Goal: Entertainment & Leisure: Browse casually

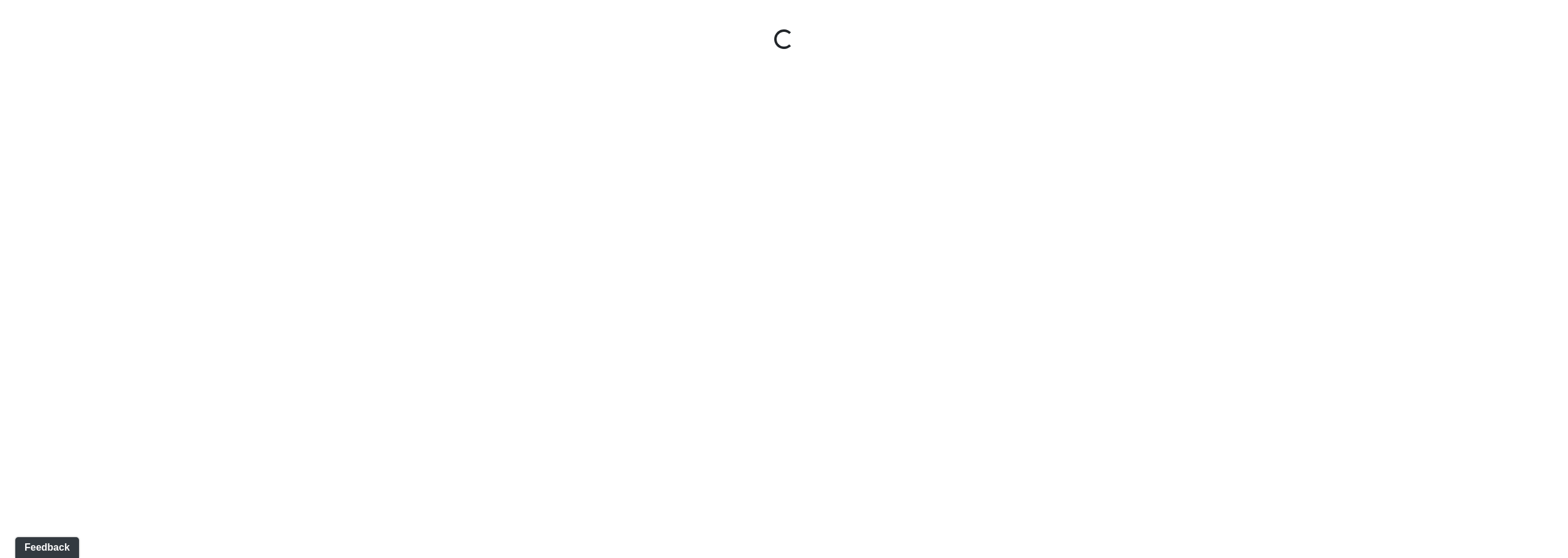
select select "kJ3xRWimCSKML8fUB51DJv"
select select "61tT68NthraFW65LG7vFqa"
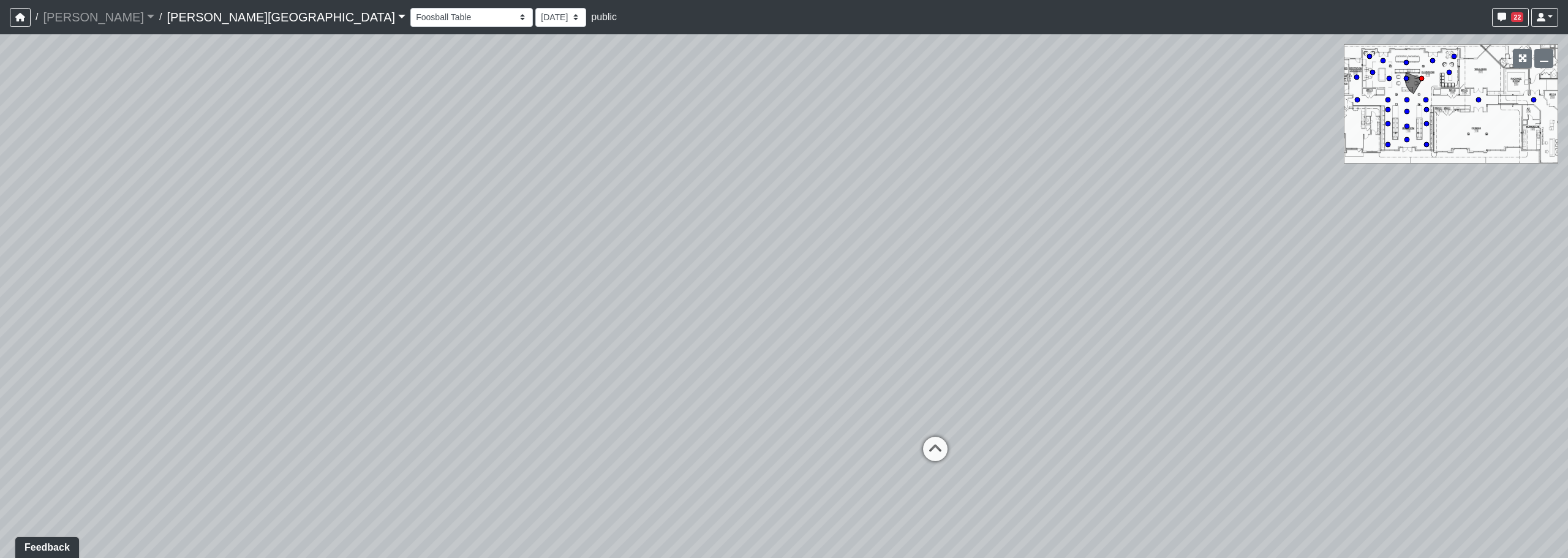
drag, startPoint x: 621, startPoint y: 324, endPoint x: 712, endPoint y: 318, distance: 91.2
click at [712, 318] on div "Loading... Corridor - Clubroom Entry 2 Loading... Seating Loading... Pool Court…" at bounding box center [784, 296] width 1568 height 524
click at [1512, 16] on span "22" at bounding box center [1517, 17] width 12 height 10
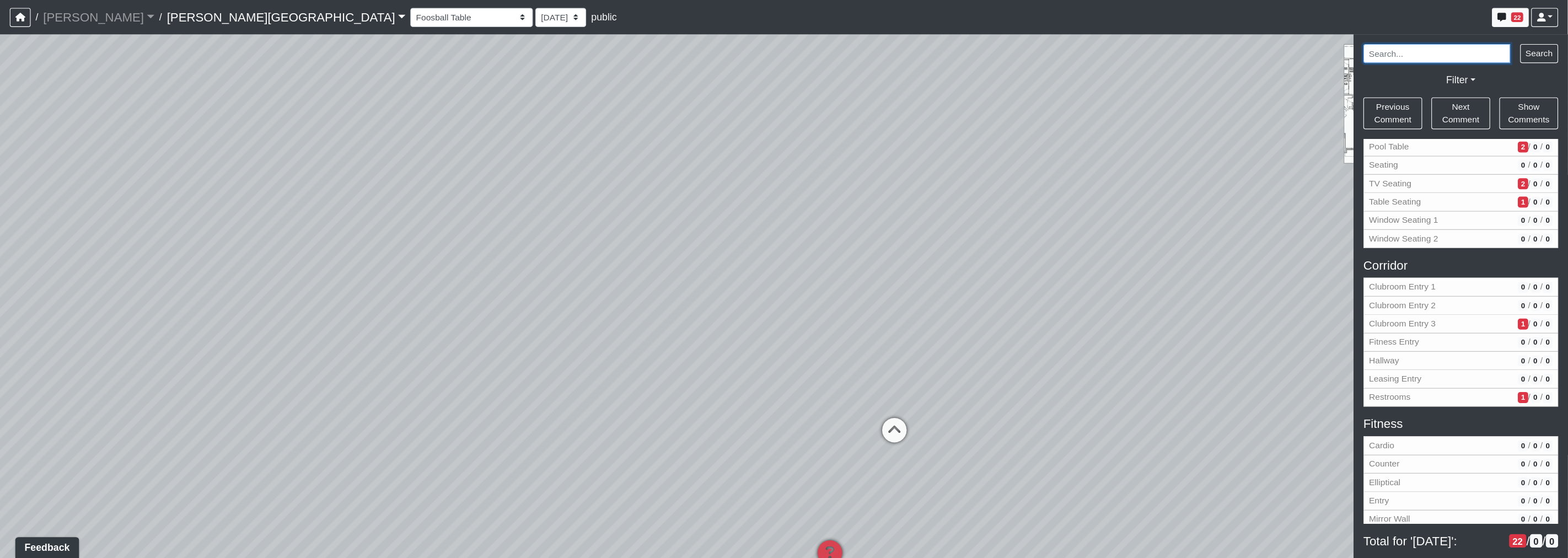
scroll to position [110, 0]
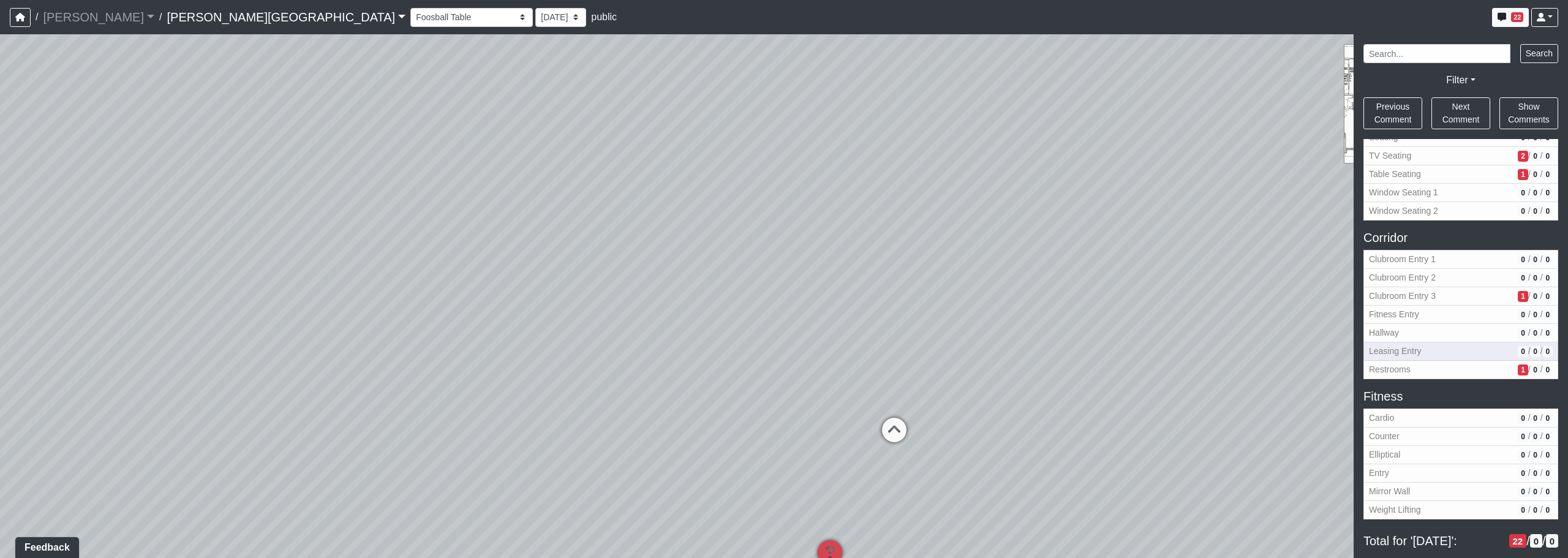
click at [1437, 359] on button "Leasing Entry 0 / 0 / 0" at bounding box center [1461, 351] width 195 height 18
select select "6AWUHvuFjRzEFVJn8hu7vt"
select select "61tT68NthraFW65LG7vFqa"
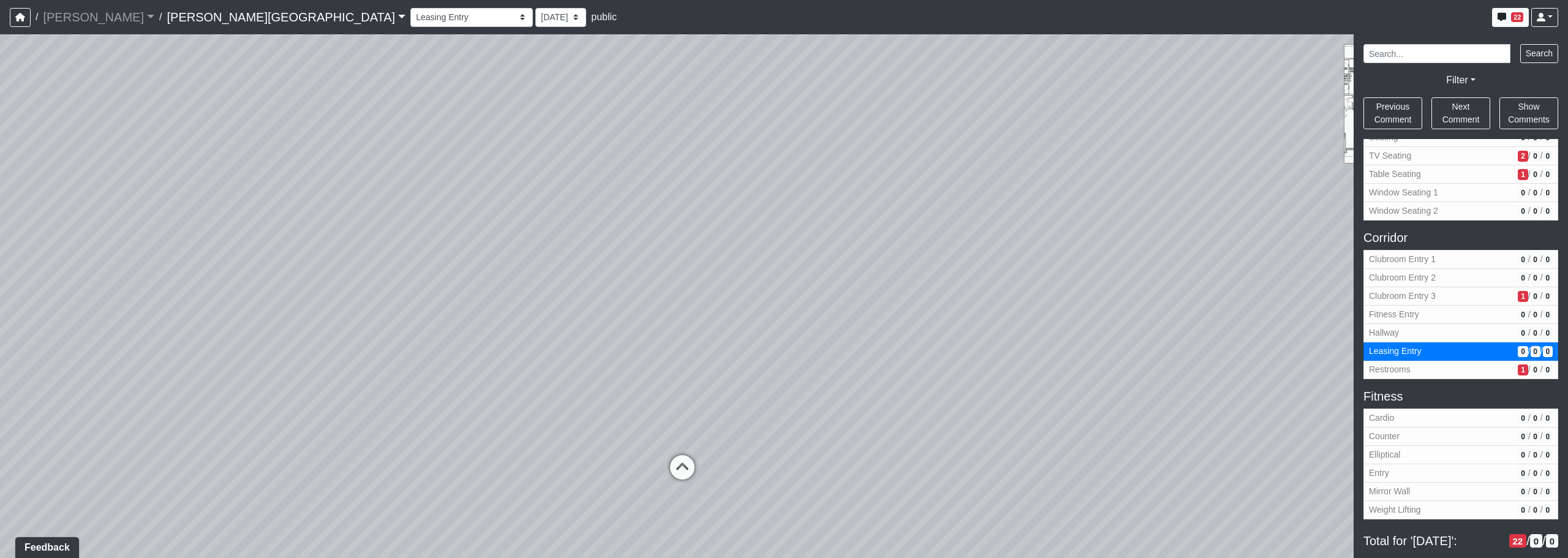
drag, startPoint x: 782, startPoint y: 376, endPoint x: 707, endPoint y: 366, distance: 75.7
click at [707, 366] on div "Loading... Corridor - Clubroom Entry 2 Loading... Seating Loading... Pool Court…" at bounding box center [784, 296] width 1568 height 524
click at [630, 466] on icon at bounding box center [634, 467] width 36 height 36
select select "1biD8XkHZN1shzqfSTVKVH"
select select "61tT68NthraFW65LG7vFqa"
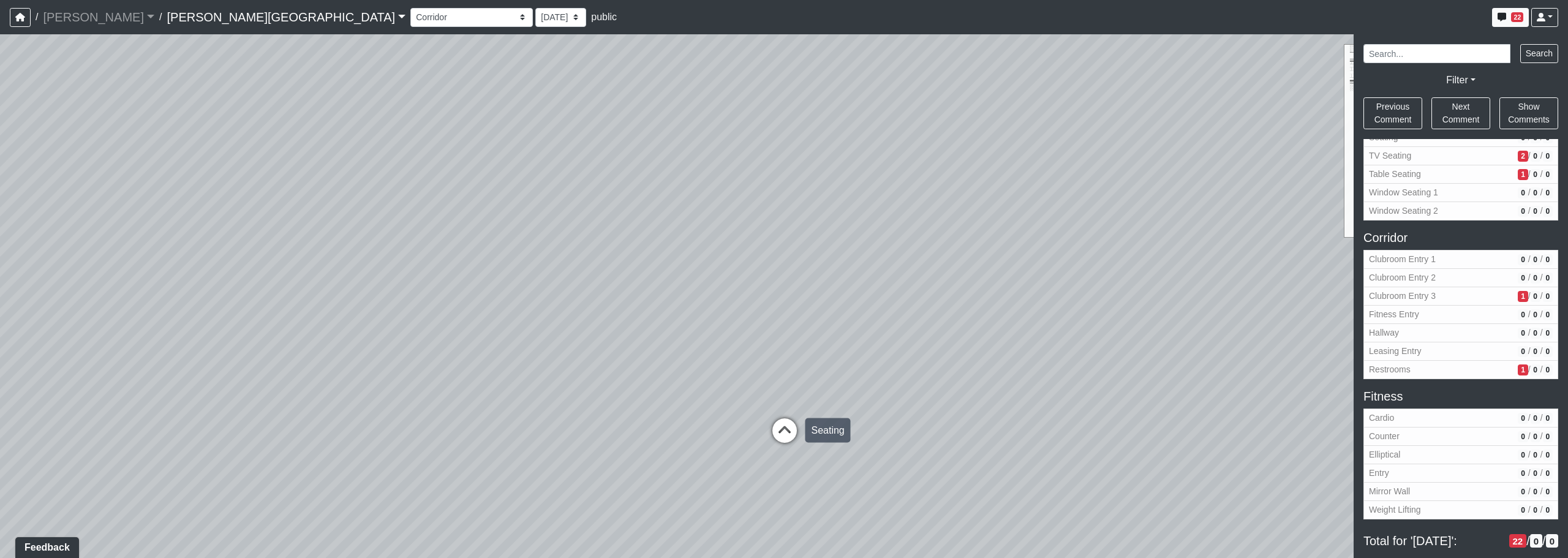
click at [779, 426] on icon at bounding box center [785, 437] width 36 height 36
select select "iZJeEH9uhW4YrrCp2RZnFF"
select select "61tT68NthraFW65LG7vFqa"
drag, startPoint x: 851, startPoint y: 401, endPoint x: 615, endPoint y: 393, distance: 236.1
click at [600, 396] on div "Loading... Corridor - Clubroom Entry 2 Loading... Seating Loading... Pool Court…" at bounding box center [784, 296] width 1568 height 524
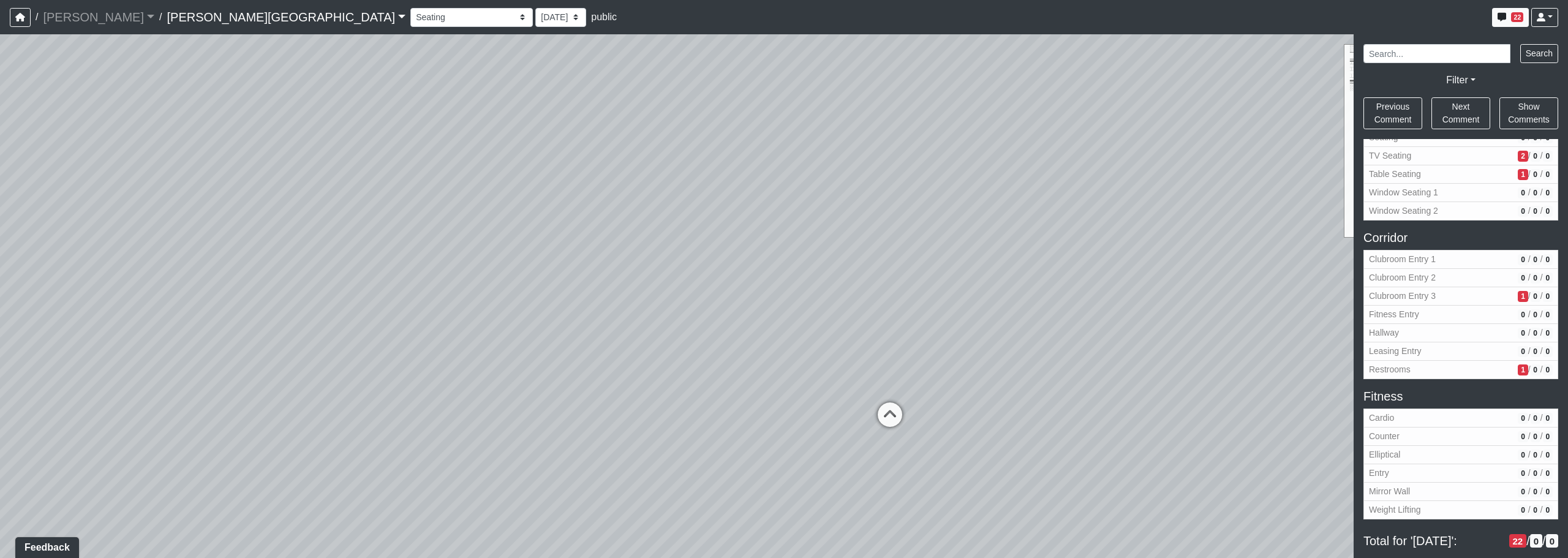
click at [381, 204] on div "Loading... Corridor - Clubroom Entry 2 Loading... Seating Loading... Pool Court…" at bounding box center [784, 296] width 1568 height 524
click at [896, 414] on icon at bounding box center [890, 420] width 36 height 36
select select "99ybanBwgNjpbEfFeQRHeD"
select select "61tT68NthraFW65LG7vFqa"
drag, startPoint x: 942, startPoint y: 384, endPoint x: 722, endPoint y: 366, distance: 220.7
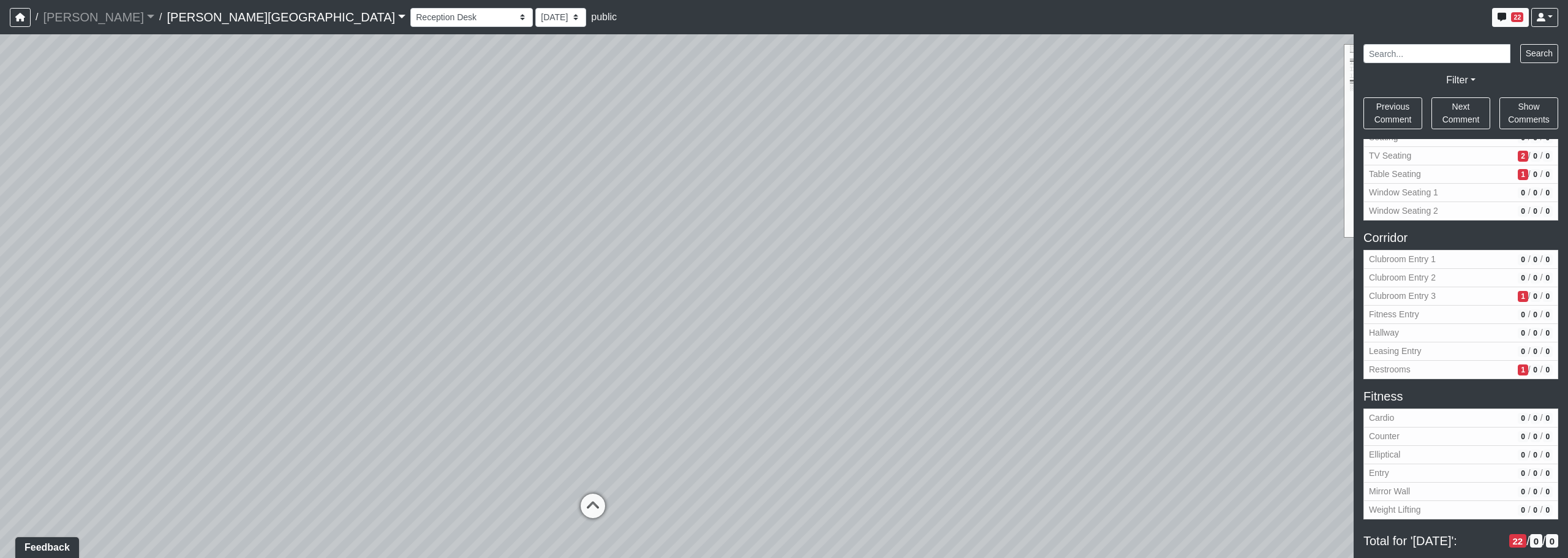
click at [602, 362] on div "Loading... Corridor - Clubroom Entry 2 Loading... Seating Loading... Pool Court…" at bounding box center [784, 296] width 1568 height 524
drag, startPoint x: 592, startPoint y: 329, endPoint x: 586, endPoint y: 328, distance: 6.1
click at [586, 328] on div "Loading... Corridor - Clubroom Entry 2 Loading... Seating Loading... Pool Court…" at bounding box center [784, 296] width 1568 height 524
drag, startPoint x: 846, startPoint y: 345, endPoint x: 796, endPoint y: 386, distance: 64.7
click at [719, 336] on div "Loading... Corridor - Clubroom Entry 2 Loading... Seating Loading... Pool Court…" at bounding box center [784, 296] width 1568 height 524
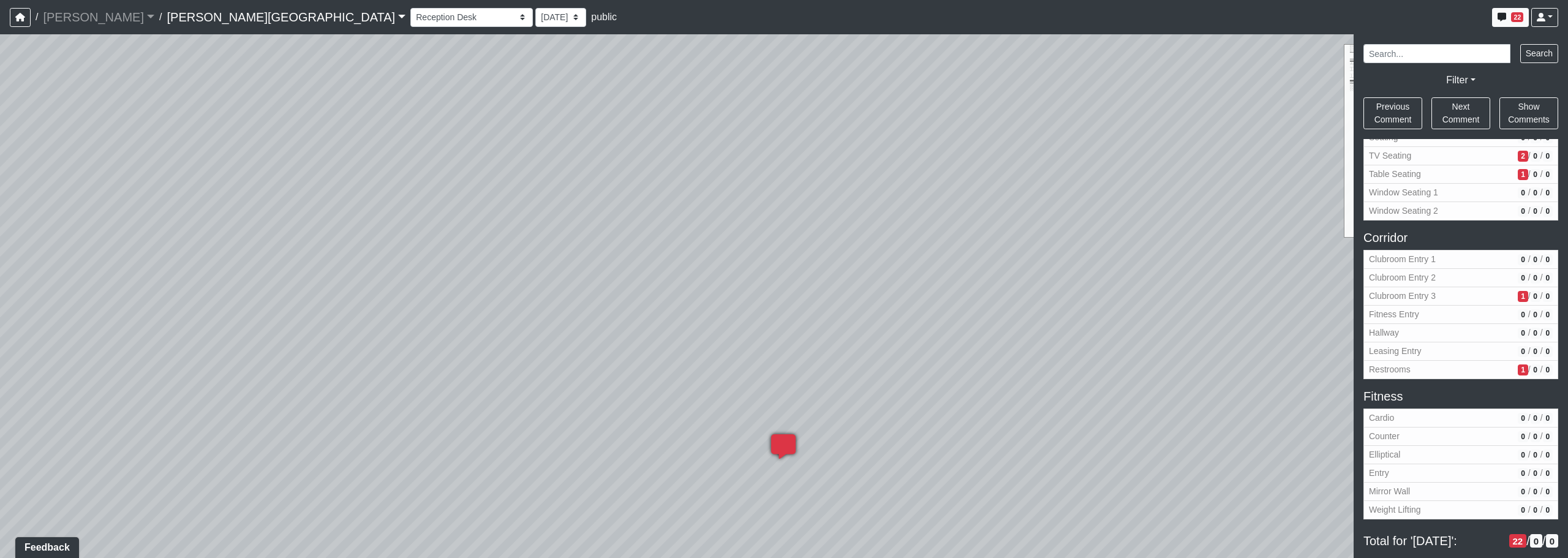
click at [780, 443] on icon at bounding box center [783, 452] width 36 height 36
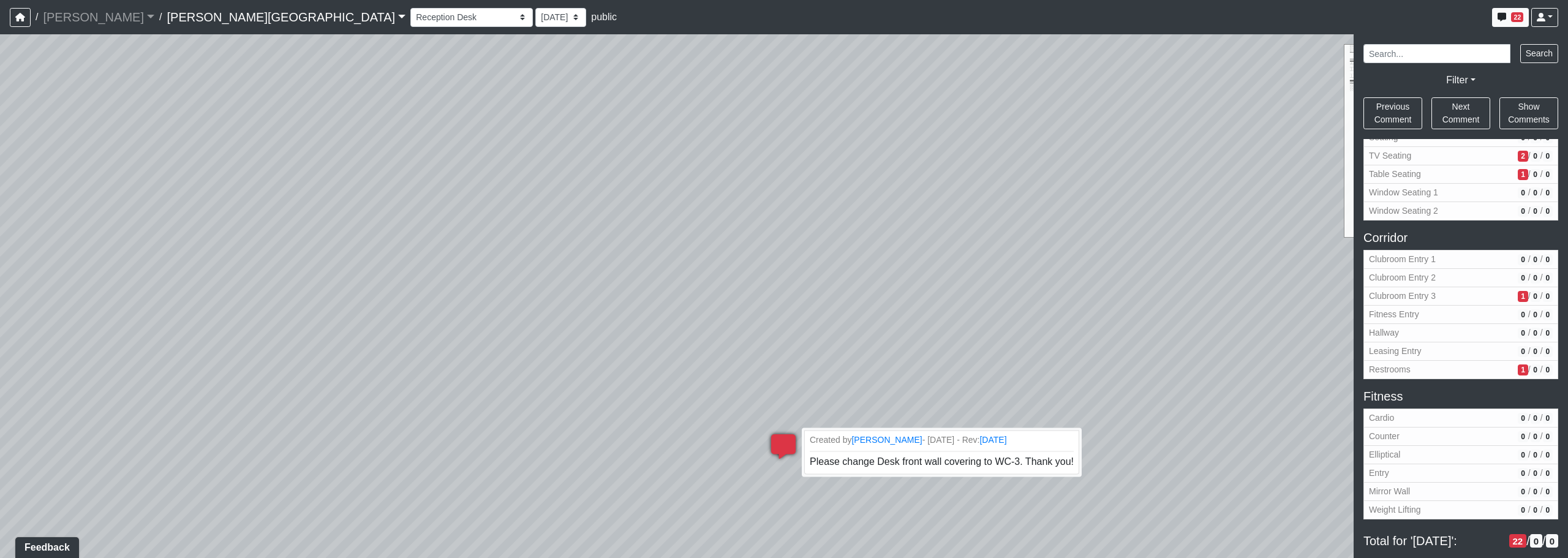
click at [780, 443] on icon at bounding box center [783, 452] width 36 height 36
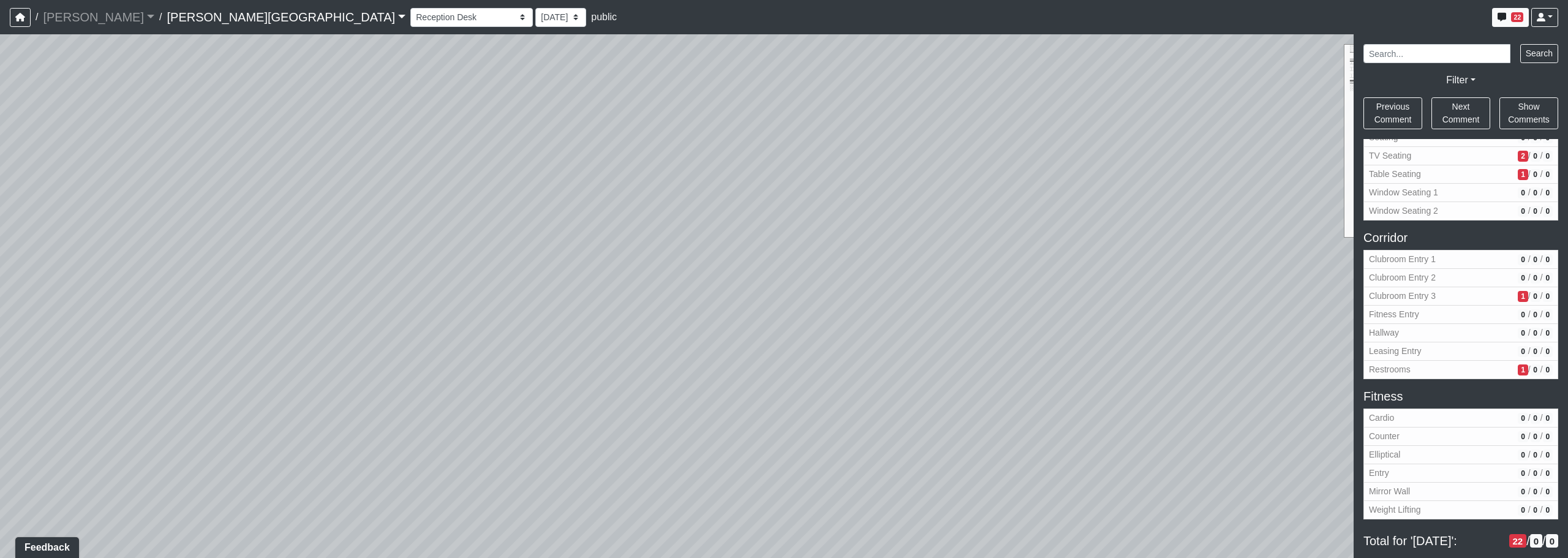
drag, startPoint x: 935, startPoint y: 310, endPoint x: 923, endPoint y: 469, distance: 159.5
click at [922, 479] on div "Loading... Corridor - Clubroom Entry 2 Loading... Seating Loading... Pool Court…" at bounding box center [784, 296] width 1568 height 524
drag, startPoint x: 1118, startPoint y: 423, endPoint x: 729, endPoint y: 275, distance: 416.2
click at [729, 275] on div "Loading... Corridor - Clubroom Entry 2 Loading... Seating Loading... Pool Court…" at bounding box center [784, 296] width 1568 height 524
drag, startPoint x: 965, startPoint y: 384, endPoint x: 802, endPoint y: 397, distance: 163.5
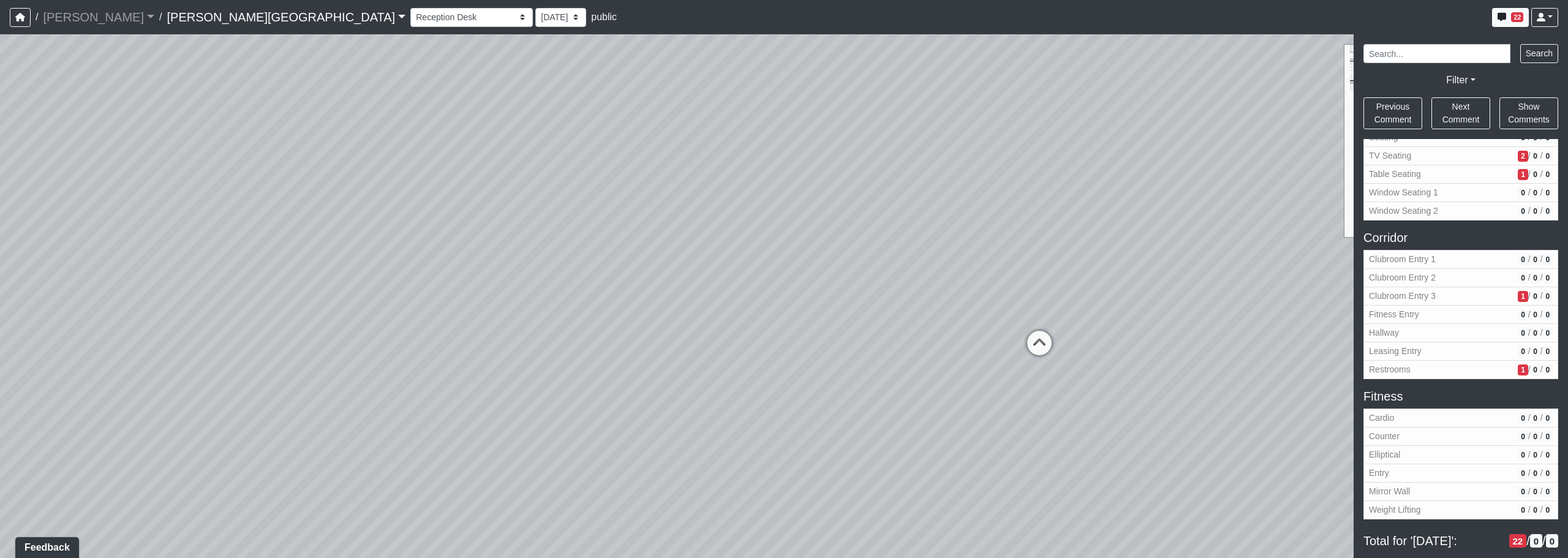
click at [791, 397] on div "Loading... Corridor - Clubroom Entry 2 Loading... Seating Loading... Pool Court…" at bounding box center [784, 296] width 1568 height 524
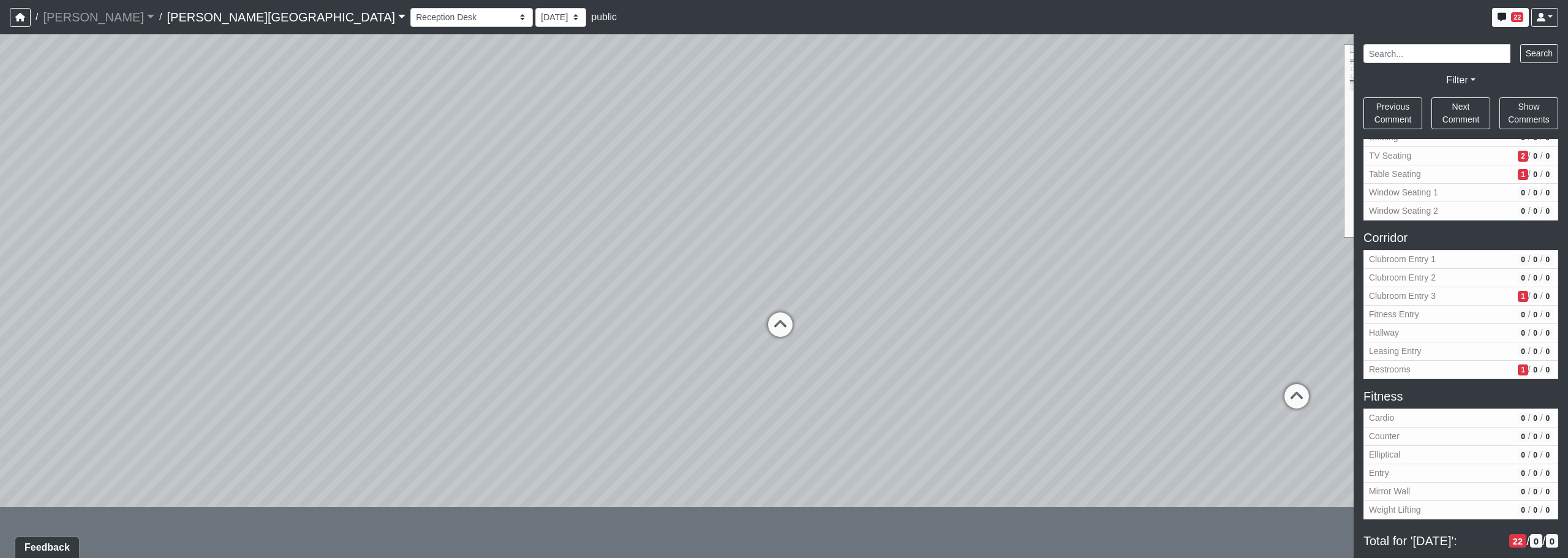
scroll to position [122, 0]
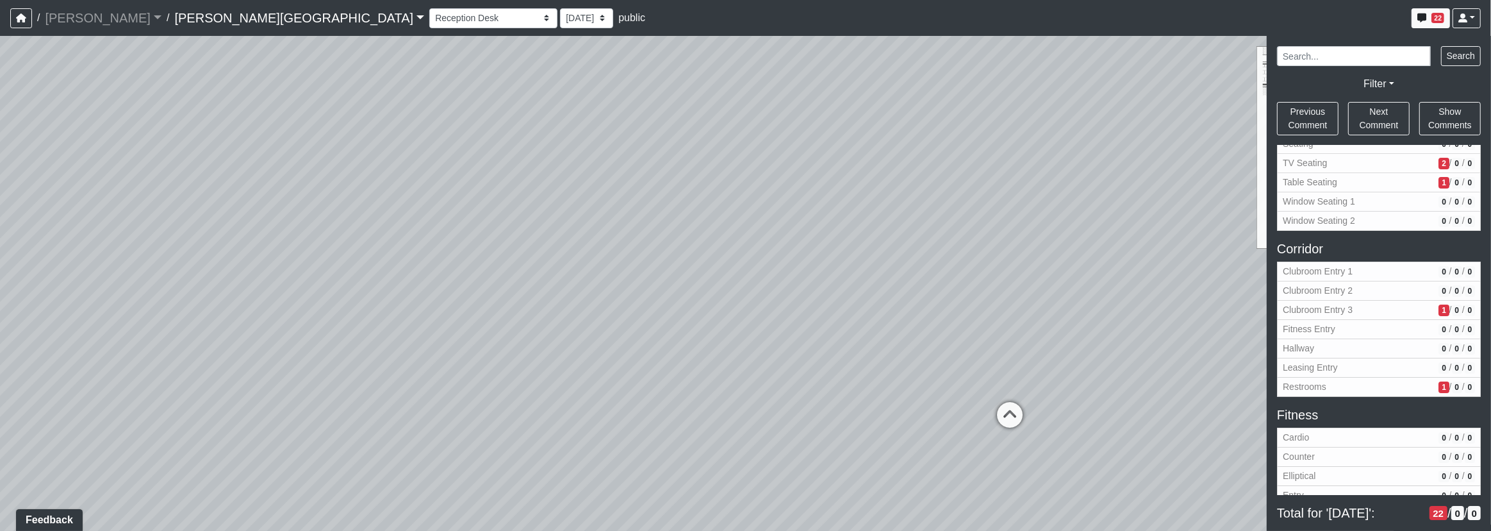
drag, startPoint x: 762, startPoint y: 240, endPoint x: 942, endPoint y: 300, distance: 189.7
click at [1040, 301] on div "Loading... Corridor - Clubroom Entry 2 Loading... Seating Loading... Pool Court…" at bounding box center [745, 283] width 1491 height 495
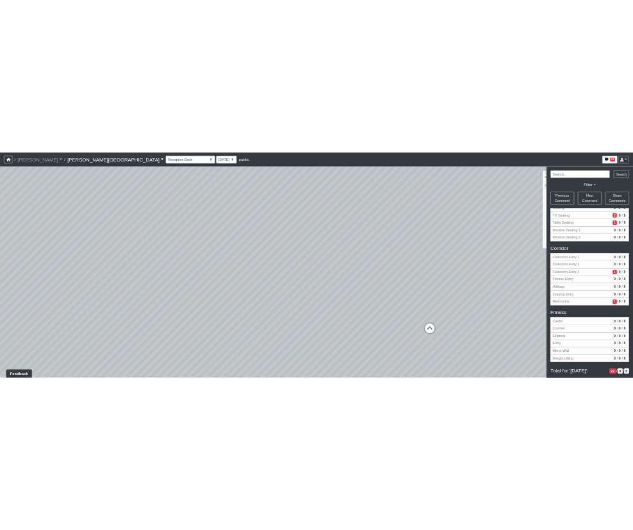
scroll to position [128, 0]
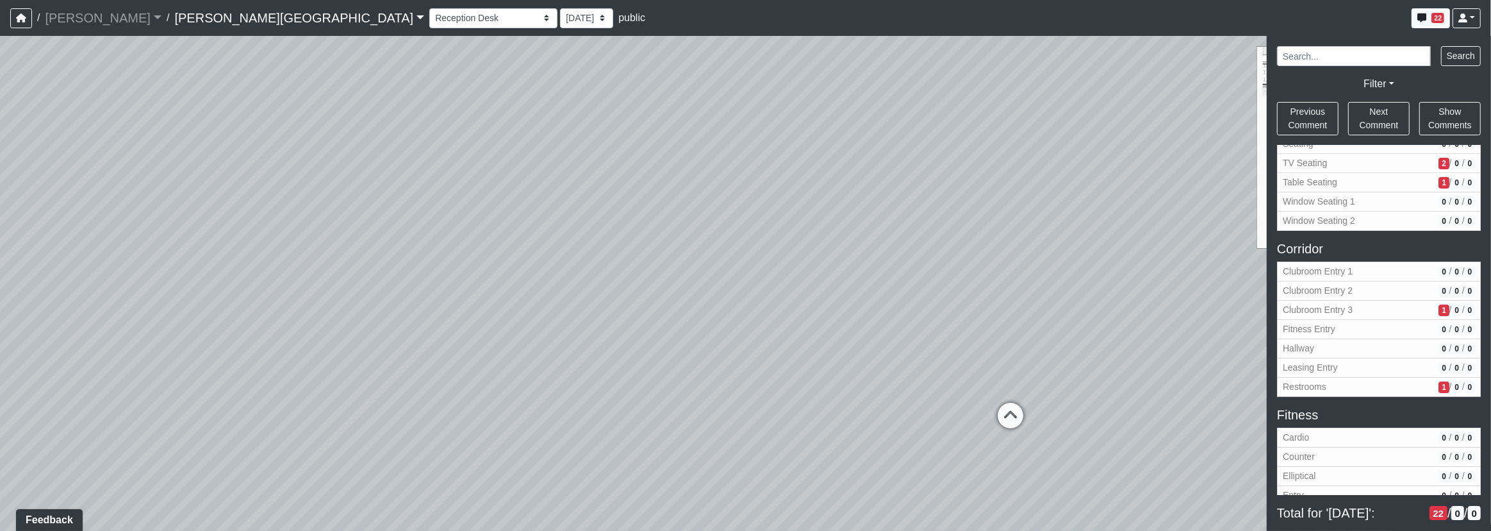
drag, startPoint x: 1153, startPoint y: 256, endPoint x: 1083, endPoint y: 415, distance: 173.3
click at [1153, 256] on div "Loading... Corridor - Clubroom Entry 2 Loading... Seating Loading... Pool Court…" at bounding box center [745, 283] width 1491 height 495
drag, startPoint x: 1071, startPoint y: 457, endPoint x: 905, endPoint y: 236, distance: 276.0
click at [903, 235] on div "Loading... Corridor - Clubroom Entry 2 Loading... Seating Loading... Pool Court…" at bounding box center [745, 283] width 1491 height 495
drag, startPoint x: 676, startPoint y: 270, endPoint x: 893, endPoint y: 289, distance: 217.4
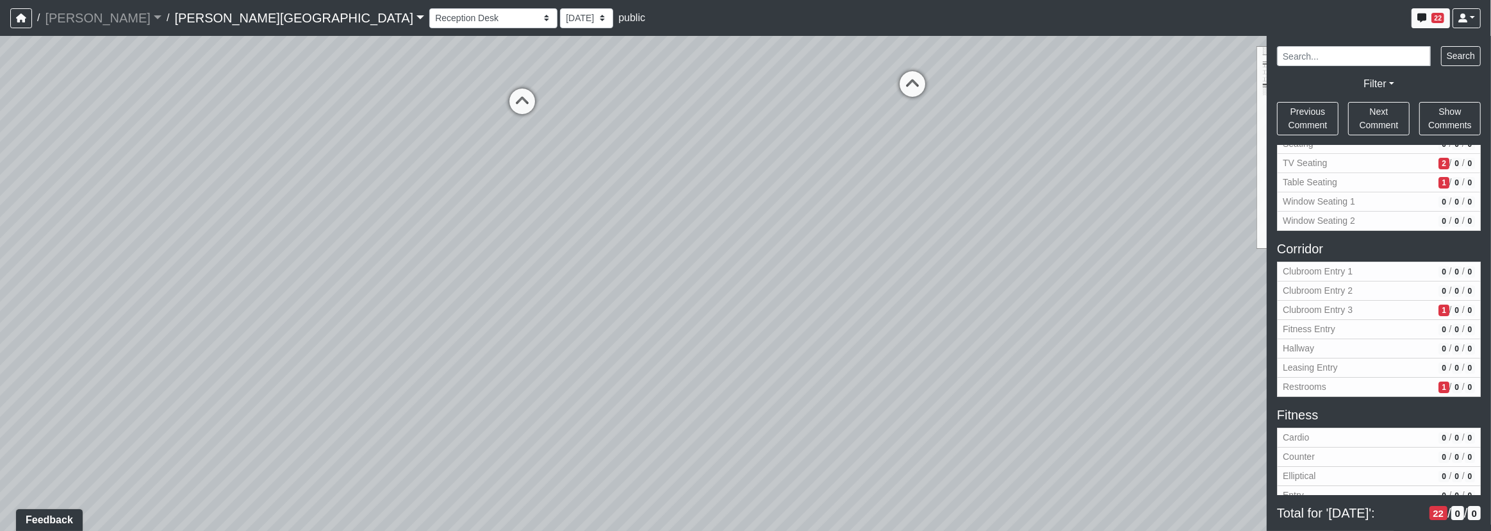
click at [642, 269] on div "Loading... Corridor - Clubroom Entry 2 Loading... Seating Loading... Pool Court…" at bounding box center [745, 283] width 1491 height 495
drag, startPoint x: 943, startPoint y: 263, endPoint x: 665, endPoint y: 294, distance: 279.2
click at [588, 293] on div "Loading... Corridor - Clubroom Entry 2 Loading... Seating Loading... Pool Court…" at bounding box center [745, 283] width 1491 height 495
drag, startPoint x: 1059, startPoint y: 283, endPoint x: 994, endPoint y: 286, distance: 64.8
click at [604, 277] on div "Loading... Corridor - Clubroom Entry 2 Loading... Seating Loading... Pool Court…" at bounding box center [745, 283] width 1491 height 495
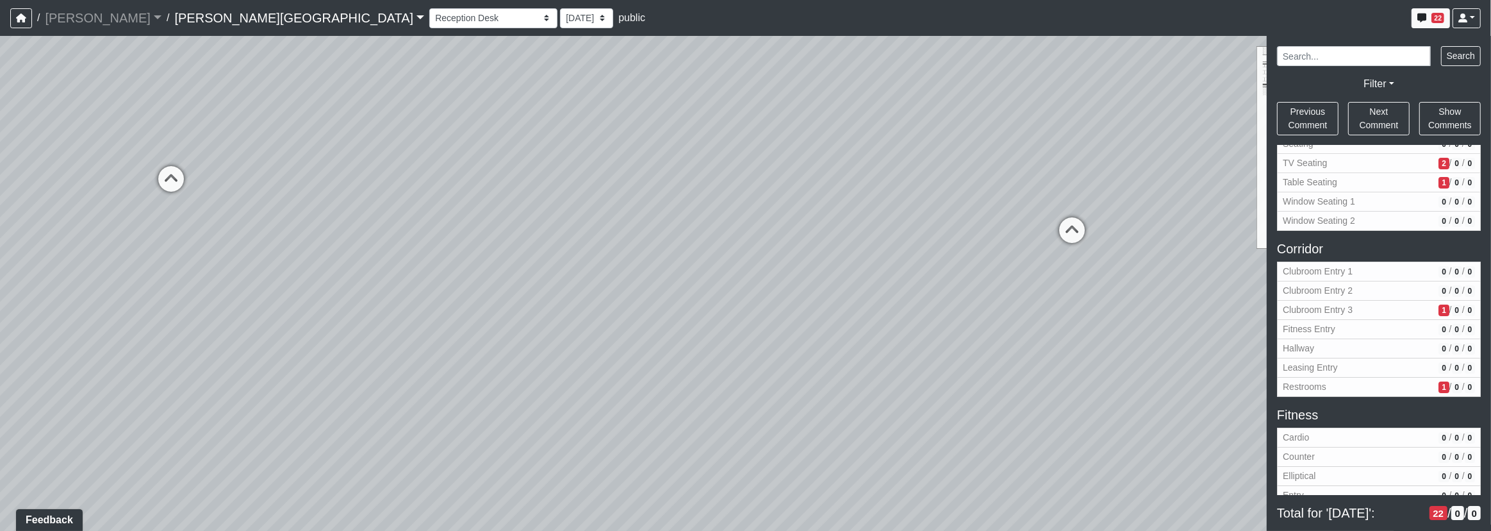
drag, startPoint x: 1034, startPoint y: 268, endPoint x: 1024, endPoint y: 267, distance: 9.7
click at [1019, 269] on div "Loading... Corridor - Clubroom Entry 2 Loading... Seating Loading... Pool Court…" at bounding box center [745, 283] width 1491 height 495
drag, startPoint x: 1041, startPoint y: 226, endPoint x: 1025, endPoint y: 234, distance: 17.2
click at [1041, 225] on icon at bounding box center [1045, 229] width 38 height 38
select select "us6wrFoG9iHumMLv13Whu6"
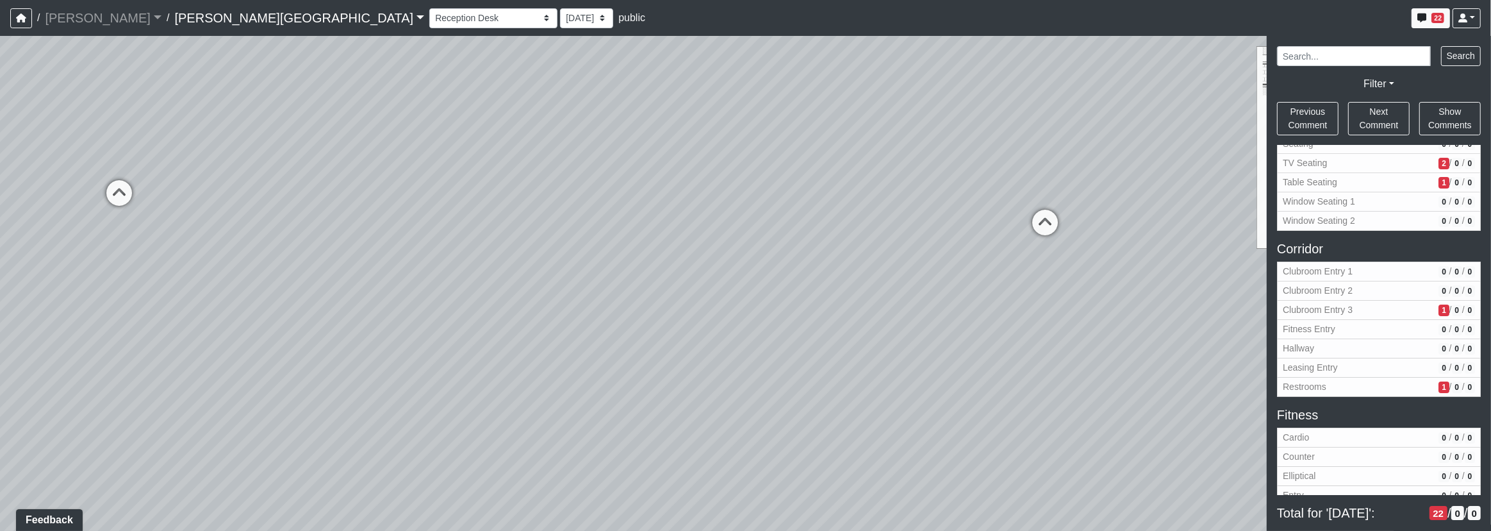
select select "61tT68NthraFW65LG7vFqa"
drag, startPoint x: 744, startPoint y: 236, endPoint x: 1045, endPoint y: 349, distance: 321.6
click at [1056, 353] on div "Loading... Corridor - Clubroom Entry 2 Loading... Seating Loading... Pool Court…" at bounding box center [745, 283] width 1491 height 495
drag, startPoint x: 686, startPoint y: 213, endPoint x: 809, endPoint y: 237, distance: 125.4
click at [1028, 327] on div "Loading... Corridor - Clubroom Entry 2 Loading... Seating Loading... Pool Court…" at bounding box center [745, 283] width 1491 height 495
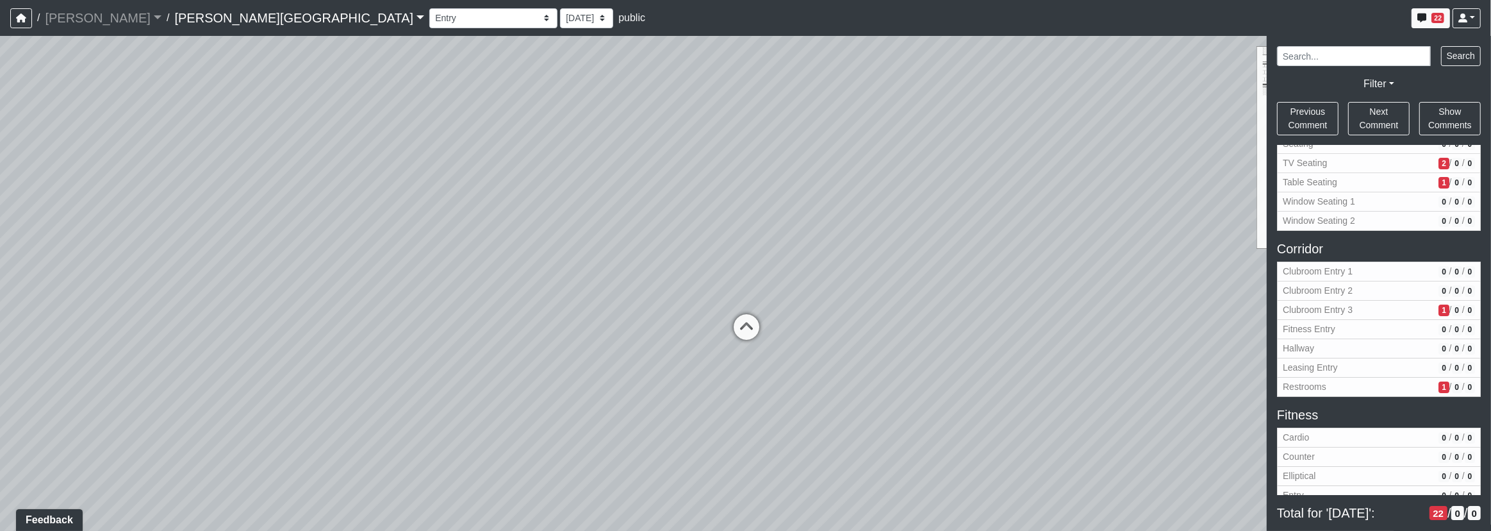
drag, startPoint x: 716, startPoint y: 243, endPoint x: 861, endPoint y: 238, distance: 144.9
click at [1037, 206] on div "Loading... Corridor - Clubroom Entry 2 Loading... Seating Loading... Pool Court…" at bounding box center [745, 283] width 1491 height 495
drag, startPoint x: 509, startPoint y: 273, endPoint x: 868, endPoint y: 292, distance: 359.9
click at [869, 292] on div "Loading... Corridor - Clubroom Entry 2 Loading... Seating Loading... Pool Court…" at bounding box center [745, 283] width 1491 height 495
drag, startPoint x: 708, startPoint y: 308, endPoint x: 795, endPoint y: 309, distance: 86.5
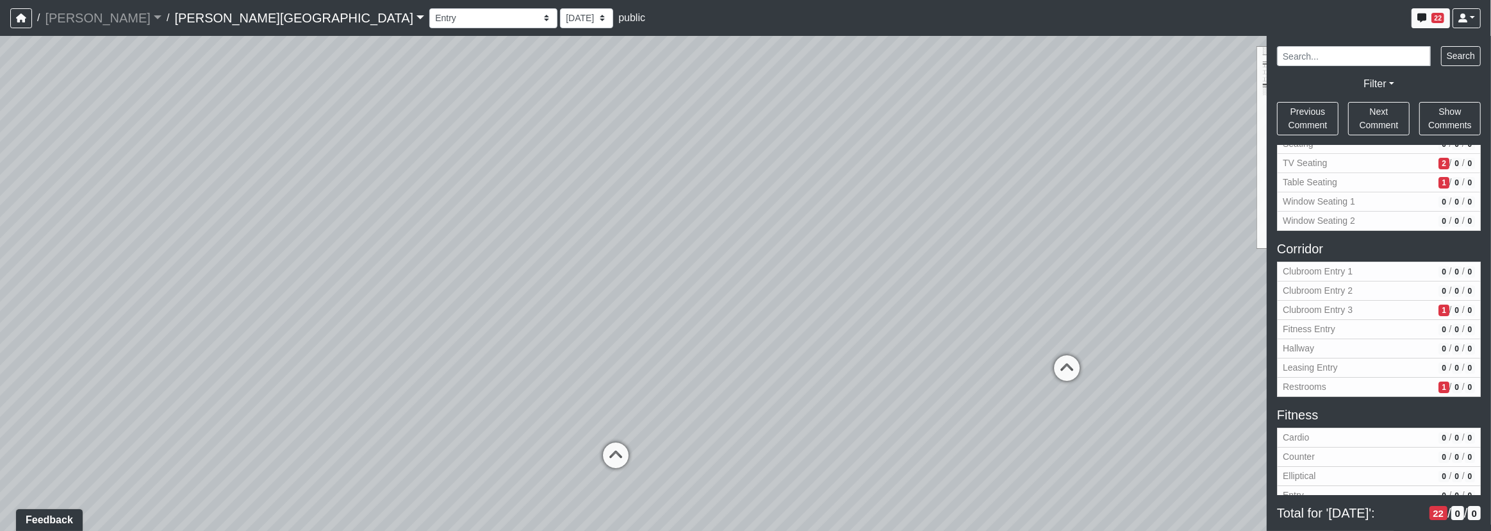
click at [795, 309] on div "Loading... Corridor - Clubroom Entry 2 Loading... Seating Loading... Pool Court…" at bounding box center [745, 283] width 1491 height 495
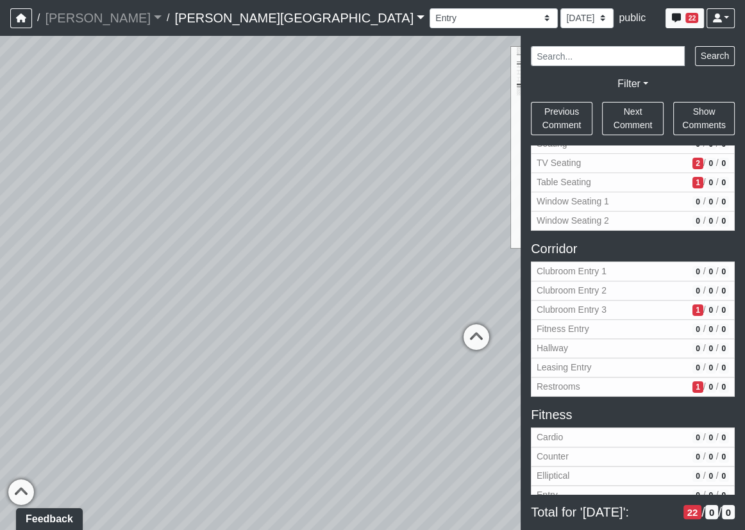
drag, startPoint x: 279, startPoint y: 331, endPoint x: 74, endPoint y: 320, distance: 205.3
click at [74, 320] on div "Loading... Corridor - Clubroom Entry 2 Loading... Seating Loading... Pool Court…" at bounding box center [372, 283] width 745 height 494
drag, startPoint x: 378, startPoint y: 325, endPoint x: 145, endPoint y: 310, distance: 233.1
click at [145, 310] on div "Loading... Corridor - Clubroom Entry 2 Loading... Seating Loading... Pool Court…" at bounding box center [372, 283] width 745 height 494
drag, startPoint x: 113, startPoint y: 305, endPoint x: 318, endPoint y: 319, distance: 205.5
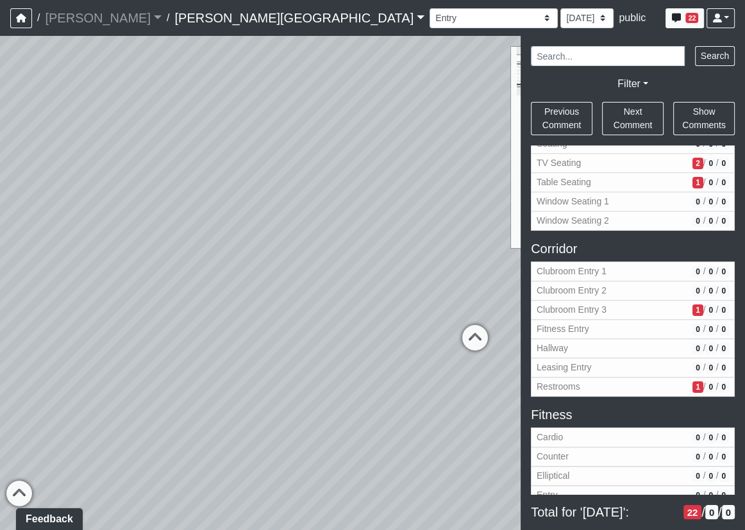
click at [318, 319] on div "Loading... Corridor - Clubroom Entry 2 Loading... Seating Loading... Pool Court…" at bounding box center [372, 283] width 745 height 494
drag, startPoint x: 156, startPoint y: 326, endPoint x: 471, endPoint y: 430, distance: 331.9
click at [471, 430] on div "Loading... Corridor - Clubroom Entry 2 Loading... Seating Loading... Pool Court…" at bounding box center [372, 283] width 745 height 494
drag, startPoint x: 338, startPoint y: 393, endPoint x: 258, endPoint y: 276, distance: 141.6
click at [258, 276] on div "Loading... Corridor - Clubroom Entry 2 Loading... Seating Loading... Pool Court…" at bounding box center [372, 283] width 745 height 494
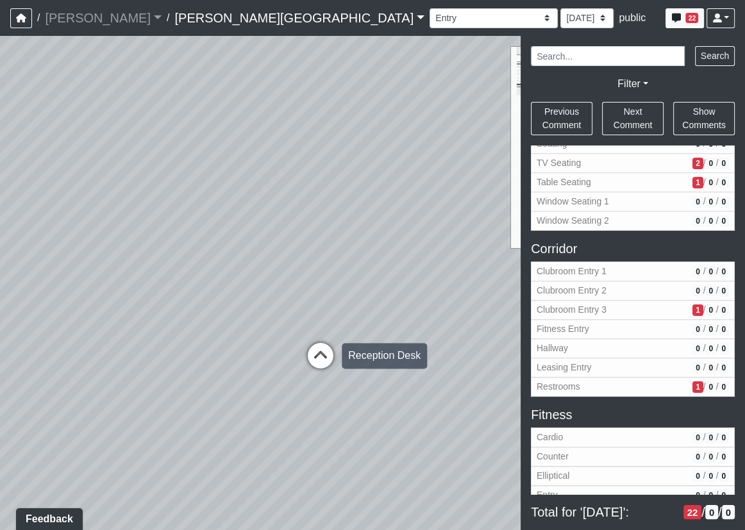
drag, startPoint x: 333, startPoint y: 349, endPoint x: 326, endPoint y: 352, distance: 7.7
click at [326, 352] on div "Loading... Corridor - Clubroom Entry 2 Loading... Seating Loading... Pool Court…" at bounding box center [372, 283] width 745 height 494
drag, startPoint x: 85, startPoint y: 278, endPoint x: 175, endPoint y: 284, distance: 90.6
click at [176, 284] on div "Loading... Corridor - Clubroom Entry 2 Loading... Seating Loading... Pool Court…" at bounding box center [372, 283] width 745 height 494
drag, startPoint x: 250, startPoint y: 377, endPoint x: 83, endPoint y: 395, distance: 167.6
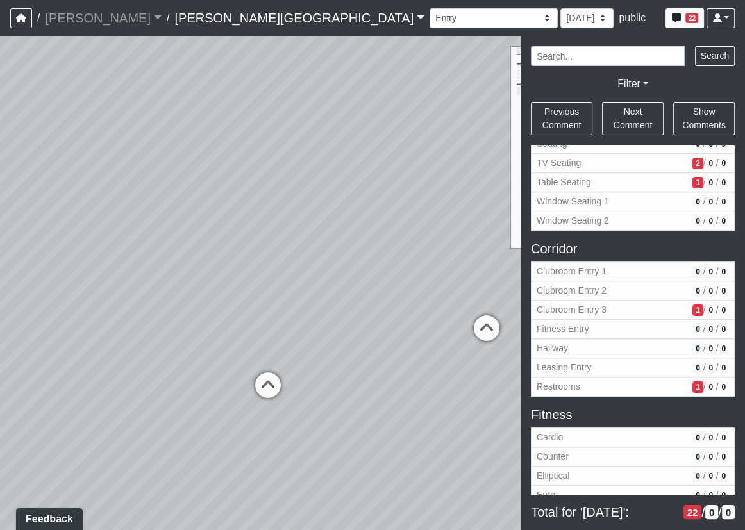
click at [83, 395] on div "Loading... Corridor - Clubroom Entry 2 Loading... Seating Loading... Pool Court…" at bounding box center [372, 283] width 745 height 494
drag, startPoint x: 210, startPoint y: 299, endPoint x: 26, endPoint y: 290, distance: 184.1
click at [26, 290] on div "Loading... Corridor - Clubroom Entry 2 Loading... Seating Loading... Pool Court…" at bounding box center [372, 283] width 745 height 494
drag, startPoint x: 254, startPoint y: 305, endPoint x: 216, endPoint y: 301, distance: 38.6
click at [201, 301] on div "Loading... Corridor - Clubroom Entry 2 Loading... Seating Loading... Pool Court…" at bounding box center [372, 283] width 745 height 494
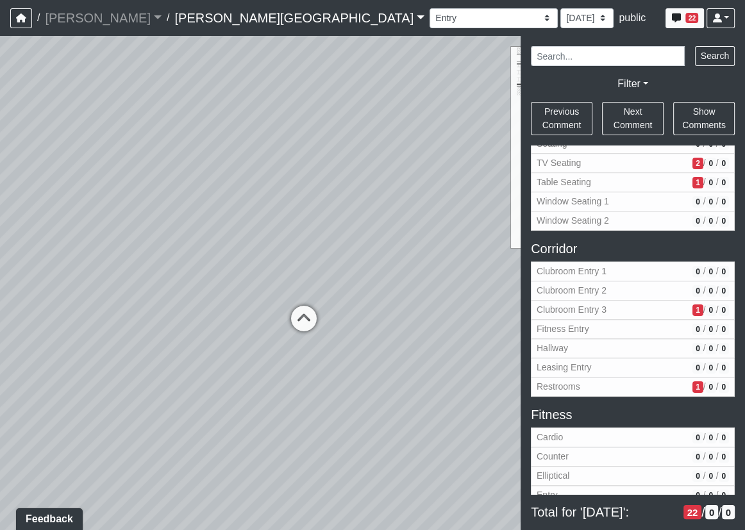
drag, startPoint x: 195, startPoint y: 292, endPoint x: 210, endPoint y: 254, distance: 40.0
click at [139, 294] on div "Loading... Corridor - Clubroom Entry 2 Loading... Seating Loading... Pool Court…" at bounding box center [372, 283] width 745 height 494
drag, startPoint x: 242, startPoint y: 288, endPoint x: 72, endPoint y: 252, distance: 173.5
click at [443, 262] on div "Loading... Corridor - Clubroom Entry 2 Loading... Seating Loading... Pool Court…" at bounding box center [372, 283] width 745 height 494
drag, startPoint x: 160, startPoint y: 257, endPoint x: 142, endPoint y: 258, distance: 18.0
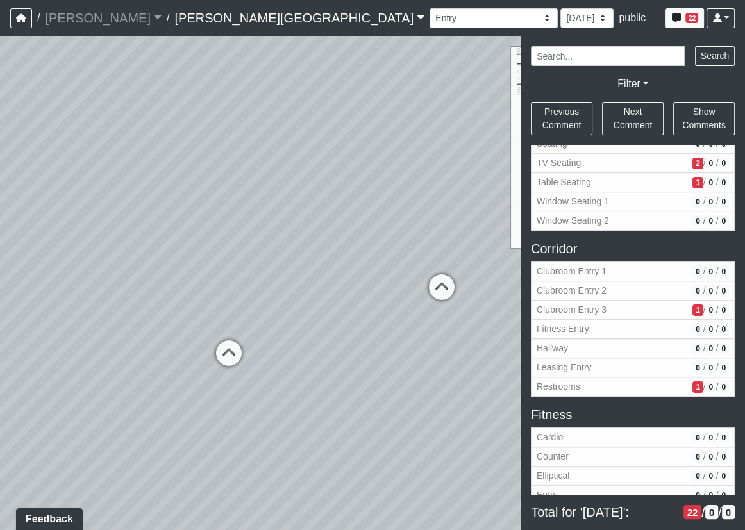
click at [224, 260] on div "Loading... Corridor - Clubroom Entry 2 Loading... Seating Loading... Pool Court…" at bounding box center [372, 283] width 745 height 494
drag, startPoint x: 195, startPoint y: 393, endPoint x: 13, endPoint y: 344, distance: 188.5
click at [0, 342] on html "/ [PERSON_NAME] Loading... / [PERSON_NAME][GEOGRAPHIC_DATA] [PERSON_NAME][GEOGR…" at bounding box center [372, 265] width 745 height 530
drag, startPoint x: 240, startPoint y: 341, endPoint x: 186, endPoint y: 363, distance: 58.1
click at [186, 363] on div "Loading... Corridor - Clubroom Entry 2 Loading... Seating Loading... Pool Court…" at bounding box center [372, 283] width 745 height 494
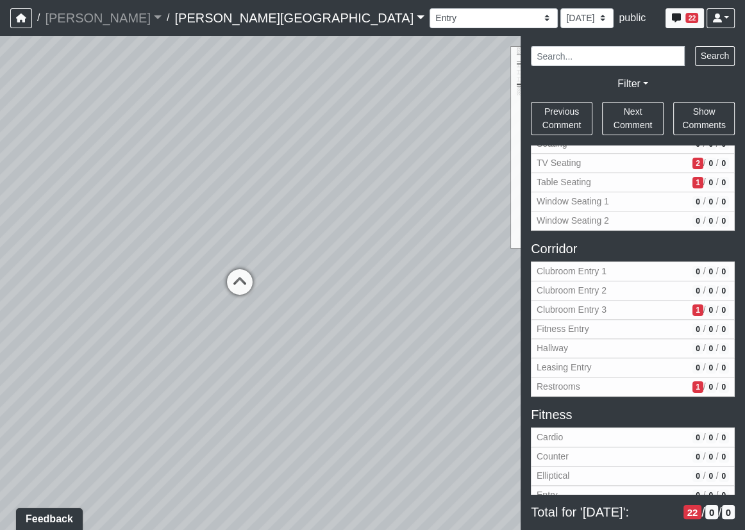
drag, startPoint x: 194, startPoint y: 340, endPoint x: 370, endPoint y: 351, distance: 177.2
click at [384, 356] on div "Loading... Corridor - Clubroom Entry 2 Loading... Seating Loading... Pool Court…" at bounding box center [372, 283] width 745 height 494
drag, startPoint x: 108, startPoint y: 343, endPoint x: 279, endPoint y: 333, distance: 172.0
click at [370, 365] on div "Loading... Corridor - Clubroom Entry 2 Loading... Seating Loading... Pool Court…" at bounding box center [372, 283] width 745 height 494
drag, startPoint x: 104, startPoint y: 422, endPoint x: 8, endPoint y: 387, distance: 102.4
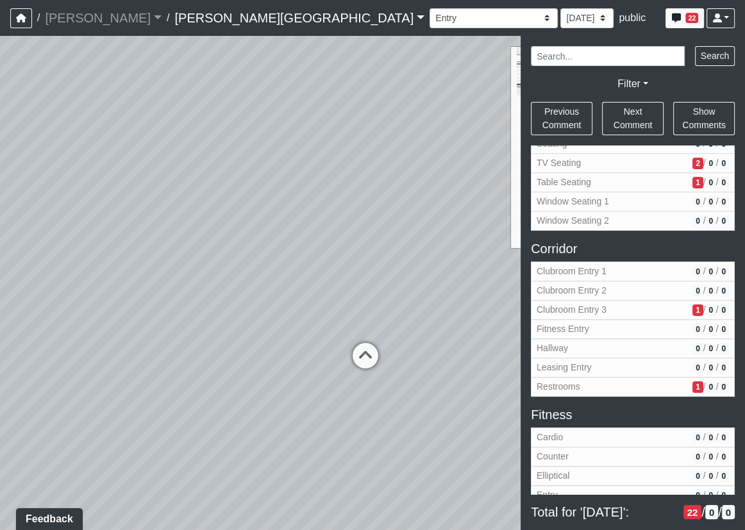
click at [183, 433] on div "Loading... Corridor - Clubroom Entry 2 Loading... Seating Loading... Pool Court…" at bounding box center [372, 283] width 745 height 494
drag, startPoint x: 188, startPoint y: 397, endPoint x: 299, endPoint y: 432, distance: 116.1
click at [299, 432] on div "Loading... Corridor - Clubroom Entry 2 Loading... Seating Loading... Pool Court…" at bounding box center [372, 283] width 745 height 494
drag, startPoint x: 192, startPoint y: 231, endPoint x: 222, endPoint y: 261, distance: 43.0
click at [222, 261] on div "Loading... Corridor - Clubroom Entry 2 Loading... Seating Loading... Pool Court…" at bounding box center [372, 283] width 745 height 494
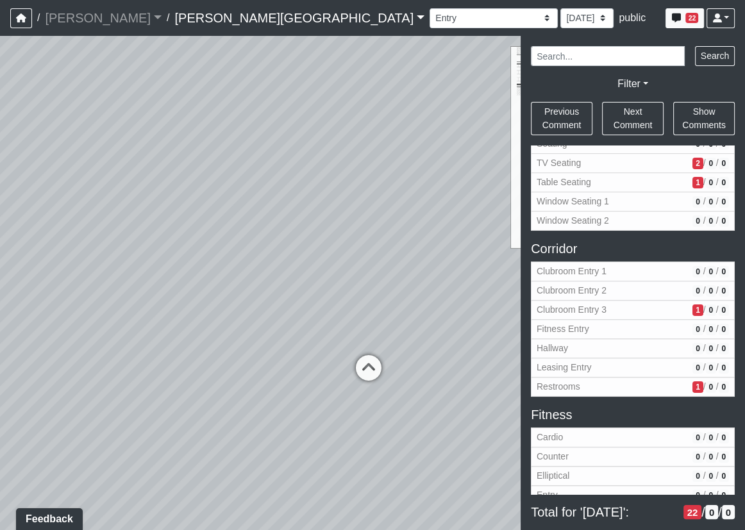
drag, startPoint x: 315, startPoint y: 410, endPoint x: 204, endPoint y: 344, distance: 129.0
click at [204, 344] on div "Loading... Corridor - Clubroom Entry 2 Loading... Seating Loading... Pool Court…" at bounding box center [372, 283] width 745 height 494
drag, startPoint x: 440, startPoint y: 481, endPoint x: 339, endPoint y: 438, distance: 110.2
click at [339, 438] on div "Loading... Corridor - Clubroom Entry 2 Loading... Seating Loading... Pool Court…" at bounding box center [372, 283] width 745 height 494
drag, startPoint x: 327, startPoint y: 395, endPoint x: 275, endPoint y: 368, distance: 58.5
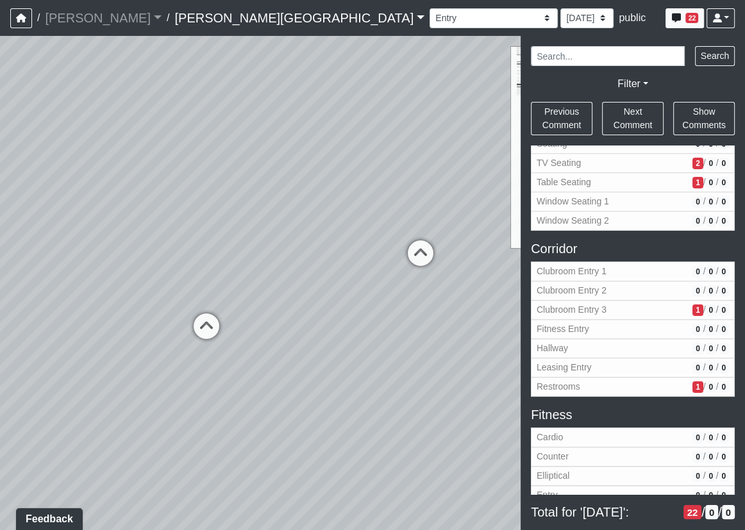
click at [240, 378] on div "Loading... Corridor - Clubroom Entry 2 Loading... Seating Loading... Pool Court…" at bounding box center [372, 283] width 745 height 494
click at [416, 248] on icon at bounding box center [404, 257] width 38 height 38
select select "wPTJ1EG83nbSgTwcLuPPbk"
select select "61tT68NthraFW65LG7vFqa"
drag, startPoint x: 243, startPoint y: 363, endPoint x: 277, endPoint y: 305, distance: 66.9
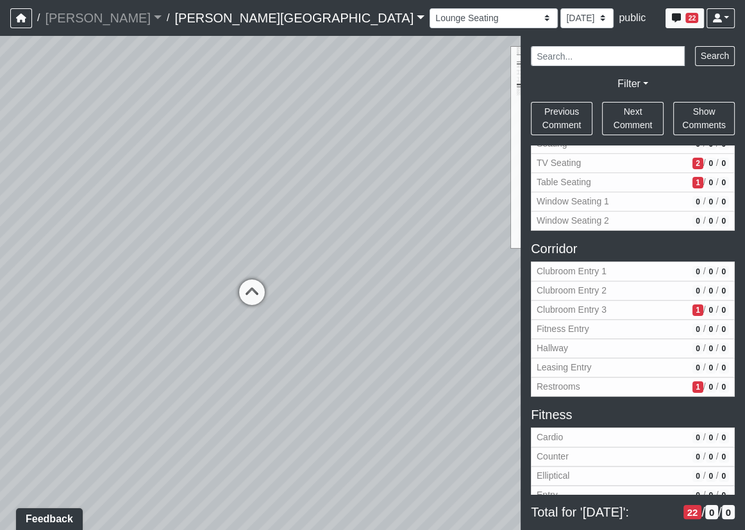
click at [602, 368] on div "NON-CURRENT REVISION Loading... Corridor - Clubroom Entry 2 Loading... Seating …" at bounding box center [372, 283] width 745 height 494
drag, startPoint x: 195, startPoint y: 302, endPoint x: 349, endPoint y: 328, distance: 155.9
click at [402, 340] on div "Loading... Corridor - Clubroom Entry 2 Loading... Seating Loading... Pool Court…" at bounding box center [372, 283] width 745 height 494
drag, startPoint x: 391, startPoint y: 254, endPoint x: 416, endPoint y: 256, distance: 25.8
drag, startPoint x: 303, startPoint y: 313, endPoint x: 324, endPoint y: 313, distance: 20.5
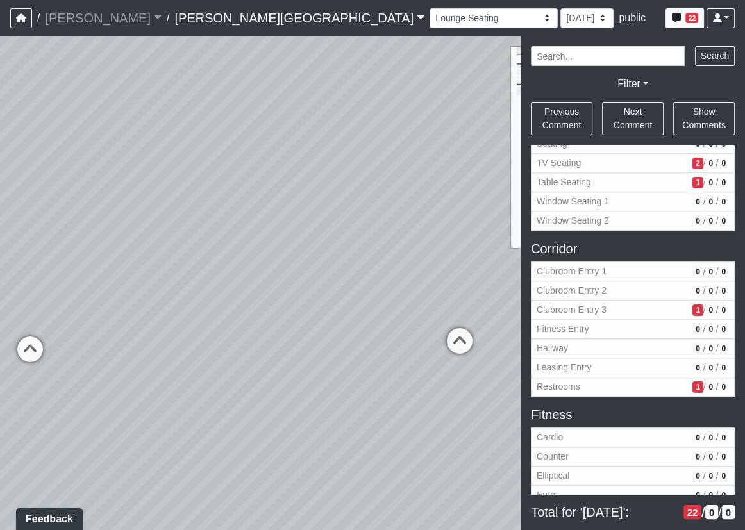
click at [324, 313] on div "Loading... Corridor - Clubroom Entry 2 Loading... Seating Loading... Pool Court…" at bounding box center [372, 283] width 745 height 494
drag, startPoint x: 90, startPoint y: 361, endPoint x: 8, endPoint y: 347, distance: 83.9
click at [0, 352] on html "/ [PERSON_NAME] Loading... / [PERSON_NAME][GEOGRAPHIC_DATA] [PERSON_NAME][GEOGR…" at bounding box center [372, 265] width 745 height 530
drag, startPoint x: 177, startPoint y: 333, endPoint x: 119, endPoint y: 288, distance: 73.2
click at [0, 276] on html "/ [PERSON_NAME] Loading... / [PERSON_NAME][GEOGRAPHIC_DATA] [PERSON_NAME][GEOGR…" at bounding box center [372, 265] width 745 height 530
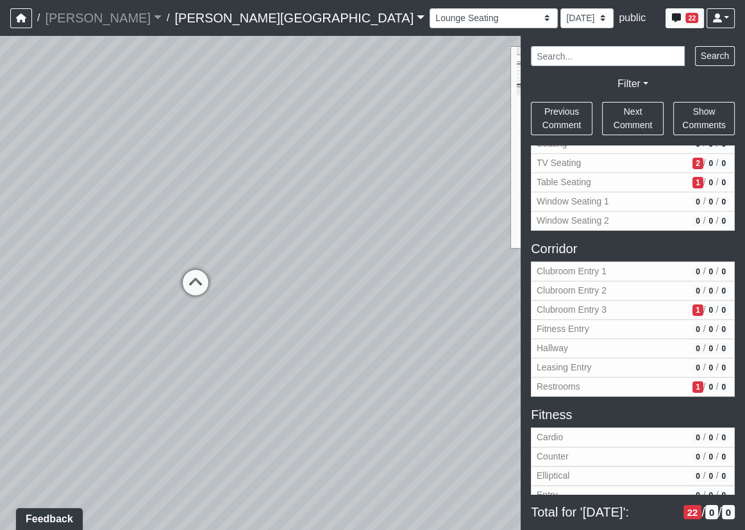
drag, startPoint x: 58, startPoint y: 279, endPoint x: -113, endPoint y: 260, distance: 172.2
click at [0, 260] on html "/ [PERSON_NAME] Loading... / [PERSON_NAME][GEOGRAPHIC_DATA] [PERSON_NAME][GEOGR…" at bounding box center [372, 265] width 745 height 530
drag, startPoint x: 79, startPoint y: 322, endPoint x: 206, endPoint y: 307, distance: 127.7
click at [302, 316] on div "Loading... Corridor - Clubroom Entry 2 Loading... Seating Loading... Pool Court…" at bounding box center [372, 283] width 745 height 494
drag, startPoint x: 323, startPoint y: 293, endPoint x: 421, endPoint y: 308, distance: 99.2
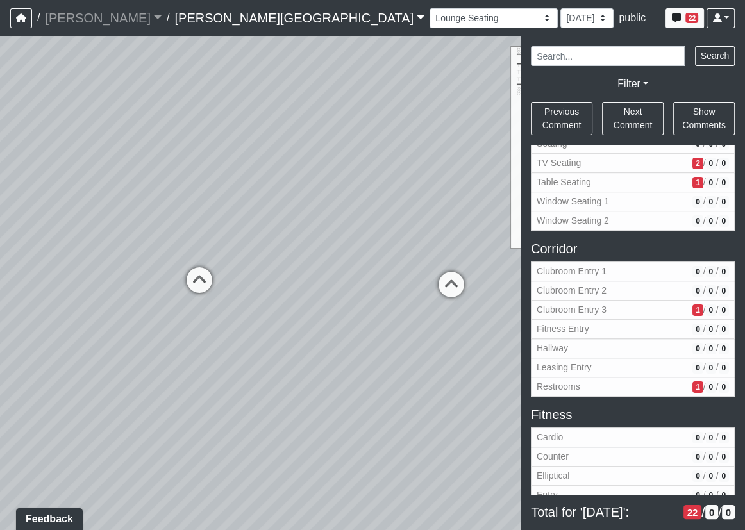
click at [421, 308] on div "Loading... Corridor - Clubroom Entry 2 Loading... Seating Loading... Pool Court…" at bounding box center [372, 283] width 745 height 494
drag, startPoint x: 183, startPoint y: 295, endPoint x: 341, endPoint y: 316, distance: 159.6
click at [361, 317] on div "Loading... Corridor - Clubroom Entry 2 Loading... Seating Loading... Pool Court…" at bounding box center [372, 283] width 745 height 494
click at [226, 286] on icon at bounding box center [224, 287] width 38 height 38
select select "us6wrFoG9iHumMLv13Whu6"
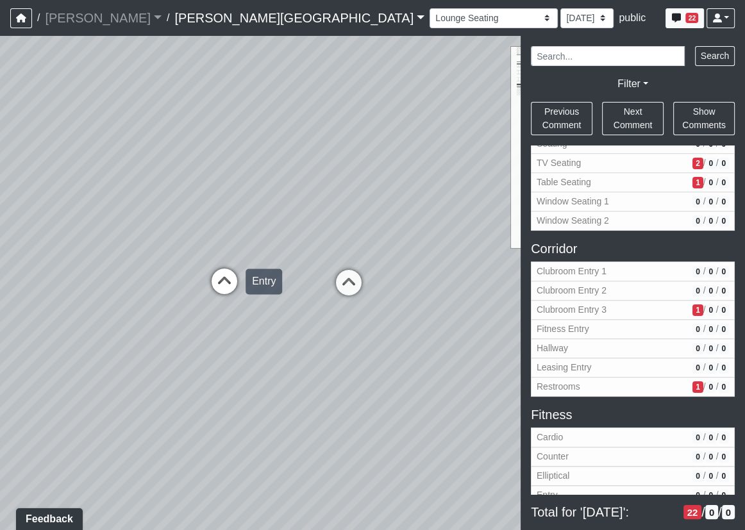
select select "61tT68NthraFW65LG7vFqa"
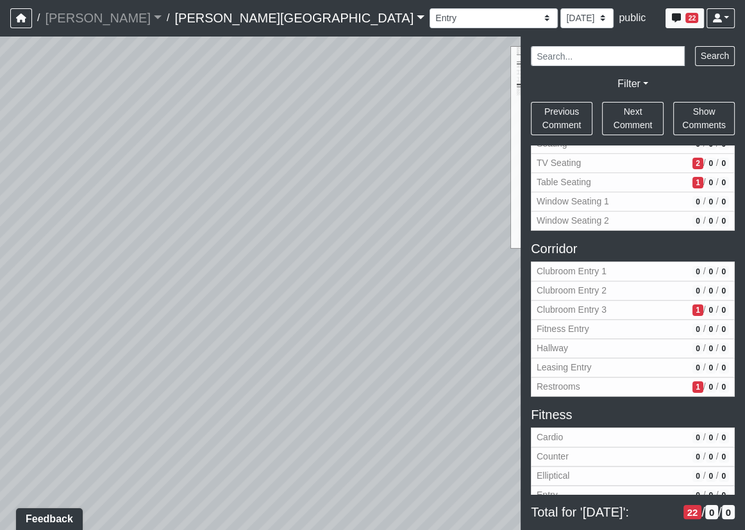
drag, startPoint x: 355, startPoint y: 372, endPoint x: 29, endPoint y: 342, distance: 327.0
click at [29, 342] on div "Loading... Corridor - Clubroom Entry 2 Loading... Seating Loading... Pool Court…" at bounding box center [372, 283] width 745 height 494
drag, startPoint x: 299, startPoint y: 291, endPoint x: 404, endPoint y: 339, distance: 115.6
click at [566, 357] on div "NON-CURRENT REVISION Loading... Corridor - Clubroom Entry 2 Loading... Seating …" at bounding box center [372, 283] width 745 height 494
drag, startPoint x: 253, startPoint y: 349, endPoint x: 151, endPoint y: 333, distance: 103.0
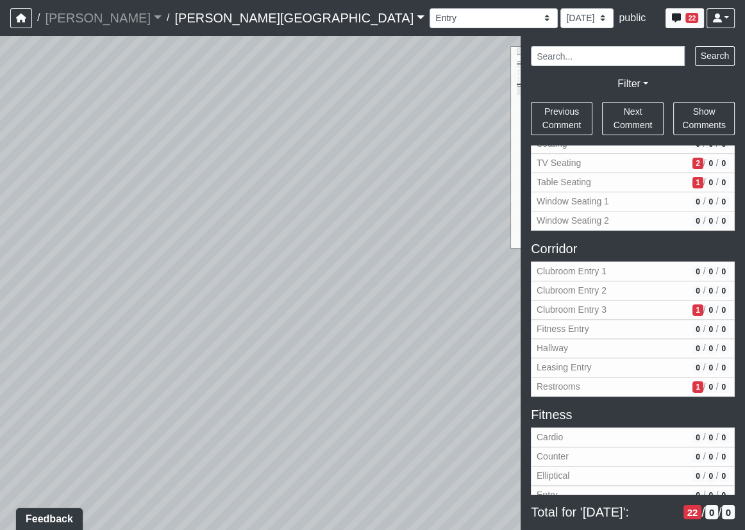
click at [51, 324] on div "Loading... Corridor - Clubroom Entry 2 Loading... Seating Loading... Pool Court…" at bounding box center [372, 283] width 745 height 494
drag, startPoint x: 366, startPoint y: 344, endPoint x: 81, endPoint y: 339, distance: 284.5
click at [87, 338] on div "Loading... Corridor - Clubroom Entry 2 Loading... Seating Loading... Pool Court…" at bounding box center [372, 283] width 745 height 494
drag, startPoint x: 269, startPoint y: 340, endPoint x: 402, endPoint y: 342, distance: 132.7
click at [422, 356] on div "Loading... Corridor - Clubroom Entry 2 Loading... Seating Loading... Pool Court…" at bounding box center [372, 283] width 745 height 494
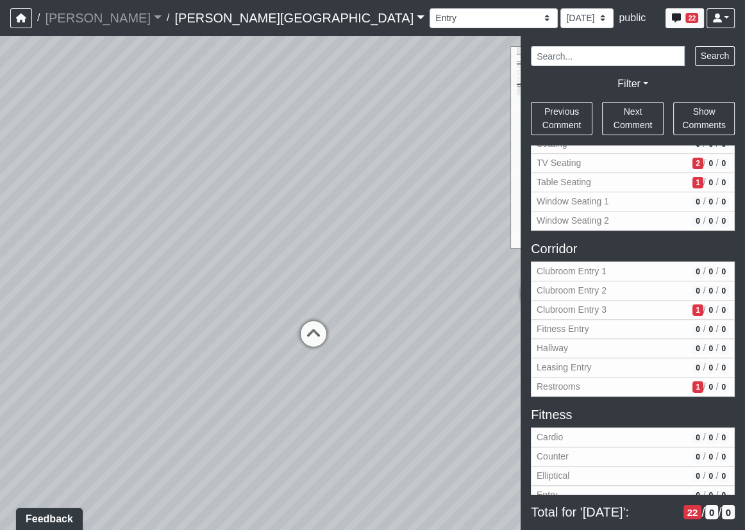
drag, startPoint x: 222, startPoint y: 327, endPoint x: -12, endPoint y: 322, distance: 234.6
click at [0, 322] on html "/ [PERSON_NAME] Loading... / [PERSON_NAME][GEOGRAPHIC_DATA] [PERSON_NAME][GEOGR…" at bounding box center [372, 265] width 745 height 530
drag, startPoint x: 236, startPoint y: 410, endPoint x: 183, endPoint y: 406, distance: 53.3
click at [183, 406] on div "Loading... Corridor - Clubroom Entry 2 Loading... Seating Loading... Pool Court…" at bounding box center [372, 283] width 745 height 494
drag, startPoint x: 190, startPoint y: 316, endPoint x: 290, endPoint y: 313, distance: 99.4
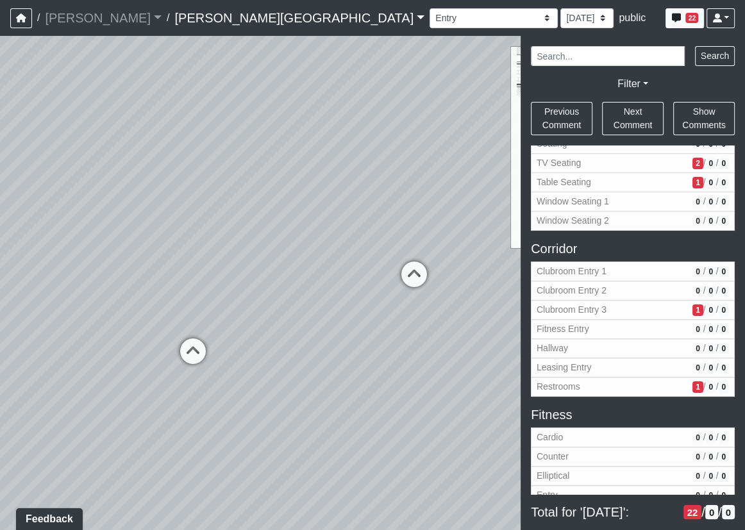
click at [290, 313] on div "Loading... Corridor - Clubroom Entry 2 Loading... Seating Loading... Pool Court…" at bounding box center [372, 283] width 745 height 494
drag, startPoint x: 106, startPoint y: 259, endPoint x: 45, endPoint y: 269, distance: 62.4
click at [0, 259] on html "/ [PERSON_NAME] Loading... / [PERSON_NAME][GEOGRAPHIC_DATA] [PERSON_NAME][GEOGR…" at bounding box center [372, 265] width 745 height 530
drag, startPoint x: 57, startPoint y: 281, endPoint x: 238, endPoint y: 285, distance: 180.7
click at [238, 285] on div "Loading... Corridor - Clubroom Entry 2 Loading... Seating Loading... Pool Court…" at bounding box center [372, 283] width 745 height 494
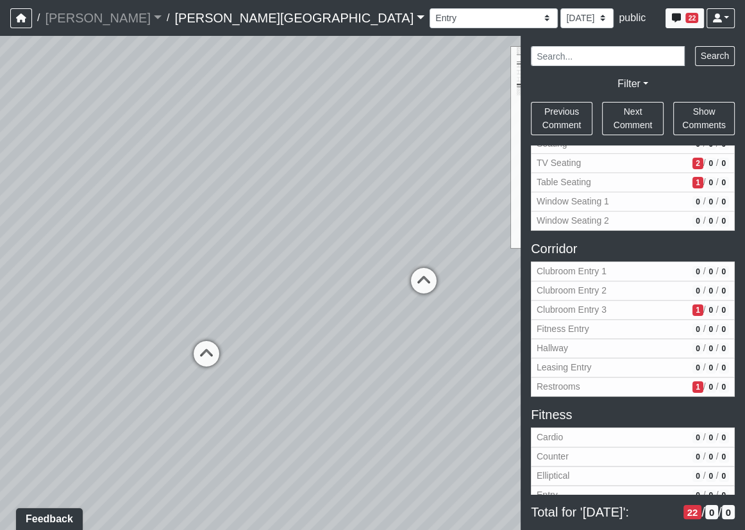
drag, startPoint x: 281, startPoint y: 270, endPoint x: 119, endPoint y: 272, distance: 162.1
click at [119, 272] on div "Loading... Corridor - Clubroom Entry 2 Loading... Seating Loading... Pool Court…" at bounding box center [372, 283] width 745 height 494
drag, startPoint x: 361, startPoint y: 251, endPoint x: 287, endPoint y: 256, distance: 74.5
click at [287, 256] on div "Loading... Corridor - Clubroom Entry 2 Loading... Seating Loading... Pool Court…" at bounding box center [372, 283] width 745 height 494
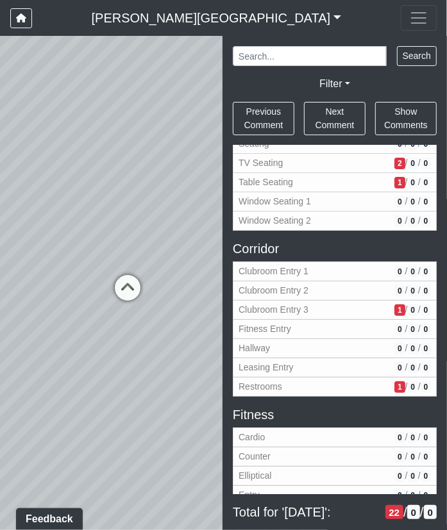
click at [131, 356] on div "Loading... Corridor - Clubroom Entry 2 Loading... Seating Loading... Pool Court…" at bounding box center [223, 283] width 447 height 494
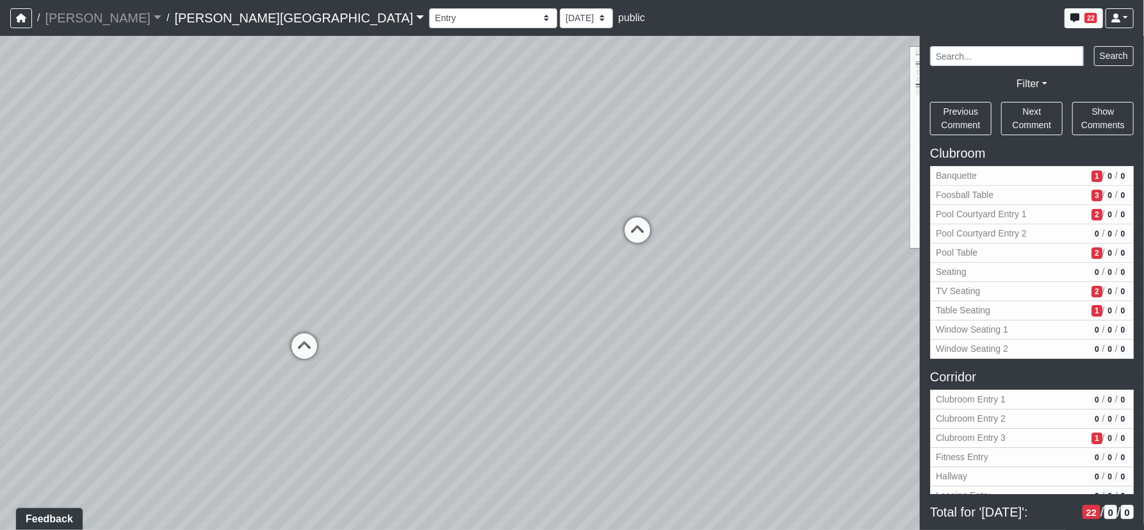
drag, startPoint x: 408, startPoint y: 275, endPoint x: 751, endPoint y: 215, distance: 348.7
click at [752, 206] on div "Loading... Corridor - Clubroom Entry 2 Loading... Seating Loading... Pool Court…" at bounding box center [572, 283] width 1144 height 494
drag, startPoint x: 391, startPoint y: 324, endPoint x: 557, endPoint y: 333, distance: 166.2
click at [600, 356] on div "Loading... Corridor - Clubroom Entry 2 Loading... Seating Loading... Pool Court…" at bounding box center [572, 283] width 1144 height 494
click at [468, 342] on icon at bounding box center [469, 346] width 38 height 38
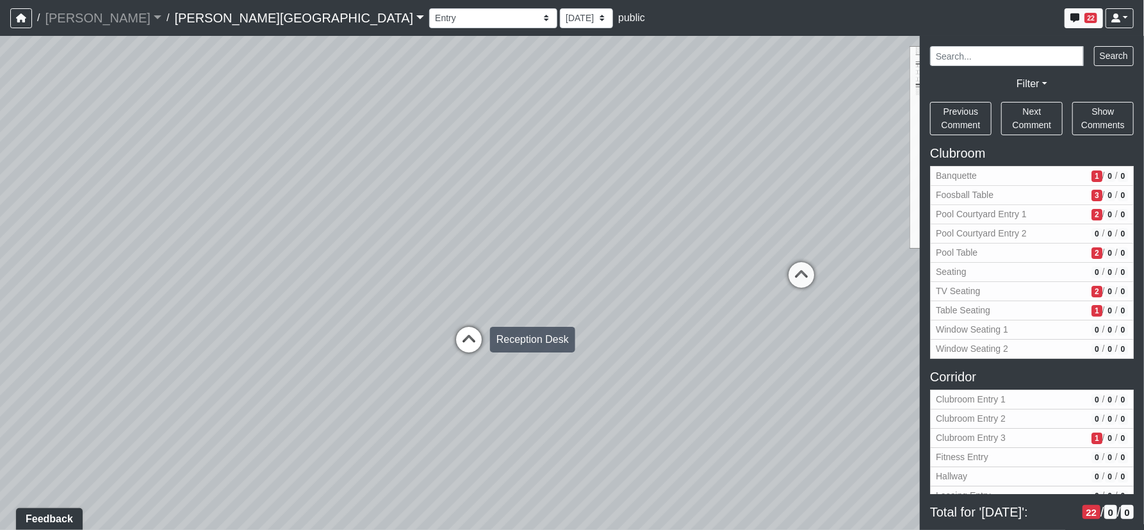
select select "99ybanBwgNjpbEfFeQRHeD"
select select "61tT68NthraFW65LG7vFqa"
click at [711, 277] on icon at bounding box center [703, 293] width 38 height 38
select select "iZJeEH9uhW4YrrCp2RZnFF"
select select "61tT68NthraFW65LG7vFqa"
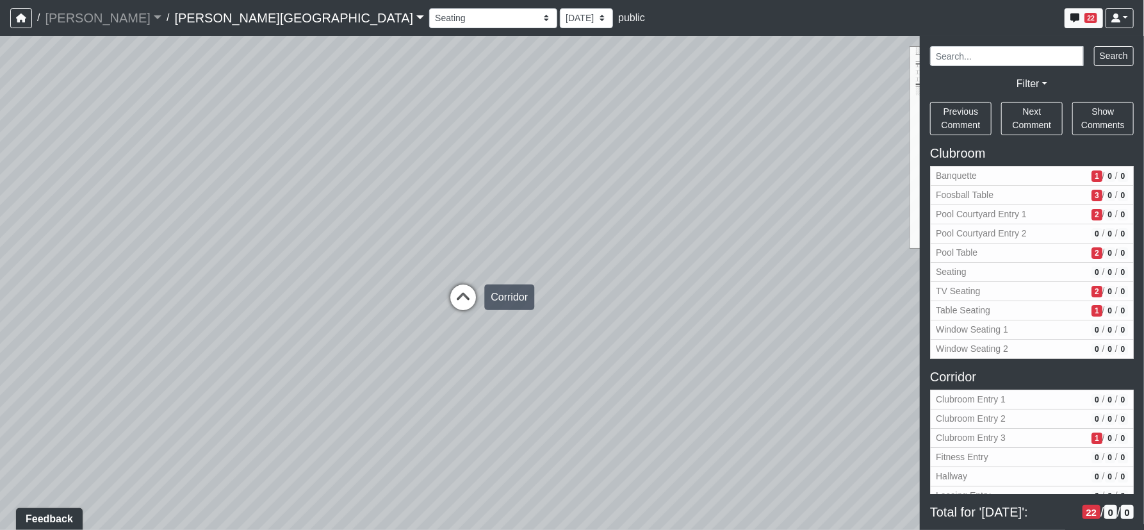
click at [463, 301] on icon at bounding box center [463, 303] width 38 height 38
select select "1biD8XkHZN1shzqfSTVKVH"
select select "61tT68NthraFW65LG7vFqa"
drag, startPoint x: 475, startPoint y: 276, endPoint x: 513, endPoint y: 298, distance: 43.1
click at [523, 296] on div "Loading... Corridor - Clubroom Entry 2 Loading... Seating Loading... Pool Court…" at bounding box center [572, 283] width 1144 height 494
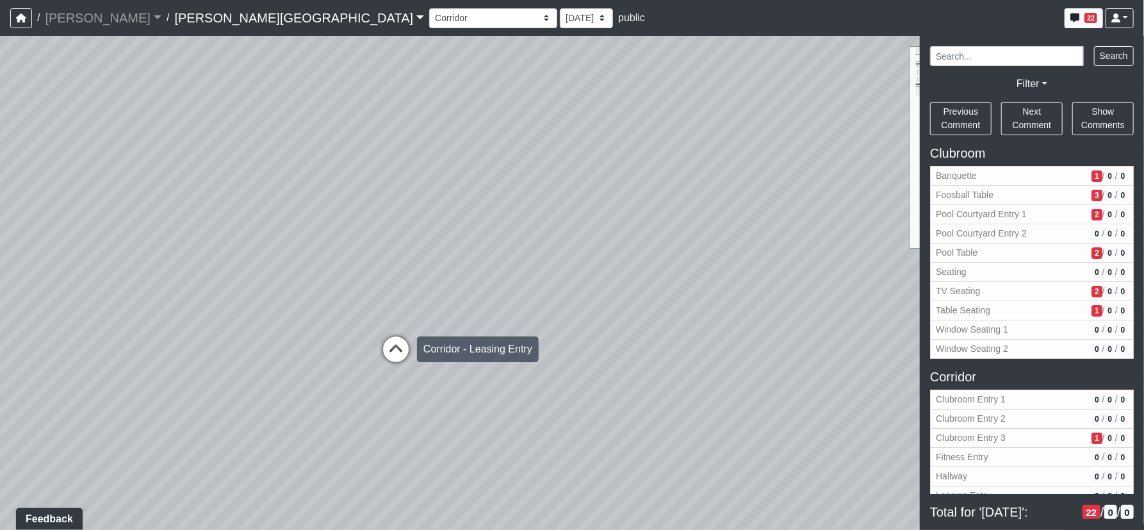
click at [383, 347] on icon at bounding box center [396, 355] width 38 height 38
select select "6AWUHvuFjRzEFVJn8hu7vt"
select select "61tT68NthraFW65LG7vFqa"
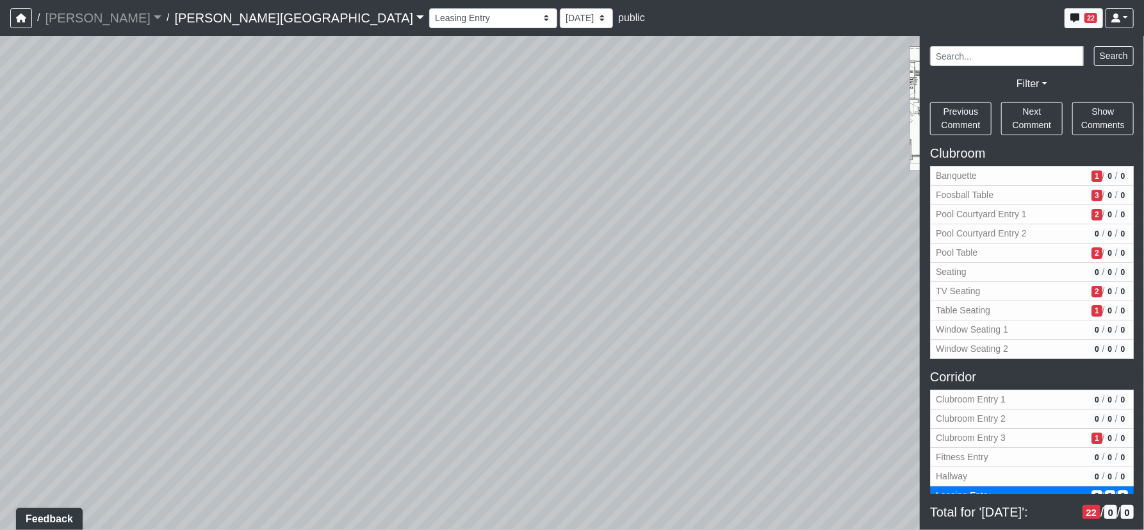
drag, startPoint x: 141, startPoint y: 256, endPoint x: 128, endPoint y: 254, distance: 13.6
click at [103, 254] on div "Loading... Corridor - Clubroom Entry 2 Loading... Seating Loading... Pool Court…" at bounding box center [572, 283] width 1144 height 494
drag, startPoint x: 504, startPoint y: 268, endPoint x: 289, endPoint y: 269, distance: 214.7
click at [297, 269] on div "Loading... Corridor - Clubroom Entry 2 Loading... Seating Loading... Pool Court…" at bounding box center [572, 283] width 1144 height 494
click at [404, 271] on div "Loading... Corridor - Clubroom Entry 2 Loading... Seating Loading... Pool Court…" at bounding box center [572, 283] width 1144 height 494
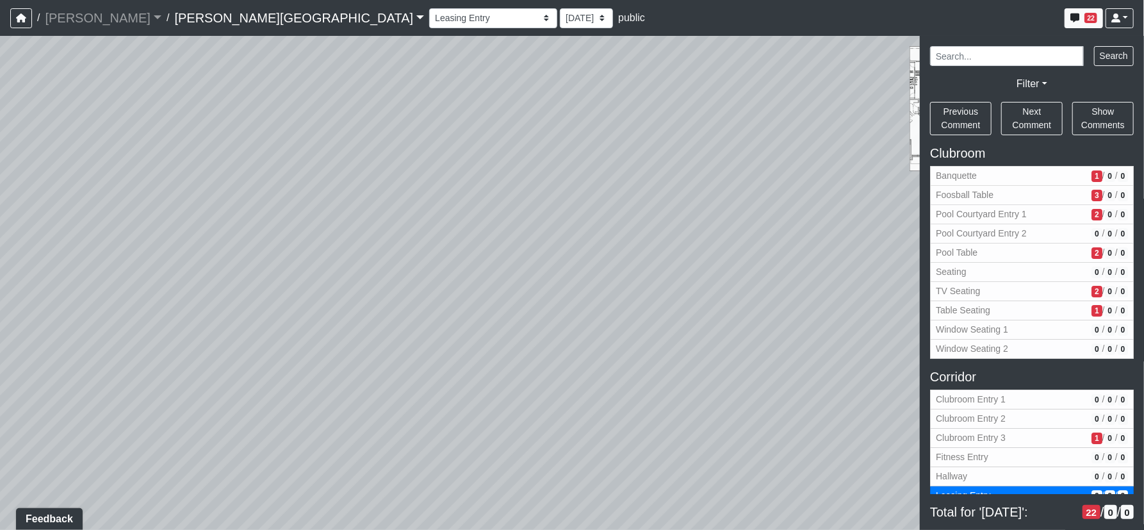
drag, startPoint x: 513, startPoint y: 269, endPoint x: 556, endPoint y: 283, distance: 45.2
click at [416, 267] on div "Loading... Corridor - Clubroom Entry 2 Loading... Seating Loading... Pool Court…" at bounding box center [572, 283] width 1144 height 494
drag, startPoint x: 466, startPoint y: 274, endPoint x: 540, endPoint y: 282, distance: 74.2
click at [474, 274] on div "Loading... Corridor - Clubroom Entry 2 Loading... Seating Loading... Pool Court…" at bounding box center [572, 283] width 1144 height 494
click at [770, 227] on icon at bounding box center [762, 234] width 38 height 38
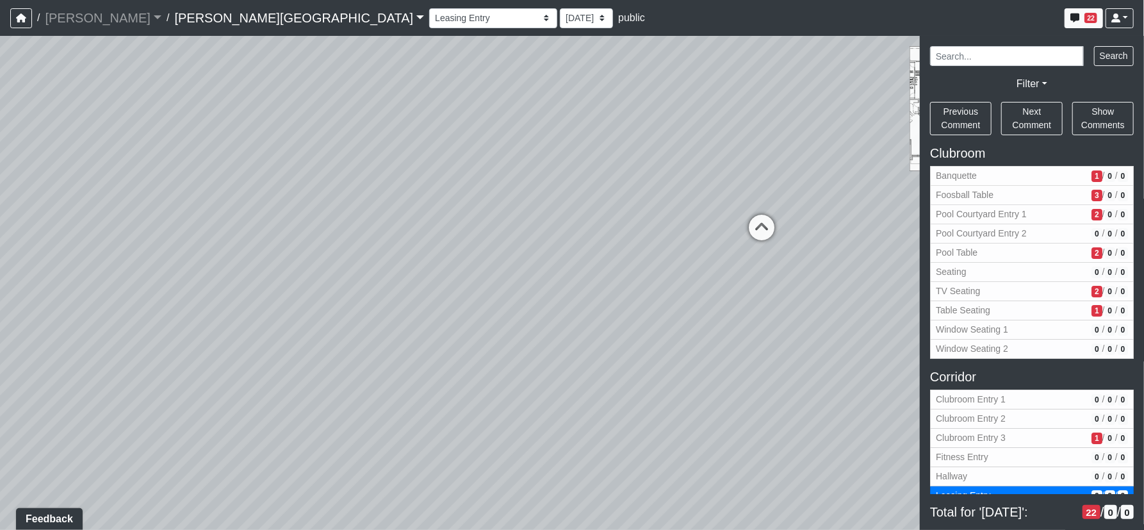
select select "1biD8XkHZN1shzqfSTVKVH"
select select "61tT68NthraFW65LG7vFqa"
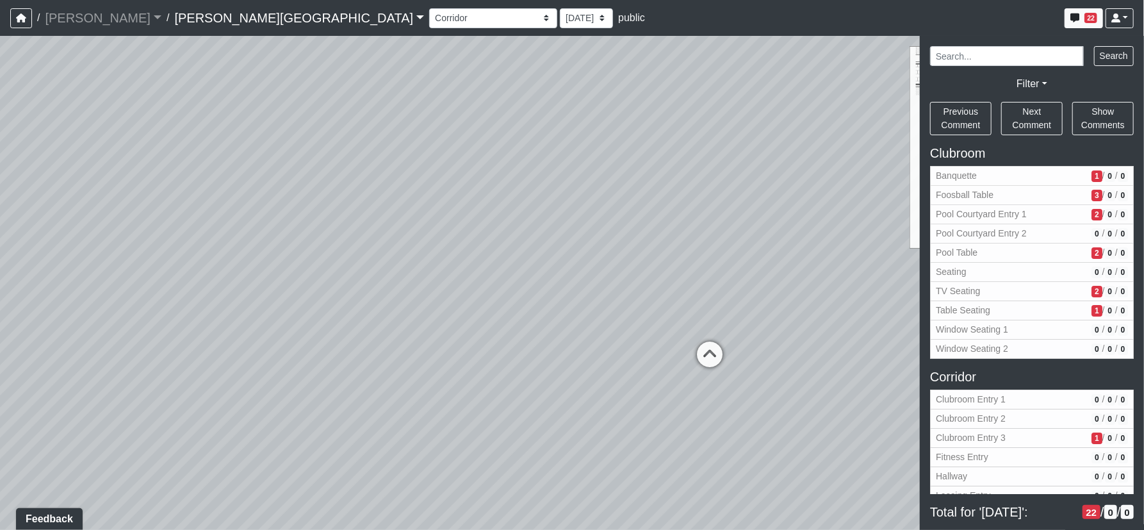
drag, startPoint x: 531, startPoint y: 378, endPoint x: 647, endPoint y: 381, distance: 116.0
click at [531, 427] on div "Loading... Corridor - Clubroom Entry 2 Loading... Seating Loading... Pool Court…" at bounding box center [572, 283] width 1144 height 494
drag, startPoint x: 551, startPoint y: 347, endPoint x: 284, endPoint y: 268, distance: 278.0
click at [283, 268] on div "Loading... Corridor - Clubroom Entry 2 Loading... Seating Loading... Pool Court…" at bounding box center [572, 283] width 1144 height 494
drag, startPoint x: 628, startPoint y: 321, endPoint x: 531, endPoint y: 282, distance: 104.4
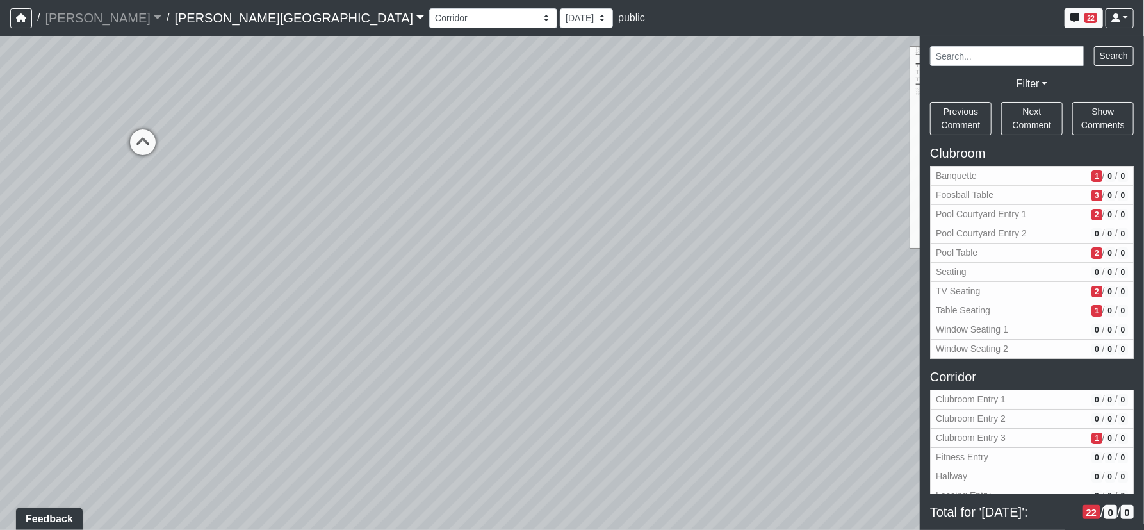
click at [261, 291] on div "Loading... Corridor - Clubroom Entry 2 Loading... Seating Loading... Pool Court…" at bounding box center [572, 283] width 1144 height 494
drag, startPoint x: 532, startPoint y: 248, endPoint x: 314, endPoint y: 327, distance: 231.9
click at [315, 326] on div "Loading... Corridor - Clubroom Entry 2 Loading... Seating Loading... Pool Court…" at bounding box center [572, 283] width 1144 height 494
drag, startPoint x: 424, startPoint y: 245, endPoint x: 345, endPoint y: 234, distance: 80.2
click at [340, 233] on div "Loading... Corridor - Clubroom Entry 2 Loading... Seating Loading... Pool Court…" at bounding box center [572, 283] width 1144 height 494
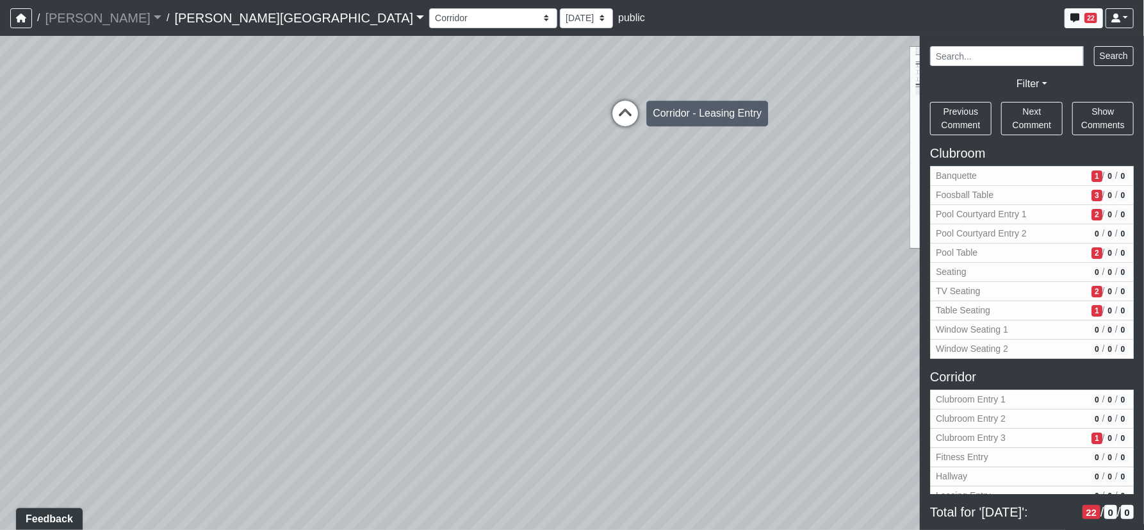
click at [634, 129] on icon at bounding box center [625, 120] width 38 height 38
select select "6AWUHvuFjRzEFVJn8hu7vt"
select select "61tT68NthraFW65LG7vFqa"
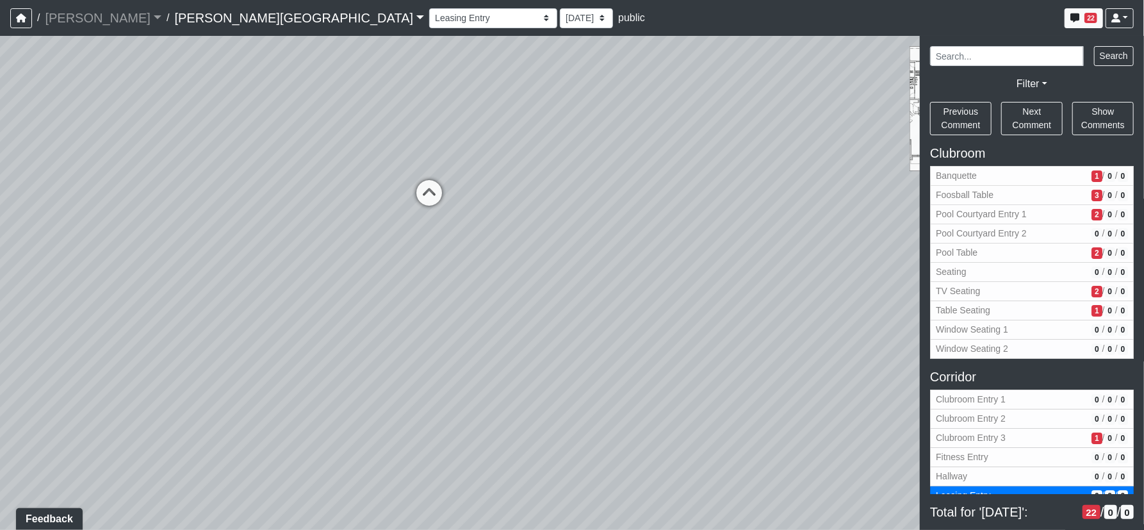
drag, startPoint x: 671, startPoint y: 322, endPoint x: 696, endPoint y: 394, distance: 76.2
click at [705, 401] on div "Loading... Corridor - Clubroom Entry 2 Loading... Seating Loading... Pool Court…" at bounding box center [572, 283] width 1144 height 494
click at [458, 269] on icon at bounding box center [460, 270] width 38 height 38
select select "1zJoiBxZhxXyGPNfdZuF9n"
select select "61tT68NthraFW65LG7vFqa"
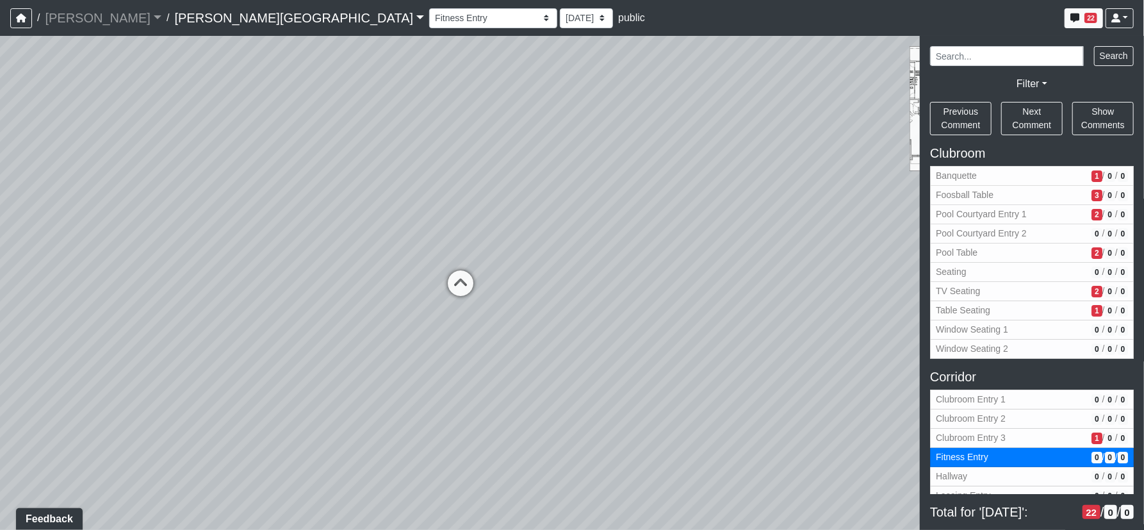
drag, startPoint x: 461, startPoint y: 442, endPoint x: 236, endPoint y: 301, distance: 266.0
click at [231, 302] on div "Loading... Corridor - Clubroom Entry 2 Loading... Seating Loading... Pool Court…" at bounding box center [572, 283] width 1144 height 494
drag, startPoint x: 726, startPoint y: 295, endPoint x: 319, endPoint y: 210, distance: 415.7
click at [299, 211] on div "Loading... Corridor - Clubroom Entry 2 Loading... Seating Loading... Pool Court…" at bounding box center [572, 283] width 1144 height 494
drag, startPoint x: 715, startPoint y: 306, endPoint x: 302, endPoint y: 240, distance: 418.4
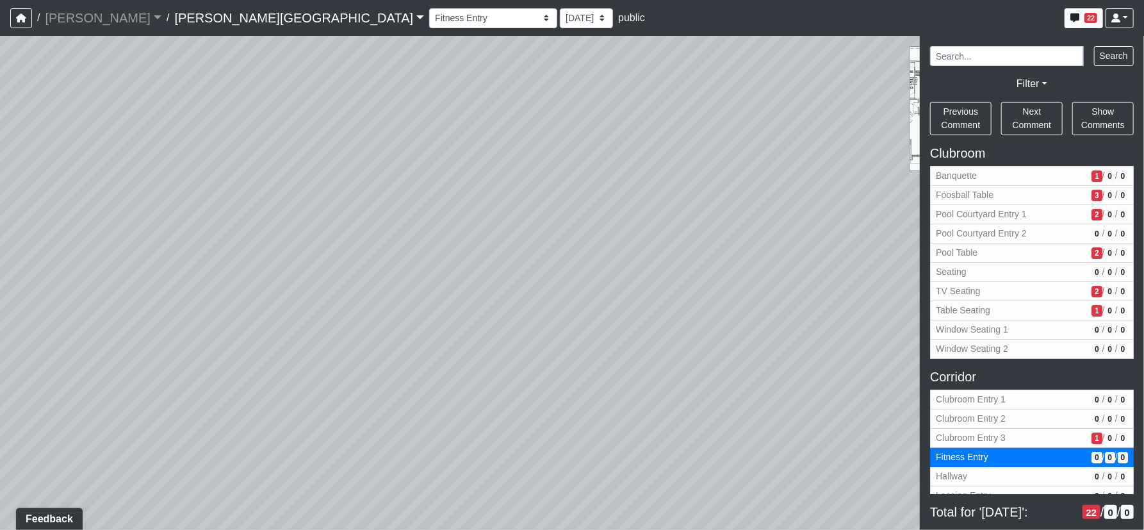
click at [302, 240] on div "Loading... Corridor - Clubroom Entry 2 Loading... Seating Loading... Pool Court…" at bounding box center [572, 283] width 1144 height 494
drag, startPoint x: 474, startPoint y: 250, endPoint x: 263, endPoint y: 416, distance: 268.8
click at [263, 416] on div "Loading... Corridor - Clubroom Entry 2 Loading... Seating Loading... Pool Court…" at bounding box center [572, 283] width 1144 height 494
click at [624, 101] on icon at bounding box center [633, 106] width 38 height 38
select select "6AWUHvuFjRzEFVJn8hu7vt"
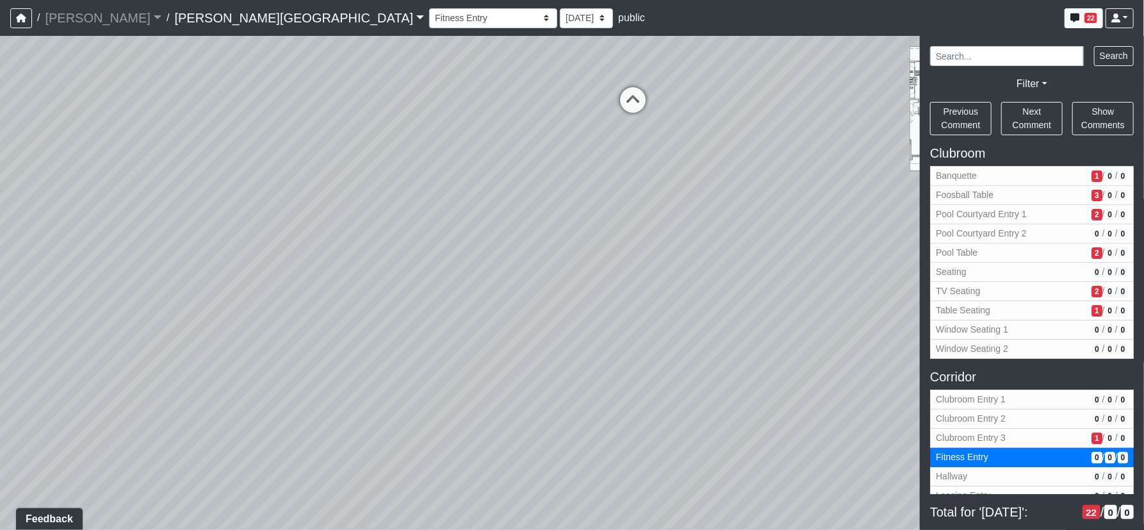
select select "61tT68NthraFW65LG7vFqa"
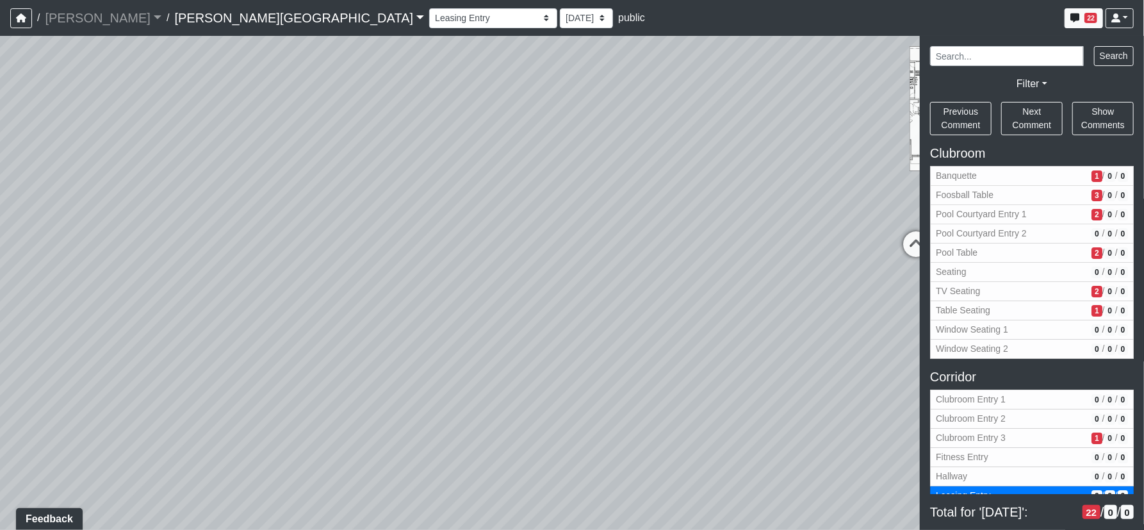
drag, startPoint x: 554, startPoint y: 413, endPoint x: 247, endPoint y: 269, distance: 338.5
click at [238, 268] on div "Loading... Corridor - Clubroom Entry 2 Loading... Seating Loading... Pool Court…" at bounding box center [572, 283] width 1144 height 494
drag, startPoint x: 442, startPoint y: 252, endPoint x: 447, endPoint y: 294, distance: 42.0
click at [276, 192] on div "Loading... Corridor - Clubroom Entry 2 Loading... Seating Loading... Pool Court…" at bounding box center [572, 283] width 1144 height 494
drag, startPoint x: 626, startPoint y: 345, endPoint x: 605, endPoint y: 352, distance: 22.3
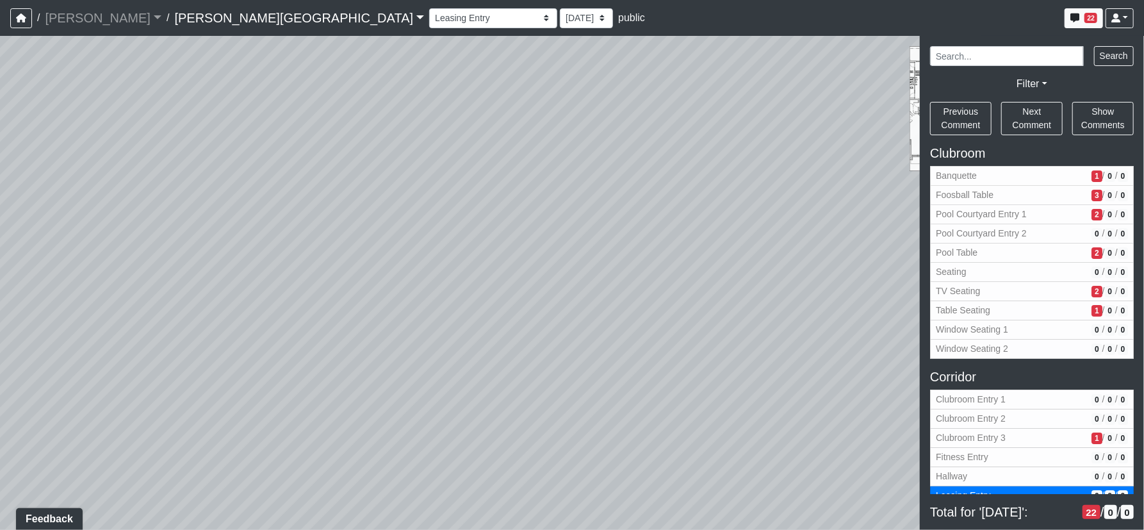
click at [408, 471] on div "Loading... Corridor - Clubroom Entry 2 Loading... Seating Loading... Pool Court…" at bounding box center [572, 283] width 1144 height 494
drag, startPoint x: 746, startPoint y: 282, endPoint x: 325, endPoint y: 312, distance: 422.7
click at [164, 320] on div "Loading... Corridor - Clubroom Entry 2 Loading... Seating Loading... Pool Court…" at bounding box center [572, 283] width 1144 height 494
drag, startPoint x: 320, startPoint y: 264, endPoint x: 217, endPoint y: 354, distance: 136.6
click at [186, 402] on div "Loading... Corridor - Clubroom Entry 2 Loading... Seating Loading... Pool Court…" at bounding box center [572, 283] width 1144 height 494
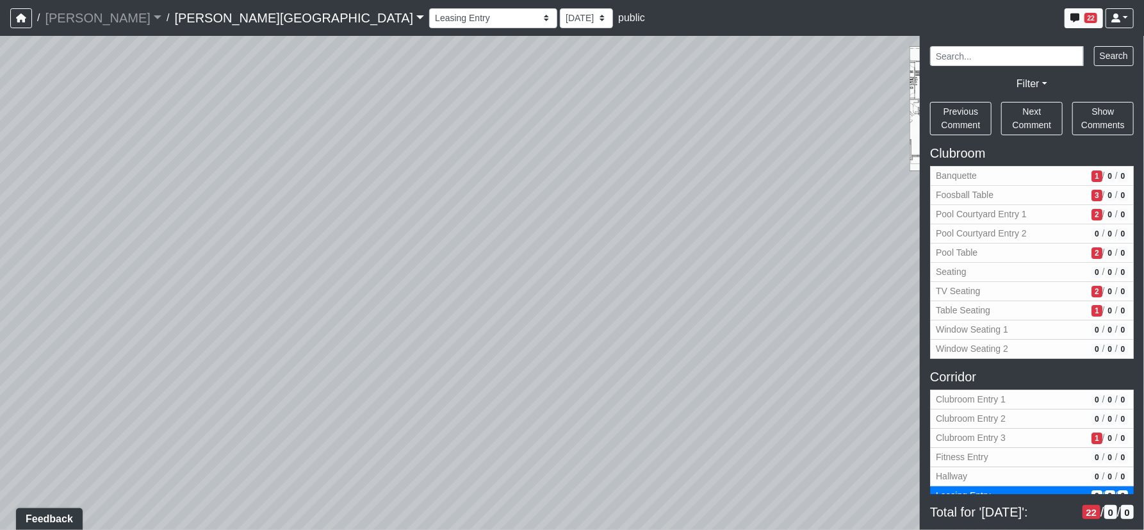
drag, startPoint x: 463, startPoint y: 157, endPoint x: 457, endPoint y: 265, distance: 108.4
click at [457, 265] on div "Loading... Corridor - Clubroom Entry 2 Loading... Seating Loading... Pool Court…" at bounding box center [572, 283] width 1144 height 494
click at [491, 124] on icon at bounding box center [484, 120] width 38 height 38
select select "1zJoiBxZhxXyGPNfdZuF9n"
select select "61tT68NthraFW65LG7vFqa"
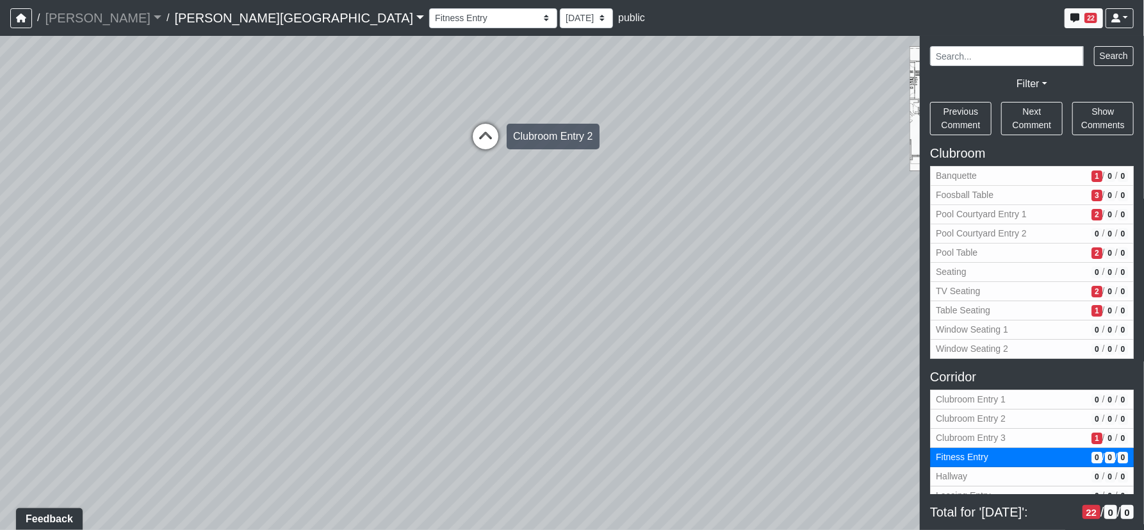
click at [474, 140] on icon at bounding box center [485, 143] width 38 height 38
select select "tFcwgrjsyVt5gYB4S9PrZ7"
select select "61tT68NthraFW65LG7vFqa"
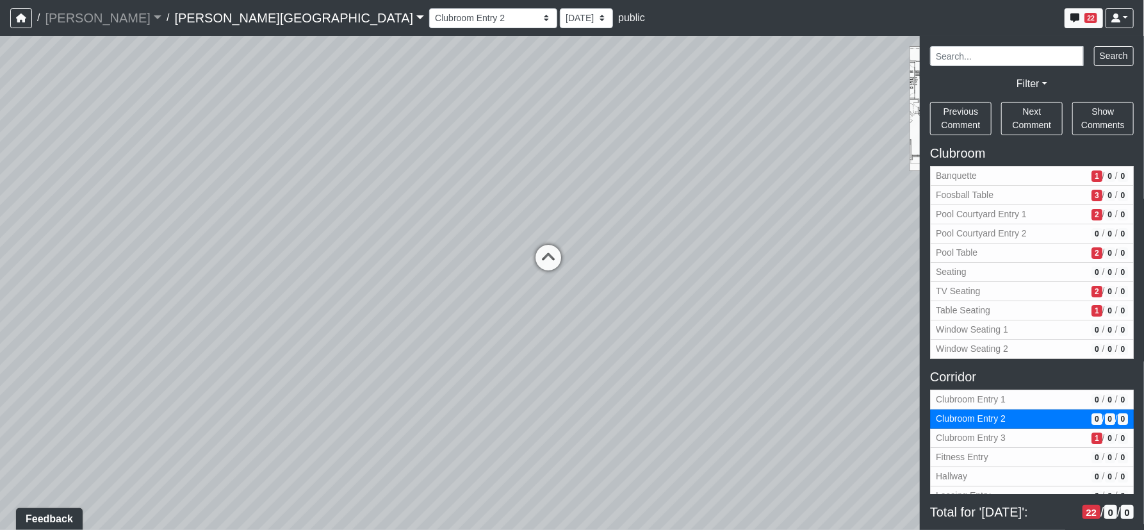
drag, startPoint x: 367, startPoint y: 311, endPoint x: 626, endPoint y: 342, distance: 261.2
click at [633, 349] on div "Loading... Corridor - Clubroom Entry 2 Loading... Seating Loading... Pool Court…" at bounding box center [572, 283] width 1144 height 494
drag, startPoint x: 343, startPoint y: 188, endPoint x: 666, endPoint y: 368, distance: 369.4
click at [670, 371] on div "Loading... Corridor - Clubroom Entry 2 Loading... Seating Loading... Pool Court…" at bounding box center [572, 283] width 1144 height 494
drag, startPoint x: 504, startPoint y: 354, endPoint x: 899, endPoint y: 234, distance: 412.7
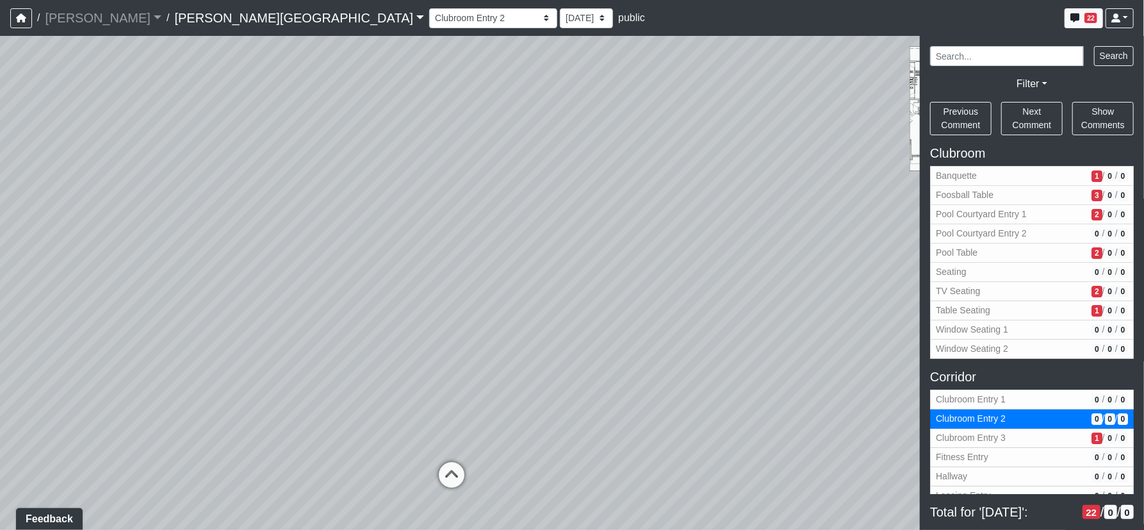
click at [899, 234] on div "Loading... Corridor - Clubroom Entry 2 Loading... Seating Loading... Pool Court…" at bounding box center [572, 283] width 1144 height 494
drag, startPoint x: 195, startPoint y: 191, endPoint x: 160, endPoint y: 328, distance: 141.6
click at [160, 328] on div "Loading... Corridor - Clubroom Entry 2 Loading... Seating Loading... Pool Court…" at bounding box center [572, 283] width 1144 height 494
drag, startPoint x: 416, startPoint y: 250, endPoint x: 329, endPoint y: 277, distance: 91.4
click at [32, 252] on div "Loading... Corridor - Clubroom Entry 2 Loading... Seating Loading... Pool Court…" at bounding box center [572, 283] width 1144 height 494
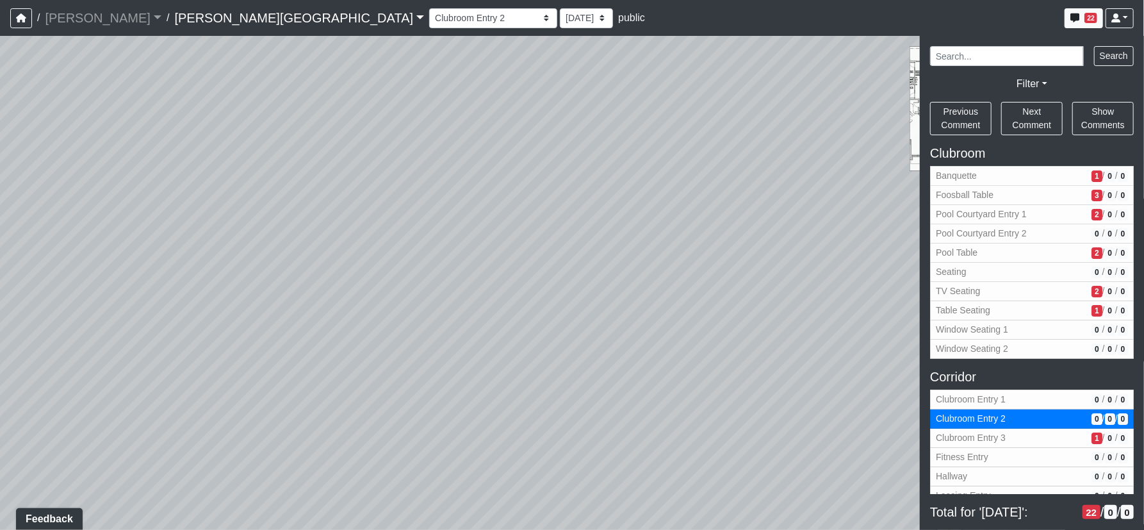
drag, startPoint x: 461, startPoint y: 281, endPoint x: 268, endPoint y: 266, distance: 194.1
click at [263, 268] on div "Loading... Corridor - Clubroom Entry 2 Loading... Seating Loading... Pool Court…" at bounding box center [572, 283] width 1144 height 494
drag, startPoint x: 737, startPoint y: 429, endPoint x: 723, endPoint y: 342, distance: 88.2
click at [723, 461] on icon at bounding box center [732, 462] width 38 height 38
select select "qb7oxKXxrCcPQgCRMpzDAV"
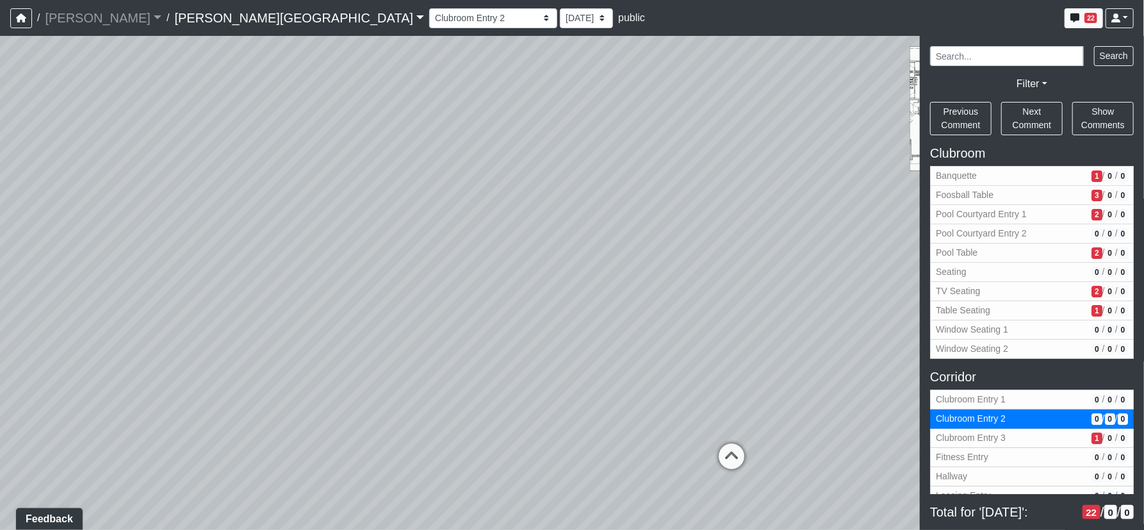
select select "61tT68NthraFW65LG7vFqa"
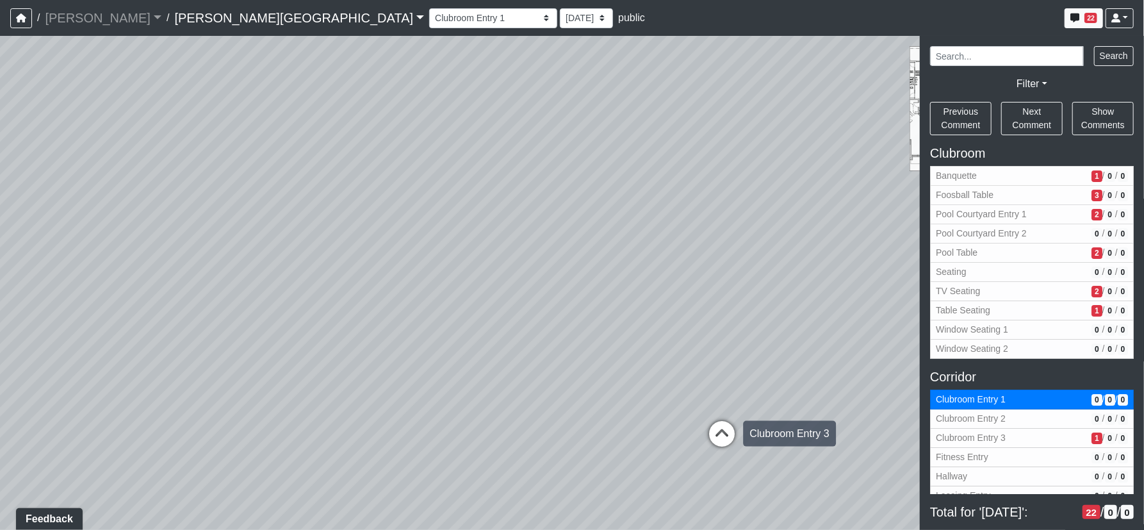
click at [717, 431] on icon at bounding box center [722, 440] width 38 height 38
select select "qHaaudJo862RaHi3wjGFN2"
select select "61tT68NthraFW65LG7vFqa"
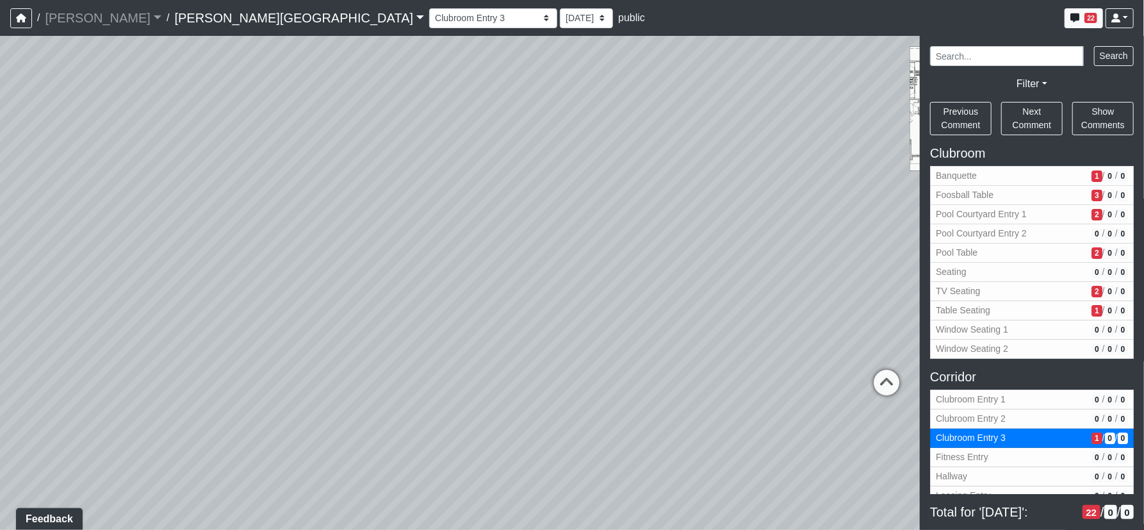
drag, startPoint x: 500, startPoint y: 335, endPoint x: 744, endPoint y: 301, distance: 246.5
click at [744, 301] on div "Loading... Corridor - Clubroom Entry 2 Loading... Seating Loading... Pool Court…" at bounding box center [572, 283] width 1144 height 494
drag, startPoint x: 390, startPoint y: 308, endPoint x: 820, endPoint y: 314, distance: 430.6
click at [828, 314] on div "Loading... Corridor - Clubroom Entry 2 Loading... Seating Loading... Pool Court…" at bounding box center [572, 283] width 1144 height 494
drag, startPoint x: 429, startPoint y: 304, endPoint x: 442, endPoint y: 294, distance: 16.5
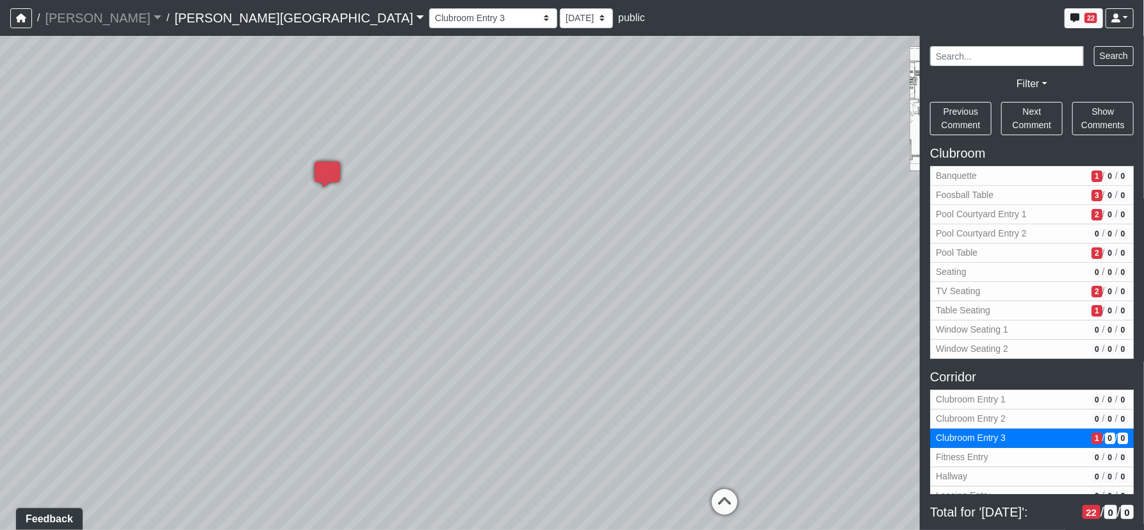
click at [750, 302] on div "Loading... Corridor - Clubroom Entry 2 Loading... Seating Loading... Pool Court…" at bounding box center [572, 283] width 1144 height 494
drag, startPoint x: 408, startPoint y: 292, endPoint x: 647, endPoint y: 301, distance: 239.2
click at [680, 301] on div "Loading... Corridor - Clubroom Entry 2 Loading... Seating Loading... Pool Court…" at bounding box center [572, 283] width 1144 height 494
drag, startPoint x: 672, startPoint y: 346, endPoint x: 522, endPoint y: 329, distance: 150.9
click at [427, 332] on div "Loading... Corridor - Clubroom Entry 2 Loading... Seating Loading... Pool Court…" at bounding box center [572, 283] width 1144 height 494
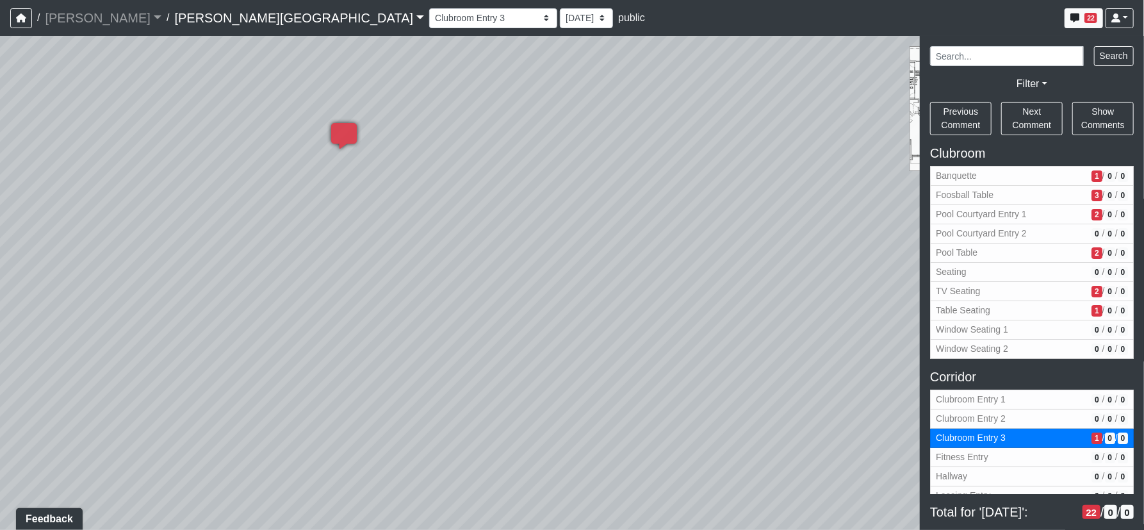
drag, startPoint x: 773, startPoint y: 229, endPoint x: 636, endPoint y: 232, distance: 137.1
click at [636, 232] on div "Loading... Corridor - Clubroom Entry 2 Loading... Seating Loading... Pool Court…" at bounding box center [572, 283] width 1144 height 494
drag, startPoint x: 507, startPoint y: 368, endPoint x: 563, endPoint y: 281, distance: 102.9
click at [711, 377] on div "Loading... Corridor - Clubroom Entry 2 Loading... Seating Loading... Pool Court…" at bounding box center [572, 283] width 1144 height 494
drag, startPoint x: 470, startPoint y: 183, endPoint x: 475, endPoint y: 188, distance: 6.8
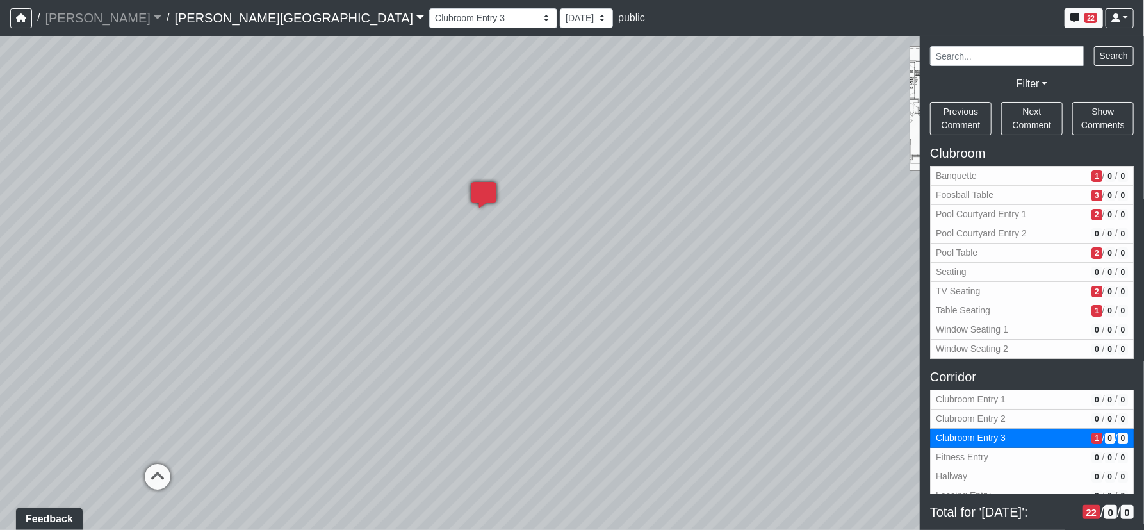
click at [472, 186] on icon at bounding box center [484, 201] width 38 height 38
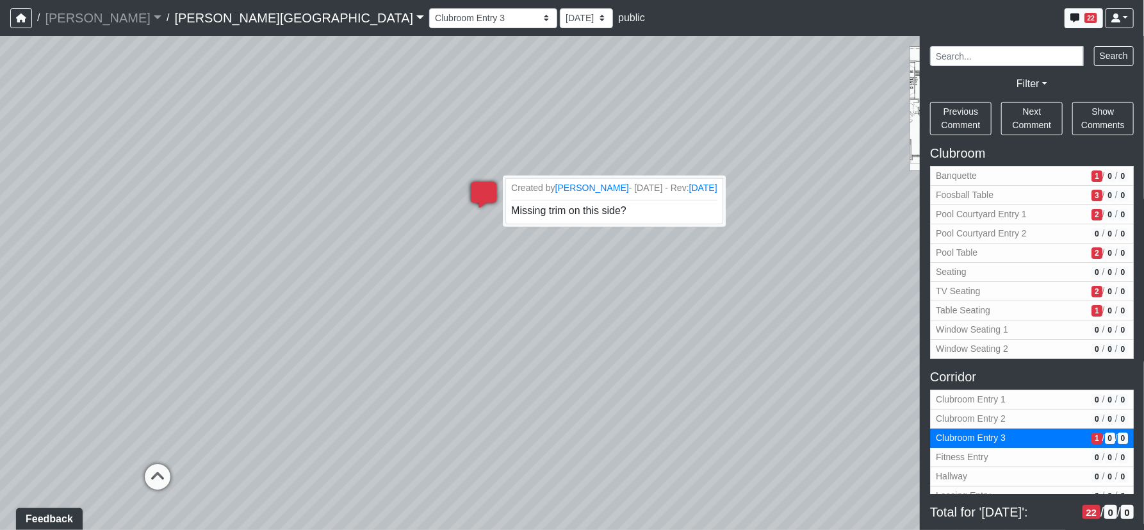
click at [475, 188] on icon at bounding box center [484, 201] width 38 height 38
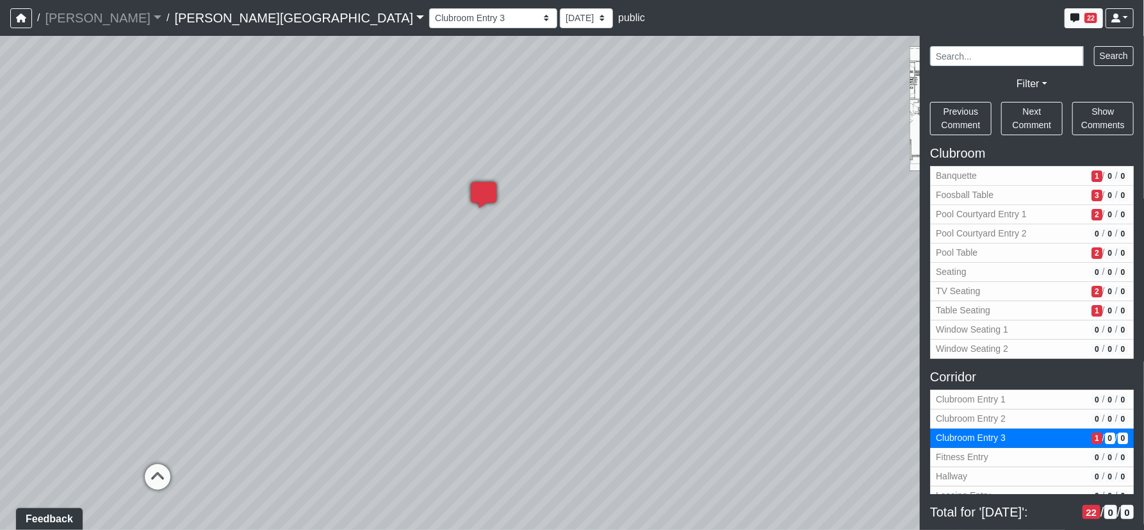
click at [475, 188] on icon at bounding box center [484, 201] width 38 height 38
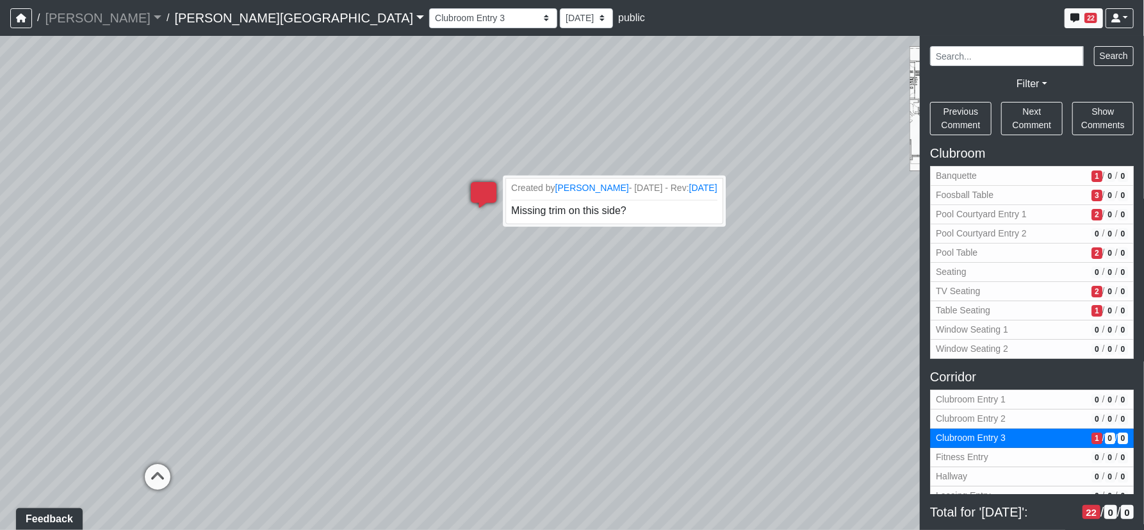
click at [481, 192] on icon at bounding box center [484, 201] width 38 height 38
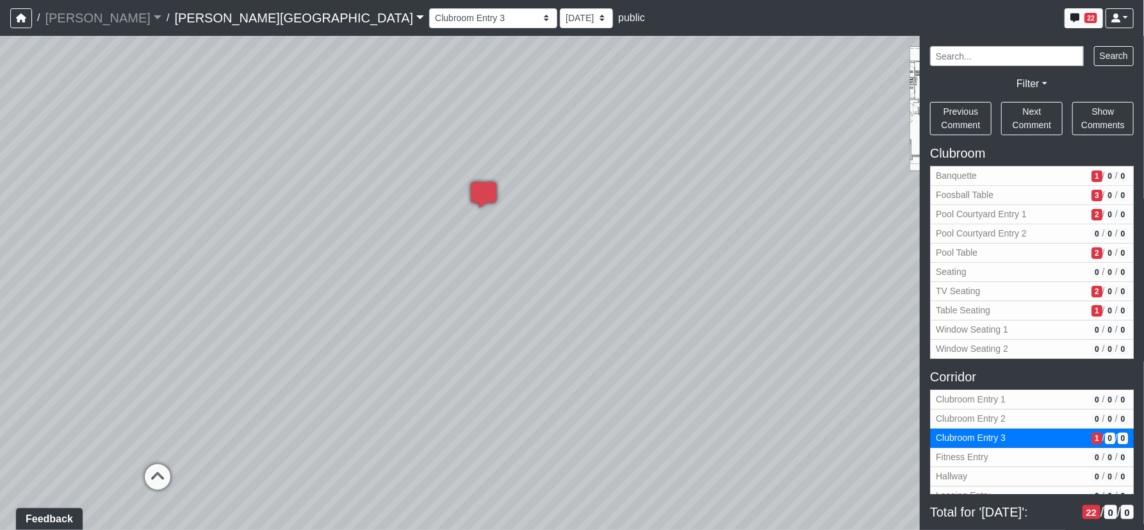
click at [352, 345] on div "Loading... Corridor - Clubroom Entry 2 Loading... Seating Loading... Pool Court…" at bounding box center [572, 283] width 1144 height 494
drag, startPoint x: 213, startPoint y: 301, endPoint x: 420, endPoint y: 373, distance: 219.3
click at [423, 374] on div "Loading... Corridor - Clubroom Entry 2 Loading... Seating Loading... Pool Court…" at bounding box center [572, 283] width 1144 height 494
drag, startPoint x: 322, startPoint y: 390, endPoint x: 545, endPoint y: 312, distance: 236.3
drag, startPoint x: 314, startPoint y: 323, endPoint x: 493, endPoint y: 202, distance: 215.6
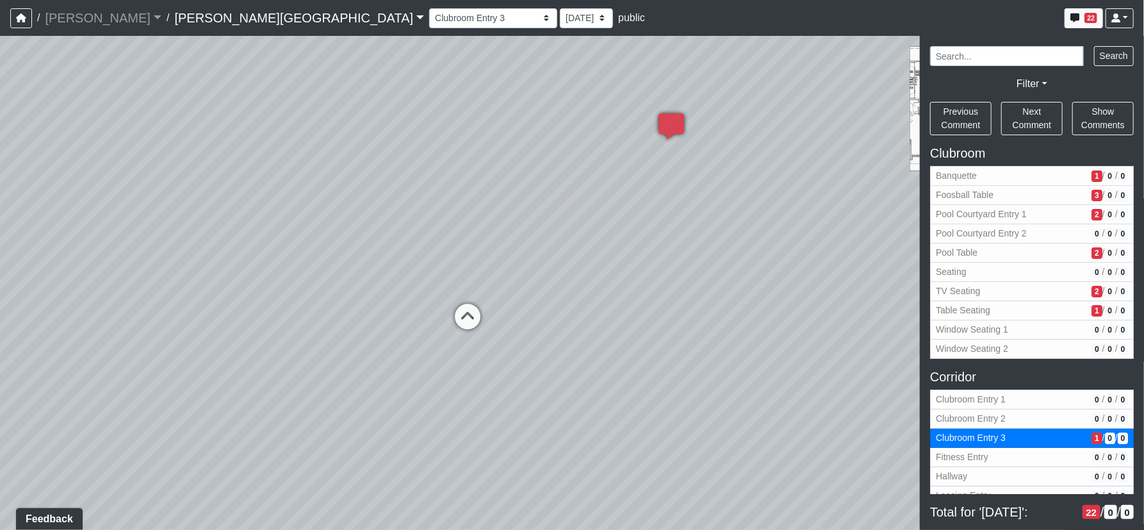
drag, startPoint x: 363, startPoint y: 368, endPoint x: 436, endPoint y: 218, distance: 166.8
click at [436, 218] on div "Loading... Corridor - Clubroom Entry 2 Loading... Seating Loading... Pool Court…" at bounding box center [572, 283] width 1144 height 494
drag, startPoint x: 459, startPoint y: 349, endPoint x: 276, endPoint y: 385, distance: 186.7
click at [276, 385] on div "Loading... Corridor - Clubroom Entry 2 Loading... Seating Loading... Pool Court…" at bounding box center [572, 283] width 1144 height 494
drag, startPoint x: 455, startPoint y: 322, endPoint x: 348, endPoint y: 324, distance: 107.0
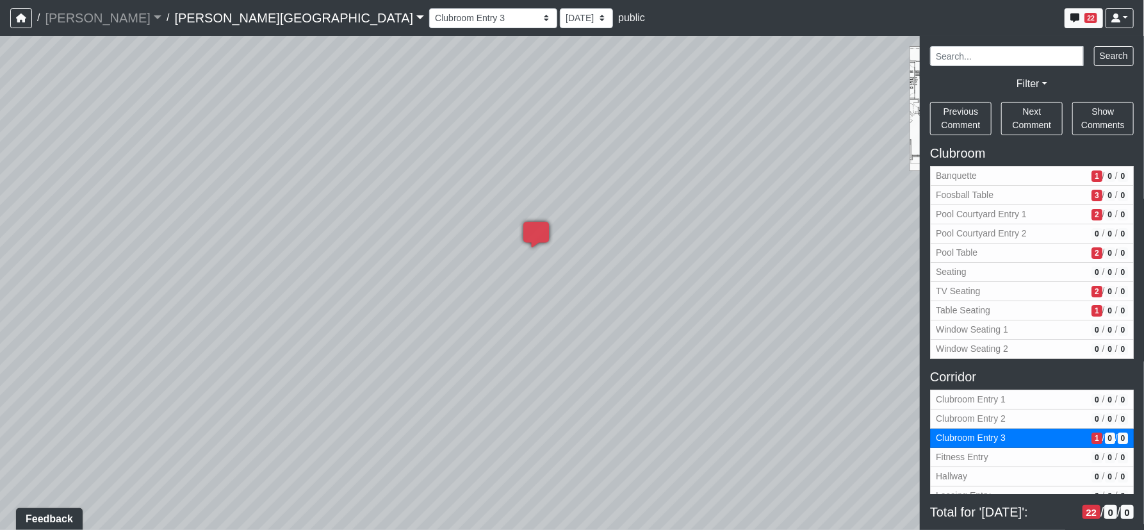
click at [348, 324] on div "Loading... Corridor - Clubroom Entry 2 Loading... Seating Loading... Pool Court…" at bounding box center [572, 283] width 1144 height 494
drag, startPoint x: 249, startPoint y: 361, endPoint x: 124, endPoint y: 259, distance: 161.7
click at [124, 259] on div "Loading... Corridor - Clubroom Entry 2 Loading... Seating Loading... Pool Court…" at bounding box center [572, 283] width 1144 height 494
drag, startPoint x: 438, startPoint y: 363, endPoint x: 285, endPoint y: 325, distance: 157.9
click at [285, 325] on div "Loading... Corridor - Clubroom Entry 2 Loading... Seating Loading... Pool Court…" at bounding box center [572, 283] width 1144 height 494
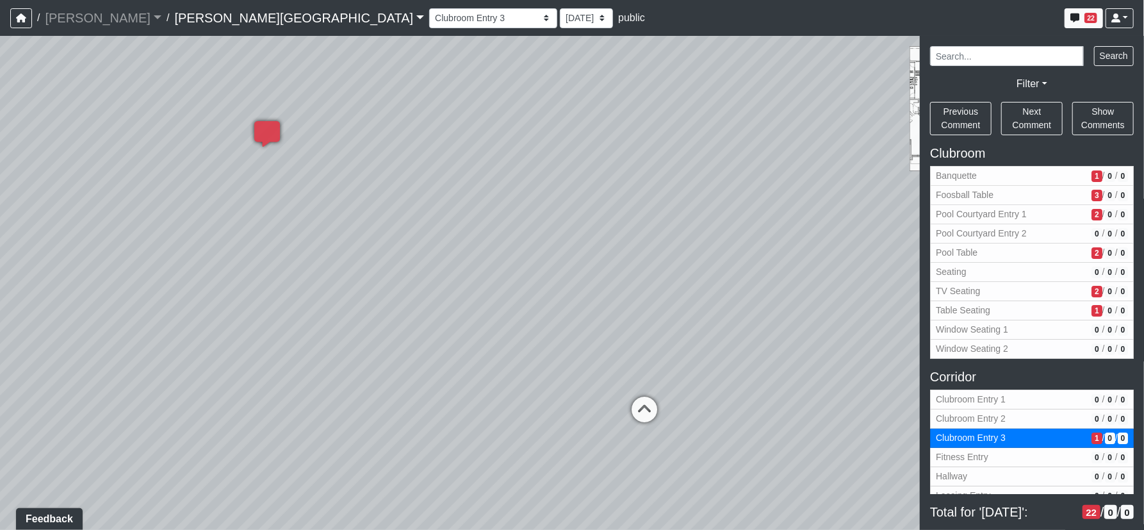
drag, startPoint x: 629, startPoint y: 352, endPoint x: 465, endPoint y: 324, distance: 166.4
click at [465, 324] on div "Loading... Corridor - Clubroom Entry 2 Loading... Seating Loading... Pool Court…" at bounding box center [572, 283] width 1144 height 494
drag, startPoint x: 493, startPoint y: 391, endPoint x: 529, endPoint y: 185, distance: 209.9
click at [529, 185] on div "Loading... Corridor - Clubroom Entry 2 Loading... Seating Loading... Pool Court…" at bounding box center [572, 283] width 1144 height 494
drag, startPoint x: 506, startPoint y: 321, endPoint x: 497, endPoint y: 429, distance: 108.7
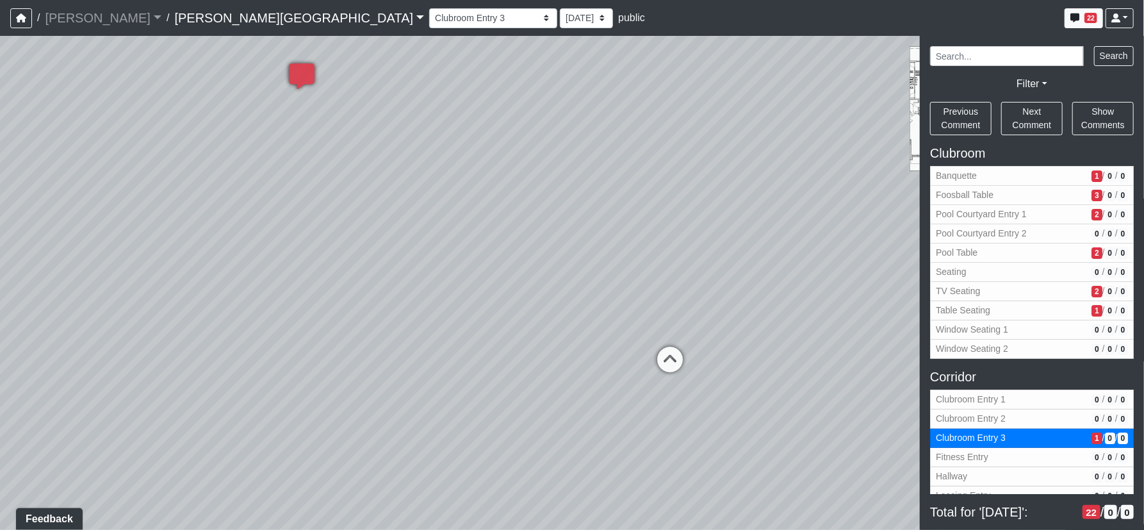
click at [497, 453] on div "Loading... Corridor - Clubroom Entry 2 Loading... Seating Loading... Pool Court…" at bounding box center [572, 283] width 1144 height 494
drag, startPoint x: 523, startPoint y: 224, endPoint x: 513, endPoint y: 383, distance: 159.2
click at [513, 384] on div "Loading... Corridor - Clubroom Entry 2 Loading... Seating Loading... Pool Court…" at bounding box center [572, 283] width 1144 height 494
drag, startPoint x: 397, startPoint y: 346, endPoint x: 600, endPoint y: 366, distance: 204.1
click at [600, 366] on div "Loading... Corridor - Clubroom Entry 2 Loading... Seating Loading... Pool Court…" at bounding box center [572, 283] width 1144 height 494
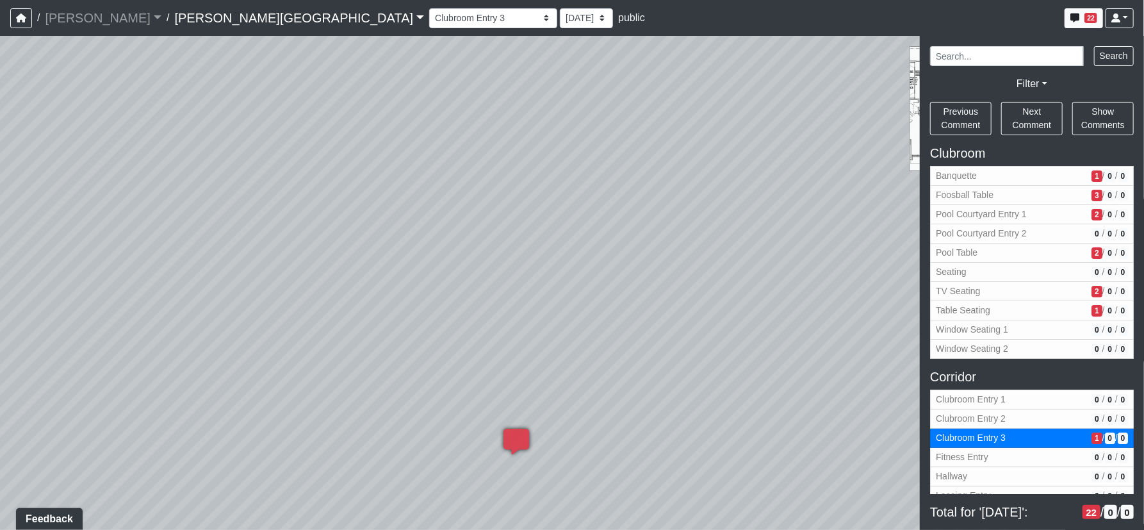
drag, startPoint x: 455, startPoint y: 361, endPoint x: 610, endPoint y: 365, distance: 155.1
click at [616, 365] on div "Loading... Corridor - Clubroom Entry 2 Loading... Seating Loading... Pool Court…" at bounding box center [572, 283] width 1144 height 494
drag, startPoint x: 399, startPoint y: 402, endPoint x: 564, endPoint y: 173, distance: 281.9
click at [564, 173] on div "Loading... Corridor - Clubroom Entry 2 Loading... Seating Loading... Pool Court…" at bounding box center [572, 283] width 1144 height 494
drag, startPoint x: 405, startPoint y: 340, endPoint x: 578, endPoint y: 320, distance: 174.1
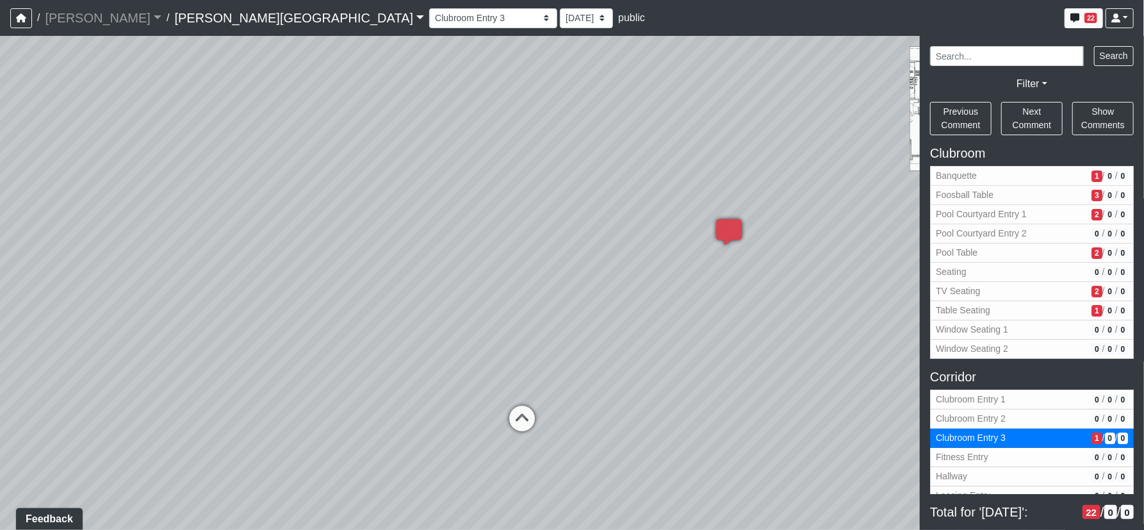
click at [679, 363] on div "Loading... Corridor - Clubroom Entry 2 Loading... Seating Loading... Pool Court…" at bounding box center [572, 283] width 1144 height 494
drag, startPoint x: 345, startPoint y: 316, endPoint x: 593, endPoint y: 229, distance: 262.8
click at [616, 224] on div "Loading... Corridor - Clubroom Entry 2 Loading... Seating Loading... Pool Court…" at bounding box center [572, 283] width 1144 height 494
click at [165, 441] on icon at bounding box center [169, 451] width 38 height 38
select select "pKiemVAh69v1ydc7V3FQSy"
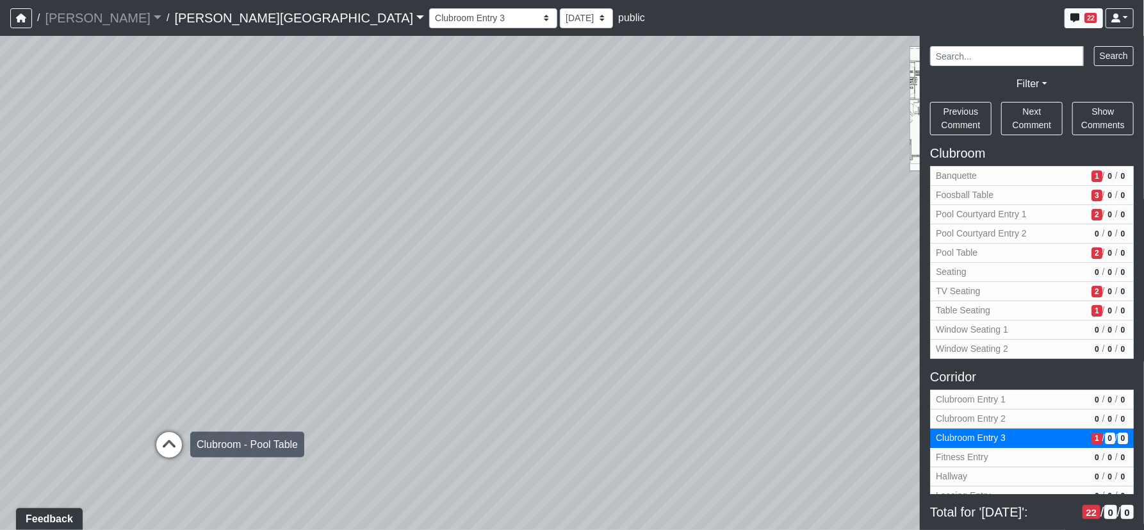
select select "61tT68NthraFW65LG7vFqa"
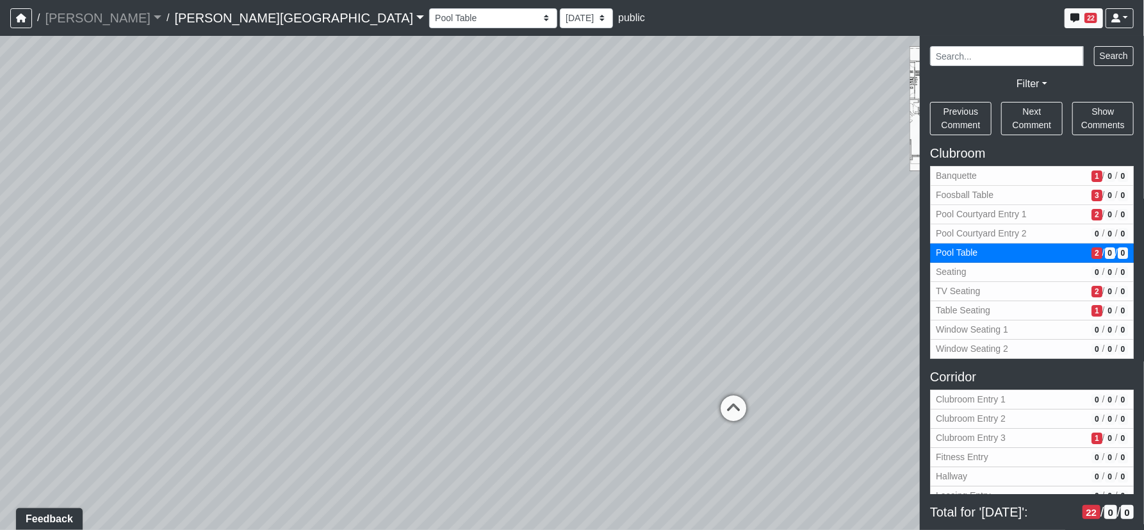
drag, startPoint x: 466, startPoint y: 364, endPoint x: 116, endPoint y: 325, distance: 352.0
click at [116, 325] on div "Loading... Corridor - Clubroom Entry 2 Loading... Seating Loading... Pool Court…" at bounding box center [572, 283] width 1144 height 494
drag, startPoint x: 330, startPoint y: 295, endPoint x: 413, endPoint y: 325, distance: 88.0
click at [291, 292] on div "Loading... Corridor - Clubroom Entry 2 Loading... Seating Loading... Pool Court…" at bounding box center [572, 283] width 1144 height 494
click at [585, 376] on icon at bounding box center [601, 388] width 38 height 38
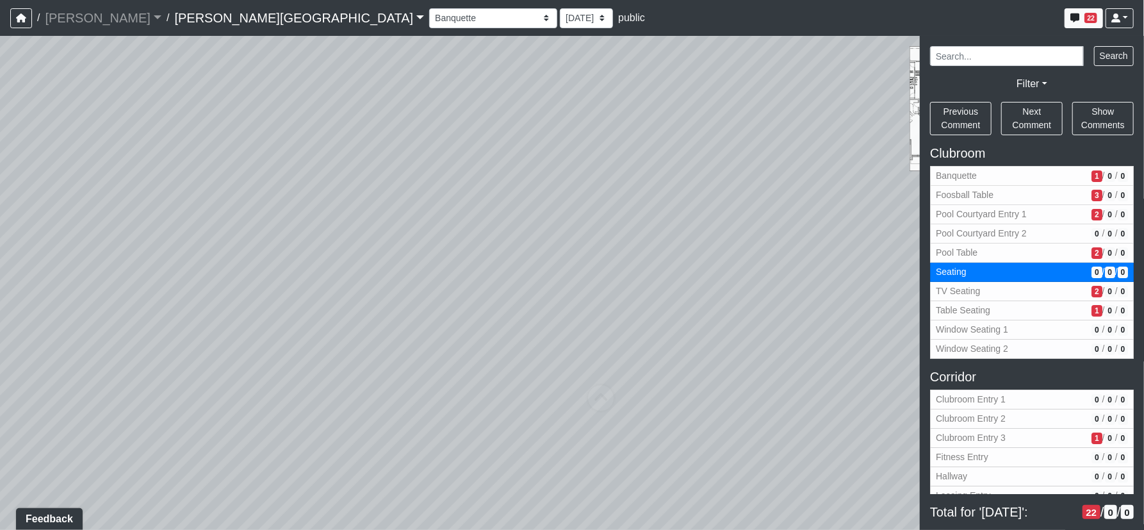
select select "x5z1D3xB5ENgYNo9iQmR5Z"
select select "61tT68NthraFW65LG7vFqa"
drag, startPoint x: 588, startPoint y: 365, endPoint x: 566, endPoint y: 555, distance: 191.0
click at [566, 530] on html "/ [PERSON_NAME] Loading... / [PERSON_NAME][GEOGRAPHIC_DATA] [PERSON_NAME][GEOGR…" at bounding box center [572, 265] width 1144 height 530
drag, startPoint x: 636, startPoint y: 190, endPoint x: 584, endPoint y: 447, distance: 261.4
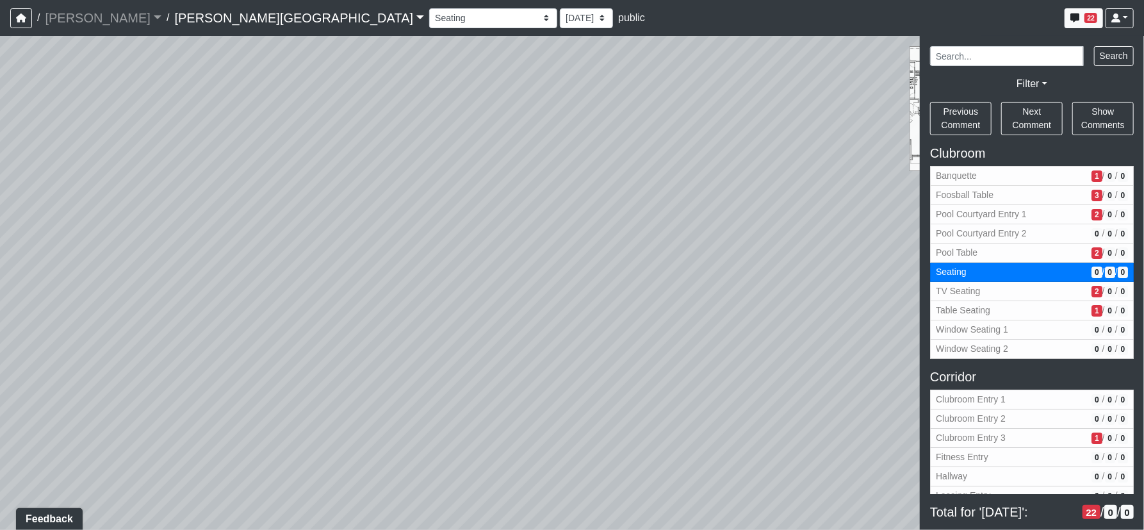
click at [566, 471] on div "Loading... Corridor - Clubroom Entry 2 Loading... Seating Loading... Pool Court…" at bounding box center [572, 283] width 1144 height 494
drag, startPoint x: 618, startPoint y: 254, endPoint x: 564, endPoint y: 413, distance: 168.0
click at [564, 418] on div "Loading... Corridor - Clubroom Entry 2 Loading... Seating Loading... Pool Court…" at bounding box center [572, 283] width 1144 height 494
click at [589, 25] on div "/ [PERSON_NAME] Loading... / [PERSON_NAME][GEOGRAPHIC_DATA] [PERSON_NAME][GEOGR…" at bounding box center [572, 265] width 1144 height 530
drag, startPoint x: 504, startPoint y: 339, endPoint x: 578, endPoint y: 294, distance: 86.8
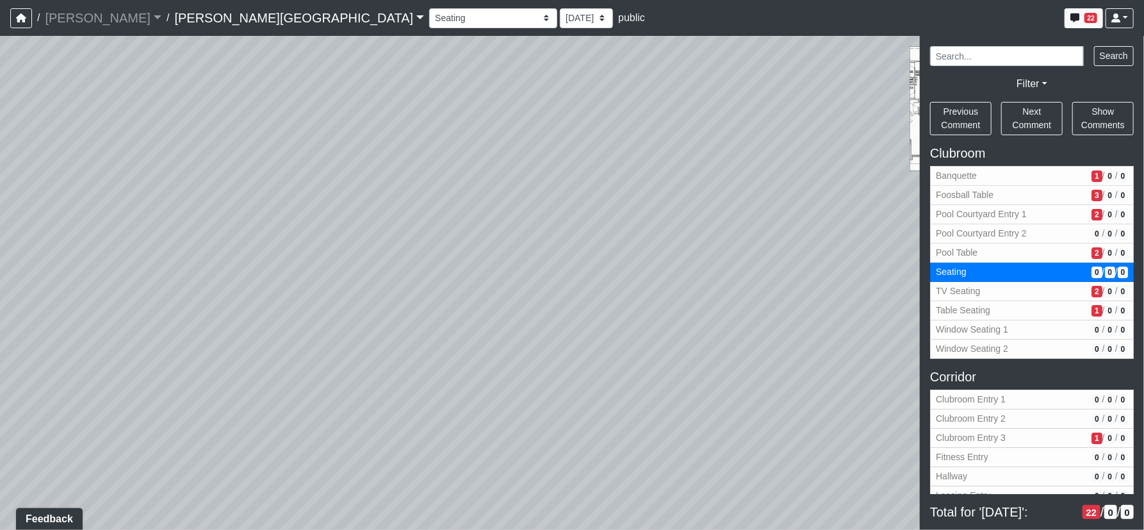
click at [532, 94] on div "Loading... Corridor - Clubroom Entry 2 Loading... Seating Loading... Pool Court…" at bounding box center [572, 283] width 1144 height 494
drag, startPoint x: 521, startPoint y: 460, endPoint x: 484, endPoint y: 181, distance: 281.1
click at [484, 181] on div "Loading... Corridor - Clubroom Entry 2 Loading... Seating Loading... Pool Court…" at bounding box center [572, 283] width 1144 height 494
click at [486, 436] on icon at bounding box center [488, 427] width 38 height 38
select select "kJ3xRWimCSKML8fUB51DJv"
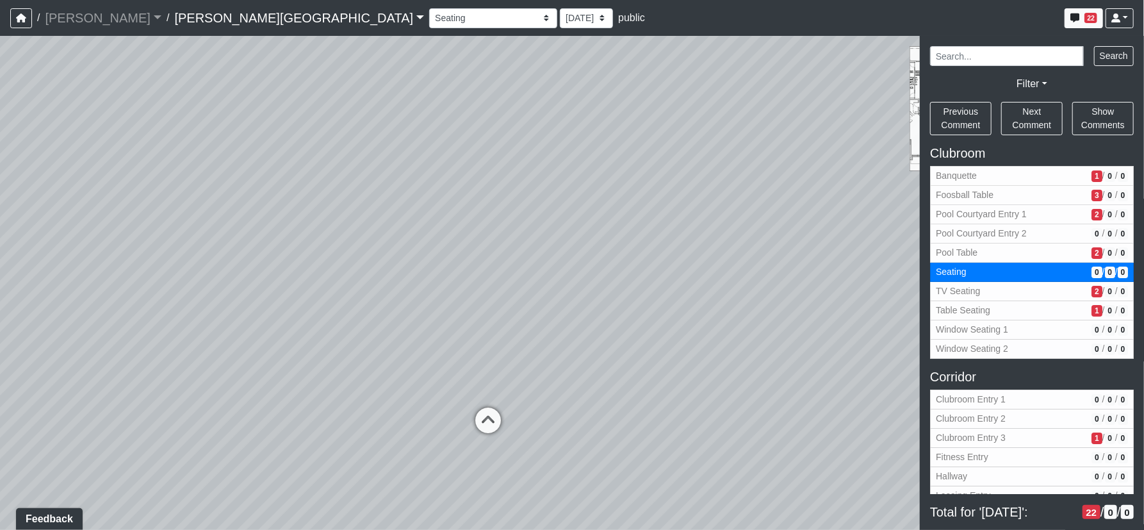
select select "61tT68NthraFW65LG7vFqa"
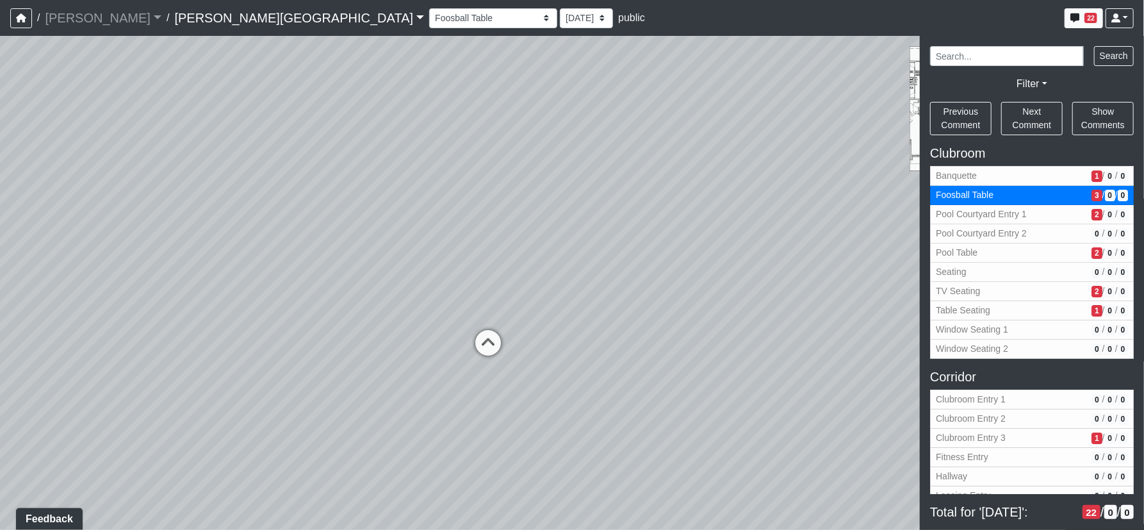
drag, startPoint x: 317, startPoint y: 301, endPoint x: 445, endPoint y: 320, distance: 129.7
click at [461, 320] on div "Loading... Corridor - Clubroom Entry 2 Loading... Seating Loading... Pool Court…" at bounding box center [572, 283] width 1144 height 494
click at [479, 343] on icon at bounding box center [483, 348] width 38 height 38
select select "uciQMo26oAy67KaqMrAwyE"
select select "61tT68NthraFW65LG7vFqa"
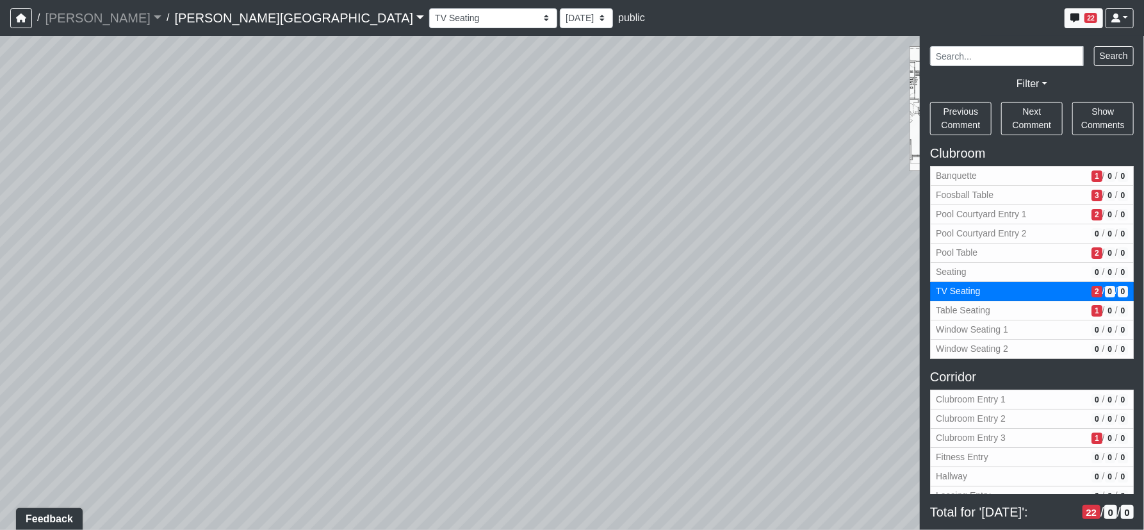
drag, startPoint x: 709, startPoint y: 250, endPoint x: 575, endPoint y: 288, distance: 139.9
click at [343, 239] on div "Loading... Corridor - Clubroom Entry 2 Loading... Seating Loading... Pool Court…" at bounding box center [572, 283] width 1144 height 494
drag, startPoint x: 545, startPoint y: 413, endPoint x: 598, endPoint y: 443, distance: 61.1
click at [608, 448] on div "Loading... Corridor - Clubroom Entry 2 Loading... Seating Loading... Pool Court…" at bounding box center [572, 283] width 1144 height 494
drag, startPoint x: 441, startPoint y: 346, endPoint x: 654, endPoint y: 232, distance: 240.8
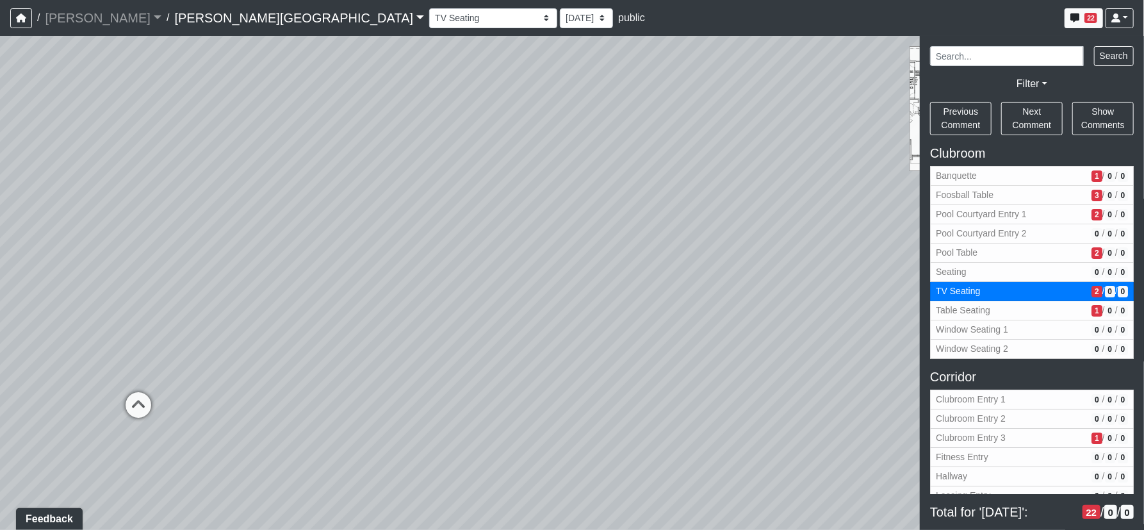
click at [675, 179] on div "Loading... Corridor - Clubroom Entry 2 Loading... Seating Loading... Pool Court…" at bounding box center [572, 283] width 1144 height 494
drag, startPoint x: 493, startPoint y: 272, endPoint x: 621, endPoint y: 231, distance: 134.6
click at [655, 222] on div "Loading... Corridor - Clubroom Entry 2 Loading... Seating Loading... Pool Court…" at bounding box center [572, 283] width 1144 height 494
drag, startPoint x: 688, startPoint y: 557, endPoint x: 686, endPoint y: 484, distance: 73.1
click at [743, 530] on html "/ [PERSON_NAME] Loading... / [PERSON_NAME][GEOGRAPHIC_DATA] [PERSON_NAME][GEOGR…" at bounding box center [572, 265] width 1144 height 530
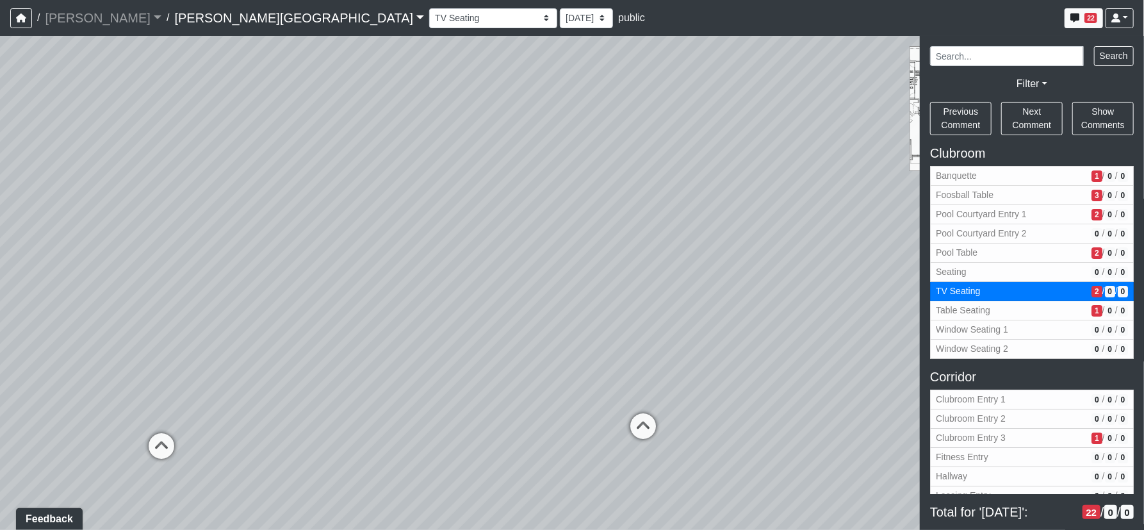
click at [834, 228] on div "Loading... Corridor - Clubroom Entry 2 Loading... Seating Loading... Pool Court…" at bounding box center [572, 283] width 1144 height 494
drag, startPoint x: 447, startPoint y: 270, endPoint x: 685, endPoint y: 342, distance: 248.3
click at [685, 342] on div "Loading... Corridor - Clubroom Entry 2 Loading... Seating Loading... Pool Court…" at bounding box center [572, 283] width 1144 height 494
drag, startPoint x: 481, startPoint y: 443, endPoint x: 595, endPoint y: 231, distance: 240.8
click at [595, 231] on div "Loading... Corridor - Clubroom Entry 2 Loading... Seating Loading... Pool Court…" at bounding box center [572, 283] width 1144 height 494
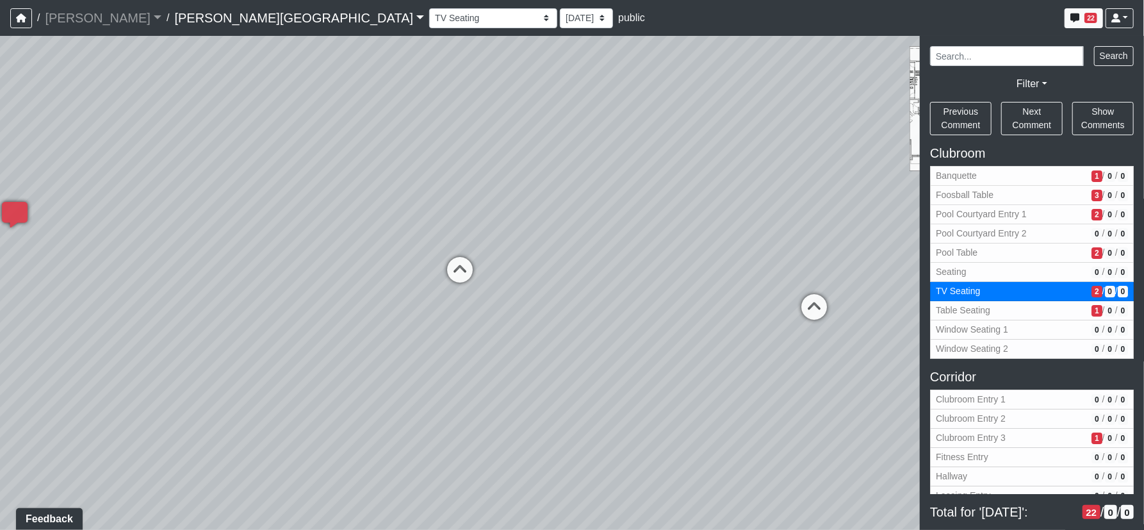
drag, startPoint x: 589, startPoint y: 234, endPoint x: 609, endPoint y: 262, distance: 34.9
click at [609, 262] on div "Loading... Corridor - Clubroom Entry 2 Loading... Seating Loading... Pool Court…" at bounding box center [572, 283] width 1144 height 494
click at [450, 264] on icon at bounding box center [460, 276] width 38 height 38
select select "kJ3xRWimCSKML8fUB51DJv"
select select "61tT68NthraFW65LG7vFqa"
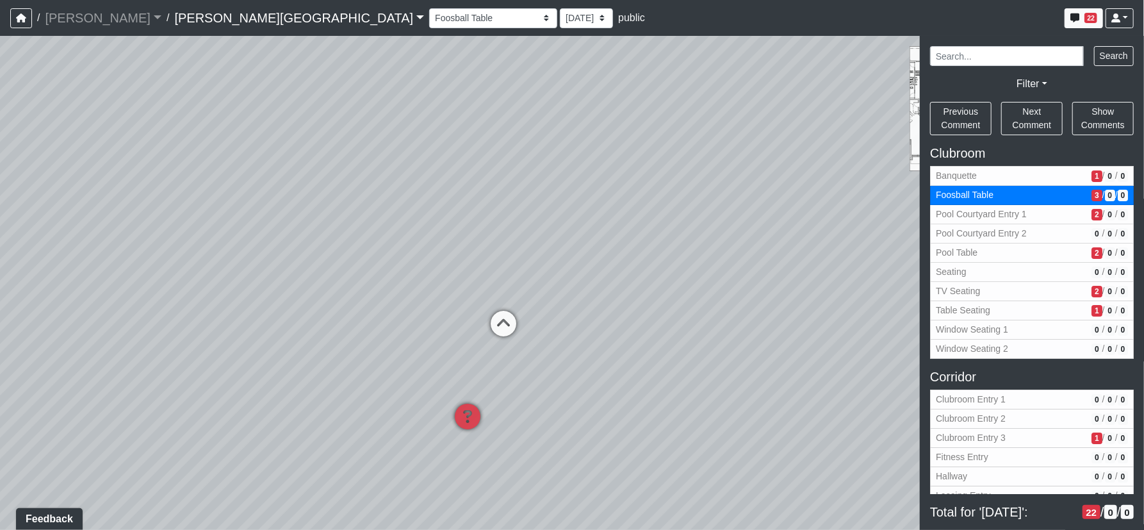
drag, startPoint x: 553, startPoint y: 261, endPoint x: 458, endPoint y: 261, distance: 94.8
click at [377, 257] on div "Loading... Corridor - Clubroom Entry 2 Loading... Seating Loading... Pool Court…" at bounding box center [572, 283] width 1144 height 494
drag, startPoint x: 684, startPoint y: 248, endPoint x: 537, endPoint y: 249, distance: 146.7
click at [478, 226] on div "Loading... Corridor - Clubroom Entry 2 Loading... Seating Loading... Pool Court…" at bounding box center [572, 283] width 1144 height 494
drag, startPoint x: 705, startPoint y: 338, endPoint x: 420, endPoint y: 301, distance: 286.9
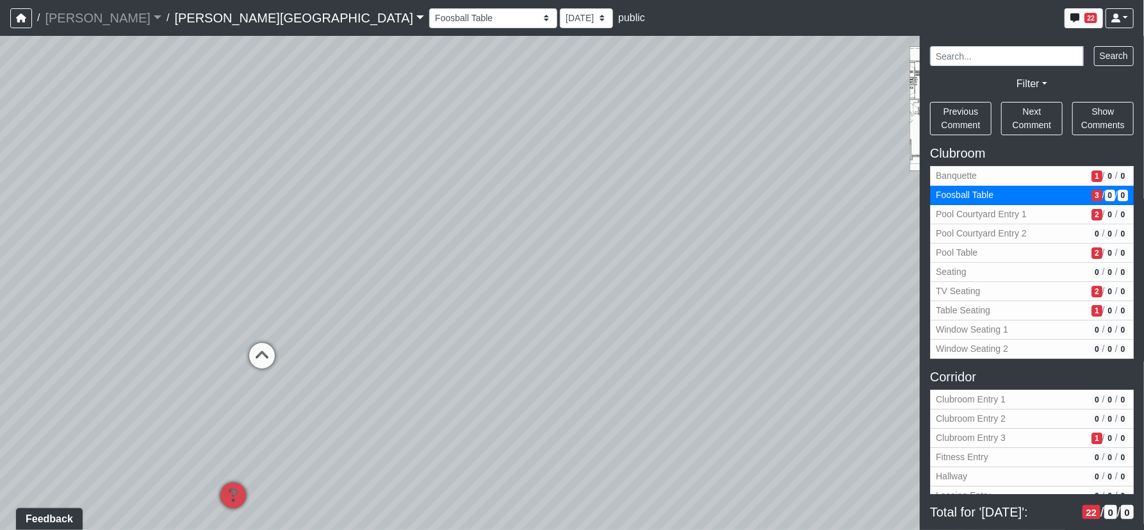
click at [416, 301] on div "Loading... Corridor - Clubroom Entry 2 Loading... Seating Loading... Pool Court…" at bounding box center [572, 283] width 1144 height 494
click at [821, 235] on icon at bounding box center [817, 245] width 38 height 38
select select "a7Eve6xsGYZLZr2GjwZZXX"
select select "61tT68NthraFW65LG7vFqa"
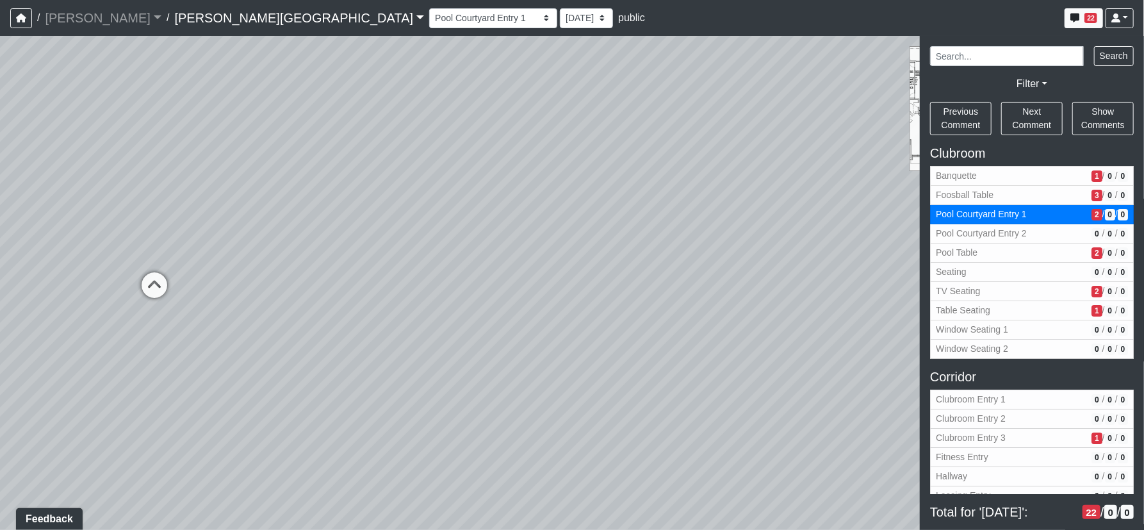
drag
click at [869, 334] on div "Loading... Corridor - Clubroom Entry 2 Loading... Seating Loading... Pool Court…" at bounding box center [572, 283] width 1144 height 494
click at [772, 279] on div "Loading... Corridor - Clubroom Entry 2 Loading... Seating Loading... Pool Court…" at bounding box center [572, 283] width 1144 height 494
click at [613, 397] on icon at bounding box center [607, 403] width 38 height 38
select select "kJ3xRWimCSKML8fUB51DJv"
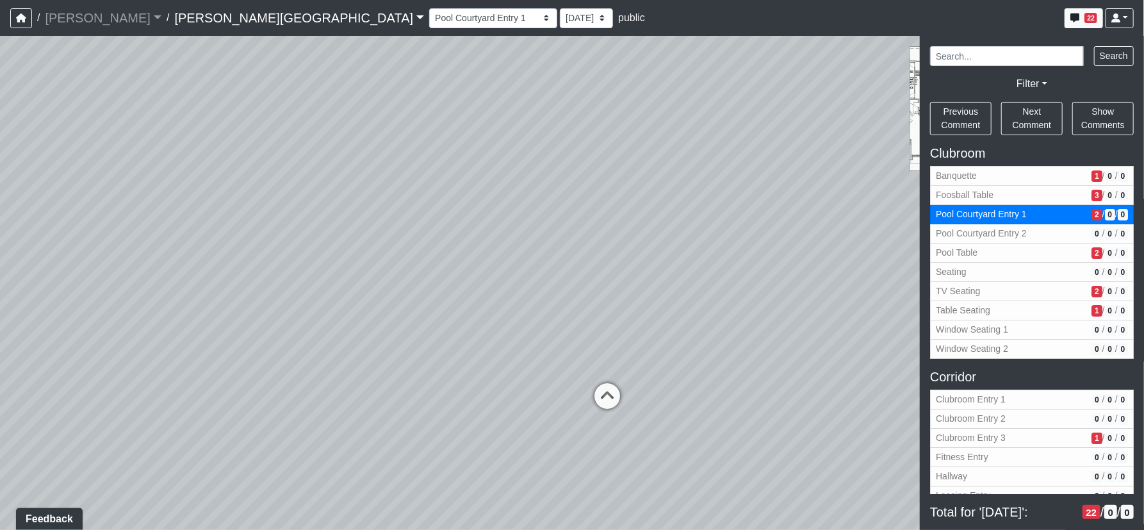
select select "61tT68NthraFW65LG7vFqa"
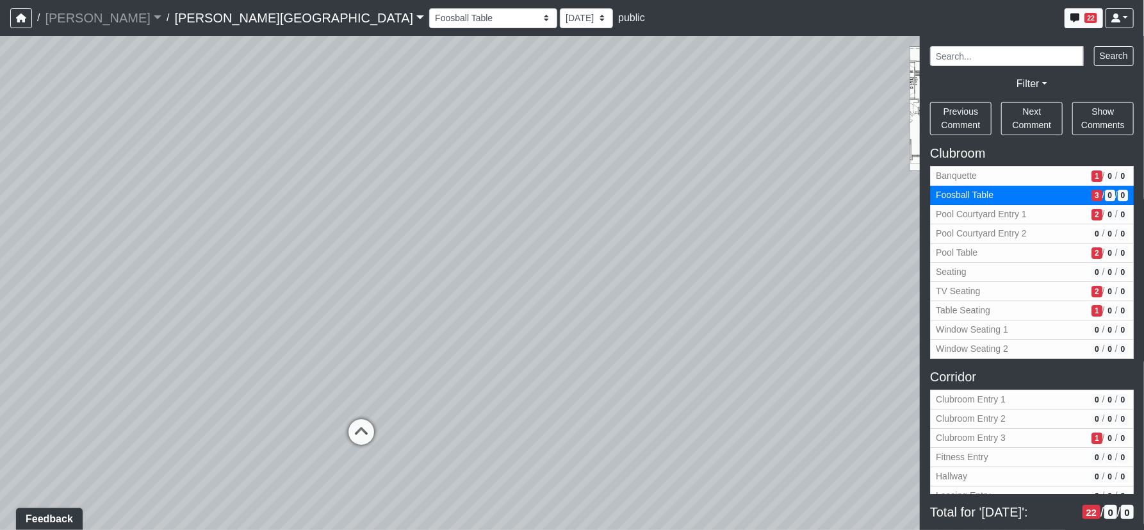
click at [363, 422] on icon at bounding box center [362, 438] width 38 height 38
select select "tFcwgrjsyVt5gYB4S9PrZ7"
select select "61tT68NthraFW65LG7vFqa"
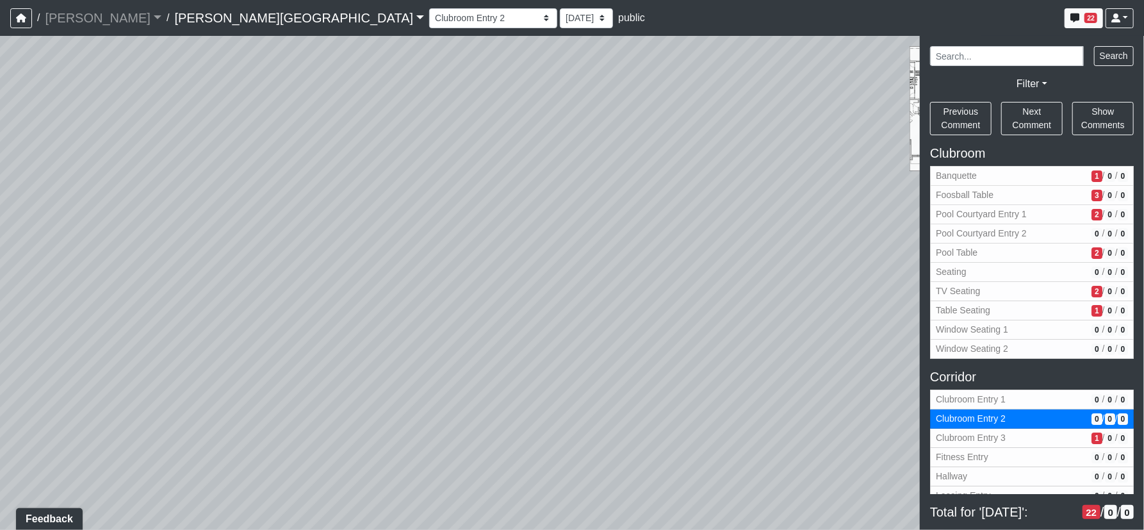
click at [346, 402] on div "Loading... Corridor - Clubroom Entry 2 Loading... Seating Loading... Pool Court…" at bounding box center [572, 283] width 1144 height 494
click at [377, 338] on div "Loading... Corridor - Clubroom Entry 2 Loading... Seating Loading... Pool Court…" at bounding box center [572, 283] width 1144 height 494
click at [416, 327] on div "Loading... Corridor - Clubroom Entry 2 Loading... Seating Loading... Pool Court…" at bounding box center [572, 283] width 1144 height 494
click at [521, 290] on icon at bounding box center [518, 291] width 38 height 38
select select "kJ3xRWimCSKML8fUB51DJv"
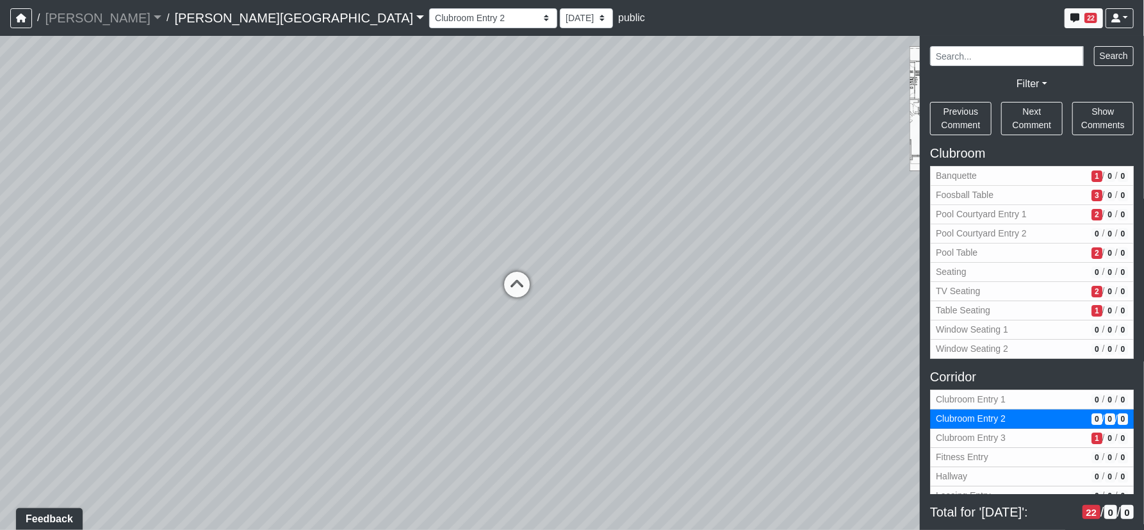
select select "61tT68NthraFW65LG7vFqa"
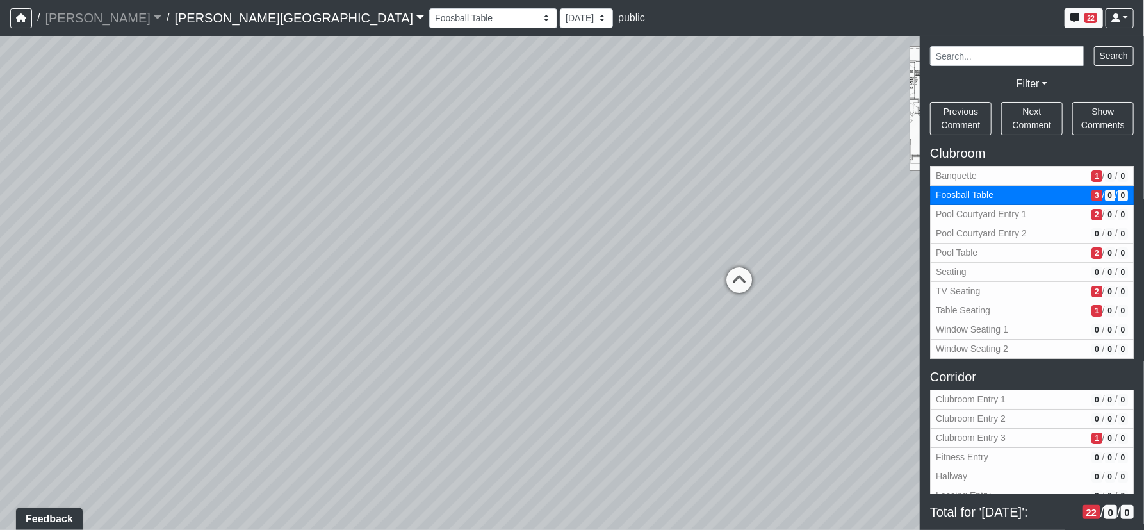
click at [726, 367] on div "Loading... Corridor - Clubroom Entry 2 Loading... Seating Loading... Pool Court…" at bounding box center [572, 283] width 1144 height 494
click at [339, 463] on icon at bounding box center [339, 460] width 38 height 38
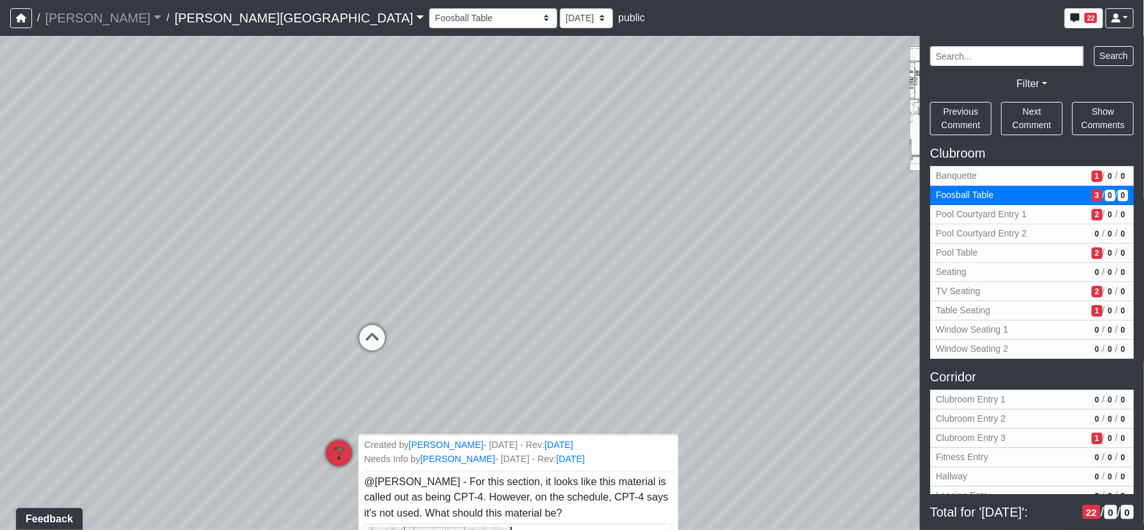
click at [486, 484] on span "@[PERSON_NAME] - For this section, it looks like this material is called out as…" at bounding box center [520, 523] width 311 height 94
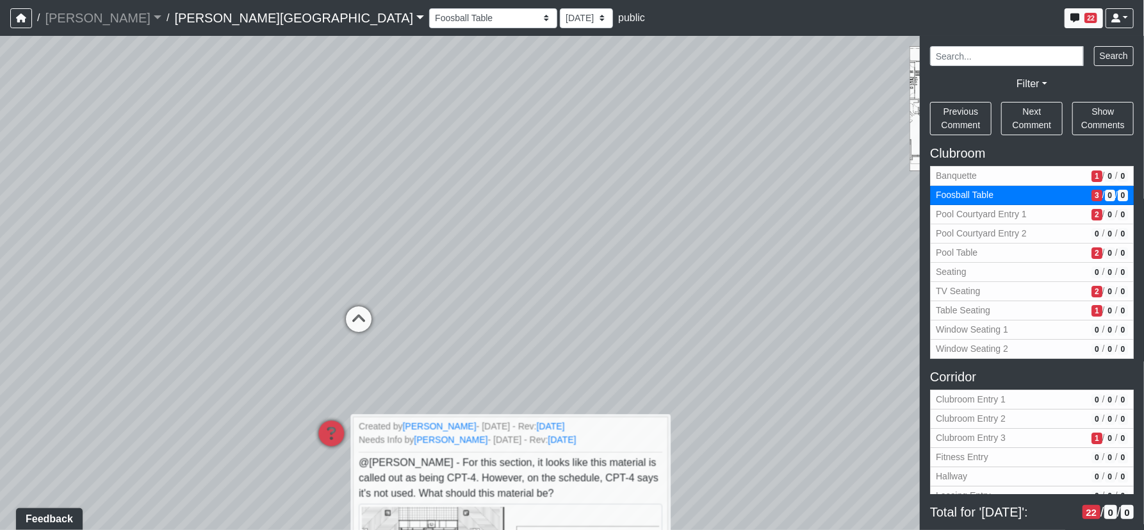
click at [663, 233] on div "Loading... Corridor - Clubroom Entry 2 Loading... Seating Loading... Pool Court…" at bounding box center [572, 283] width 1144 height 494
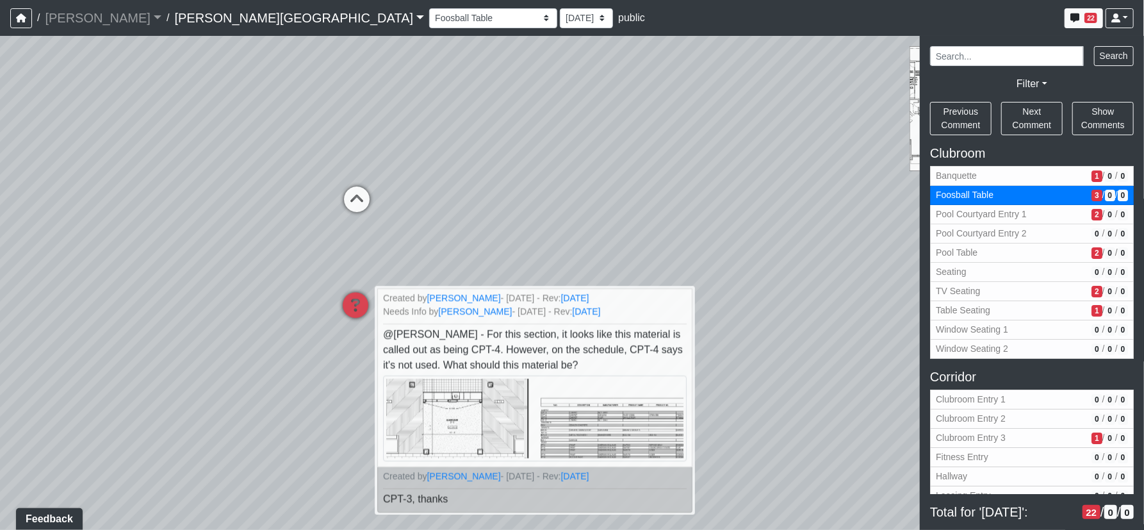
click at [657, 124] on div "Loading... Corridor - Clubroom Entry 2 Loading... Seating Loading... Pool Court…" at bounding box center [572, 283] width 1144 height 494
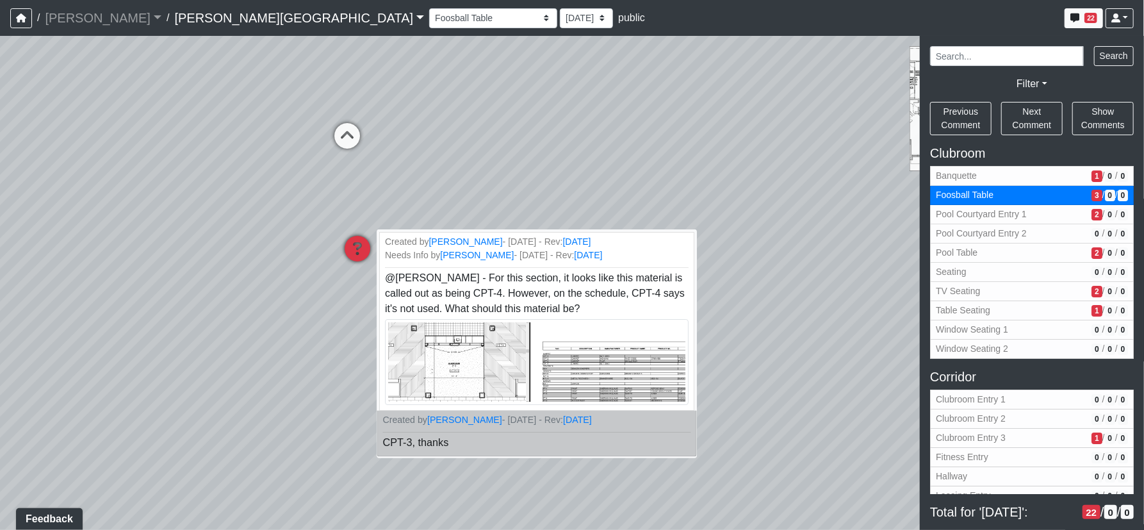
click at [426, 441] on span "CPT-3, thanks" at bounding box center [416, 442] width 66 height 11
click at [365, 252] on icon at bounding box center [357, 255] width 38 height 38
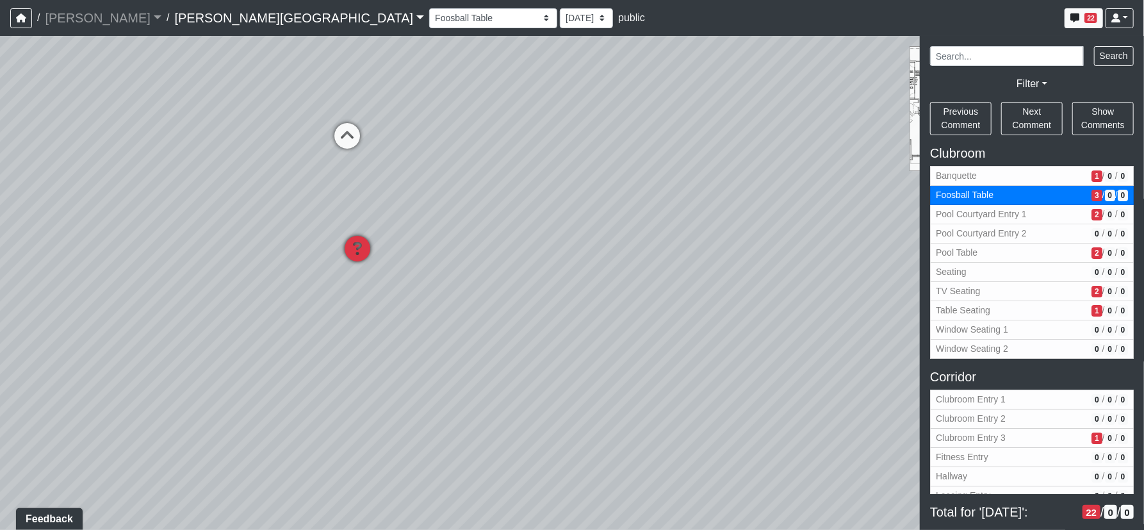
click at [365, 252] on icon at bounding box center [357, 255] width 38 height 38
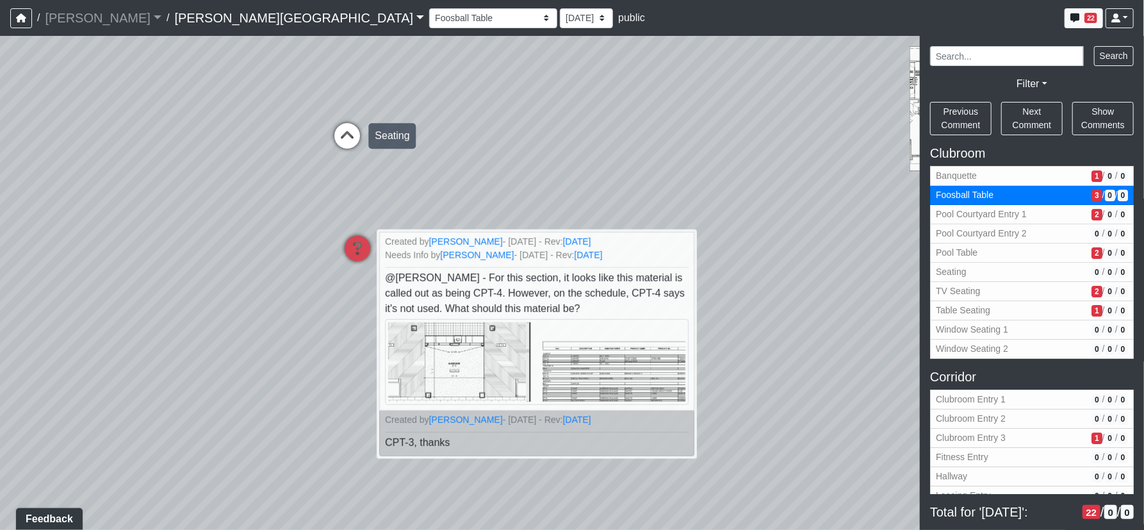
click at [356, 144] on icon at bounding box center [347, 142] width 38 height 38
select select "x5z1D3xB5ENgYNo9iQmR5Z"
select select "61tT68NthraFW65LG7vFqa"
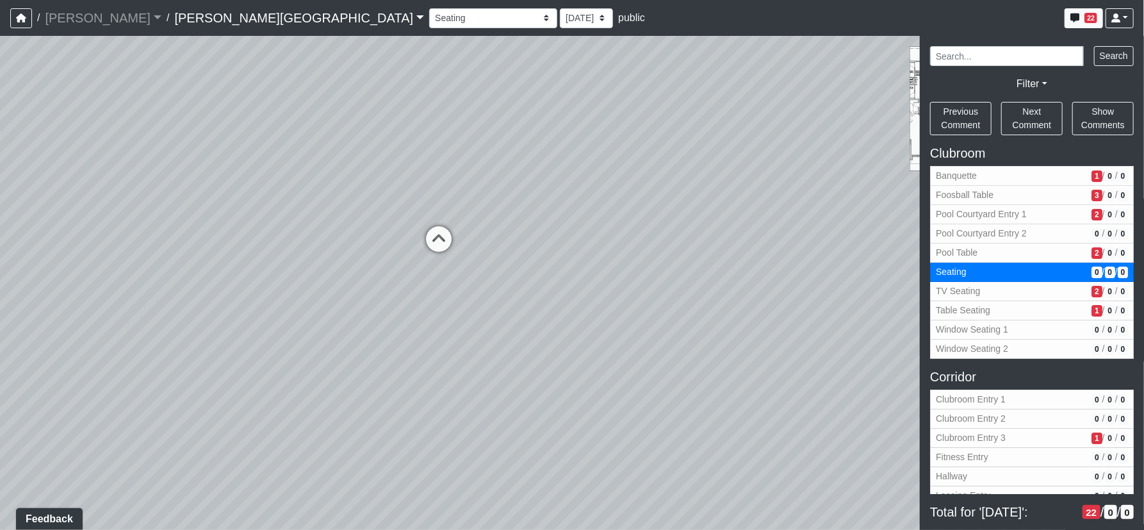
click at [491, 450] on div "Loading... Corridor - Clubroom Entry 2 Loading... Seating Loading... Pool Court…" at bounding box center [572, 283] width 1144 height 494
click at [485, 378] on icon at bounding box center [485, 395] width 38 height 38
select select "pKiemVAh69v1ydc7V3FQSy"
select select "61tT68NthraFW65LG7vFqa"
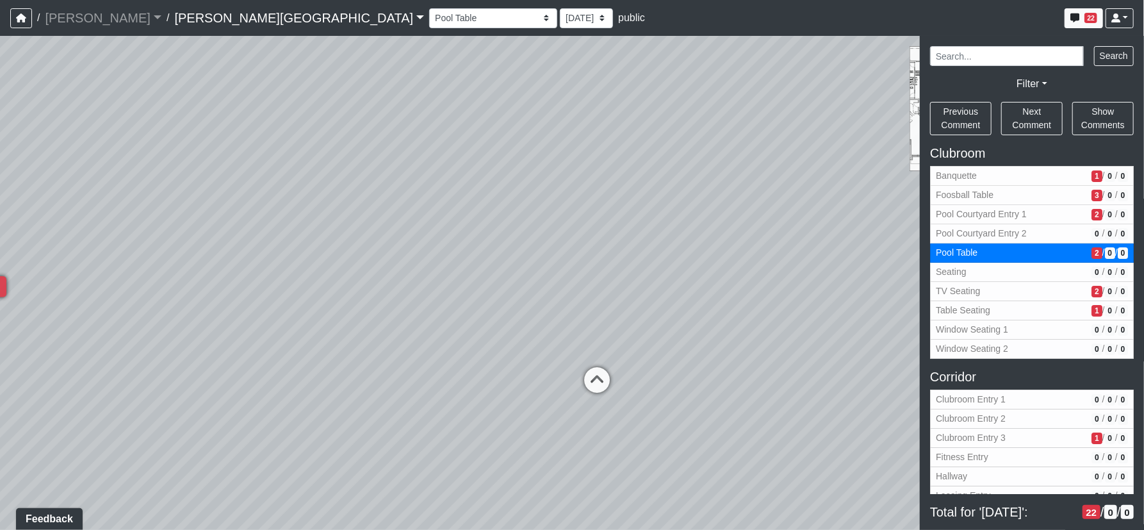
click at [661, 149] on div "Loading... Corridor - Clubroom Entry 2 Loading... Seating Loading... Pool Court…" at bounding box center [572, 283] width 1144 height 494
click at [689, 160] on div "Loading... Corridor - Clubroom Entry 2 Loading... Seating Loading... Pool Court…" at bounding box center [572, 283] width 1144 height 494
click at [607, 378] on icon at bounding box center [598, 386] width 38 height 38
select select "eEhPp6uPKTsE6J4Z9LgPiX"
select select "61tT68NthraFW65LG7vFqa"
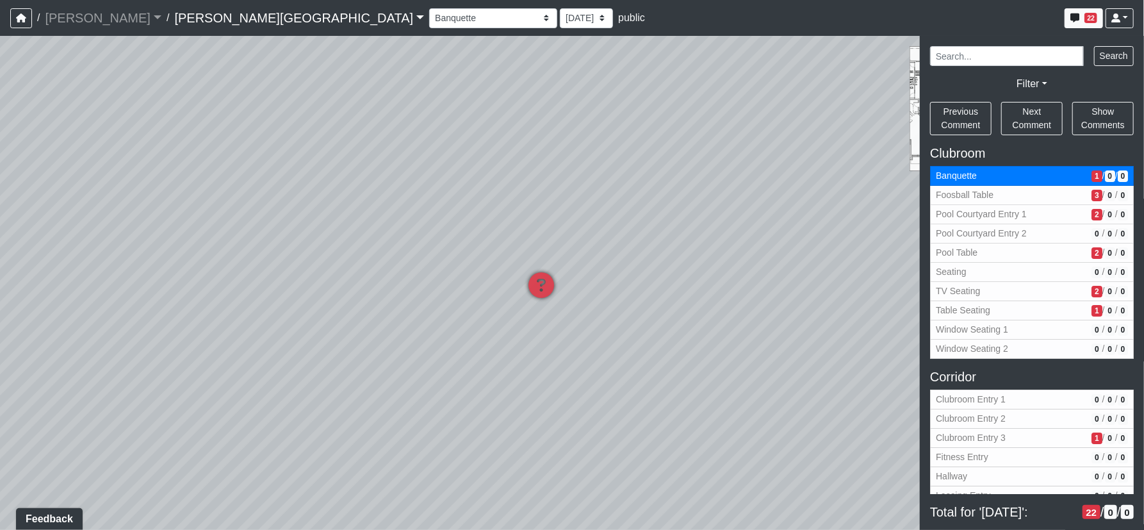
click at [492, 329] on div "Loading... Corridor - Clubroom Entry 2 Loading... Seating Loading... Pool Court…" at bounding box center [572, 283] width 1144 height 494
click at [552, 346] on div "Loading... Corridor - Clubroom Entry 2 Loading... Seating Loading... Pool Court…" at bounding box center [572, 283] width 1144 height 494
click at [678, 231] on icon at bounding box center [666, 239] width 38 height 38
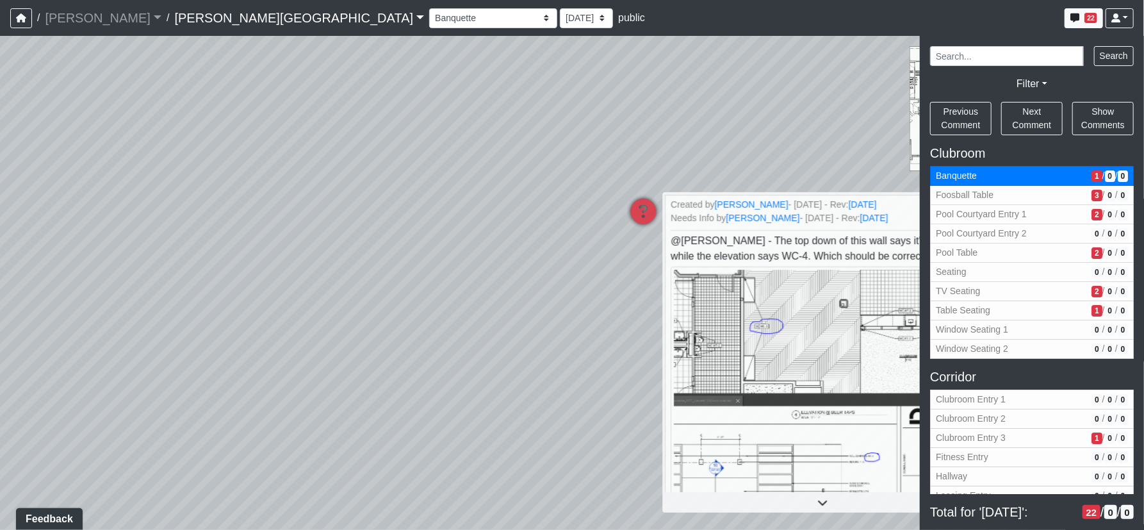
click at [391, 384] on div "Loading... Corridor - Clubroom Entry 2 Loading... Seating Loading... Pool Court…" at bounding box center [572, 283] width 1144 height 494
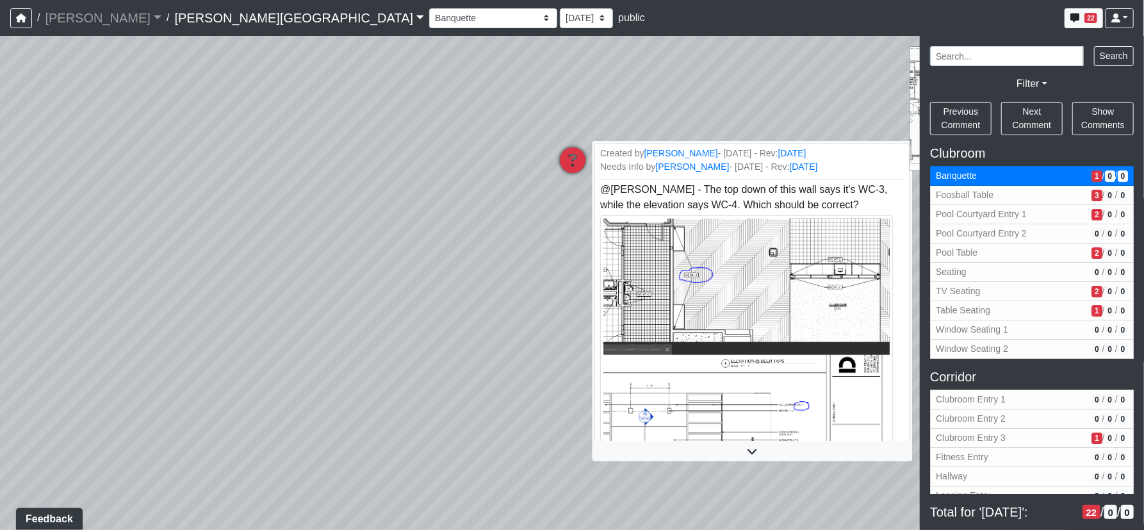
click at [558, 164] on icon at bounding box center [573, 166] width 38 height 38
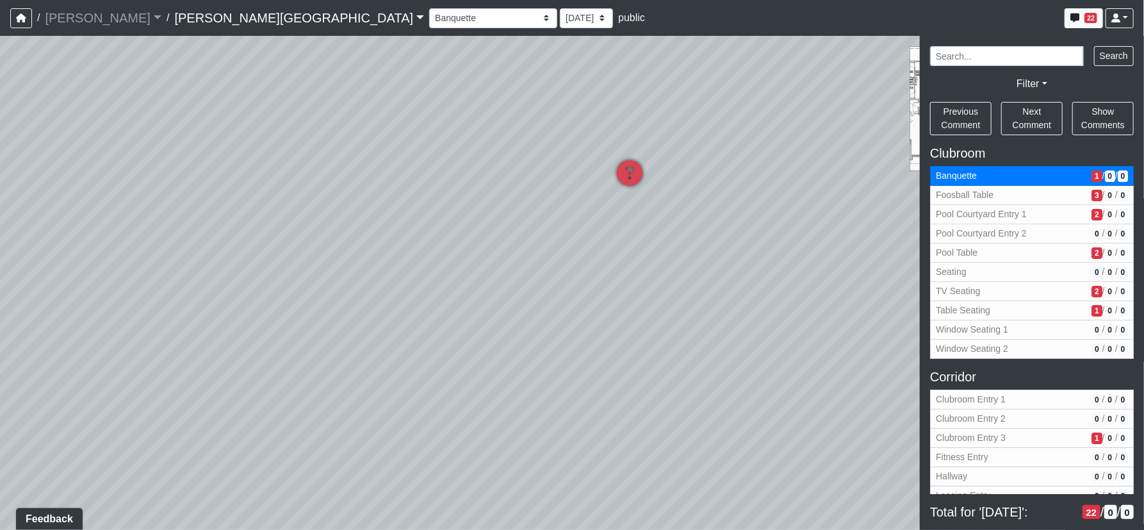
drag, startPoint x: 315, startPoint y: 311, endPoint x: 629, endPoint y: 363, distance: 319.0
click at [630, 364] on div "Loading... Corridor - Clubroom Entry 2 Loading... Seating Loading... Pool Court…" at bounding box center [572, 283] width 1144 height 494
drag, startPoint x: 309, startPoint y: 337, endPoint x: 780, endPoint y: 333, distance: 471.0
click at [830, 346] on div "Loading... Corridor - Clubroom Entry 2 Loading... Seating Loading... Pool Court…" at bounding box center [572, 283] width 1144 height 494
drag, startPoint x: 723, startPoint y: 352, endPoint x: 647, endPoint y: 336, distance: 78.0
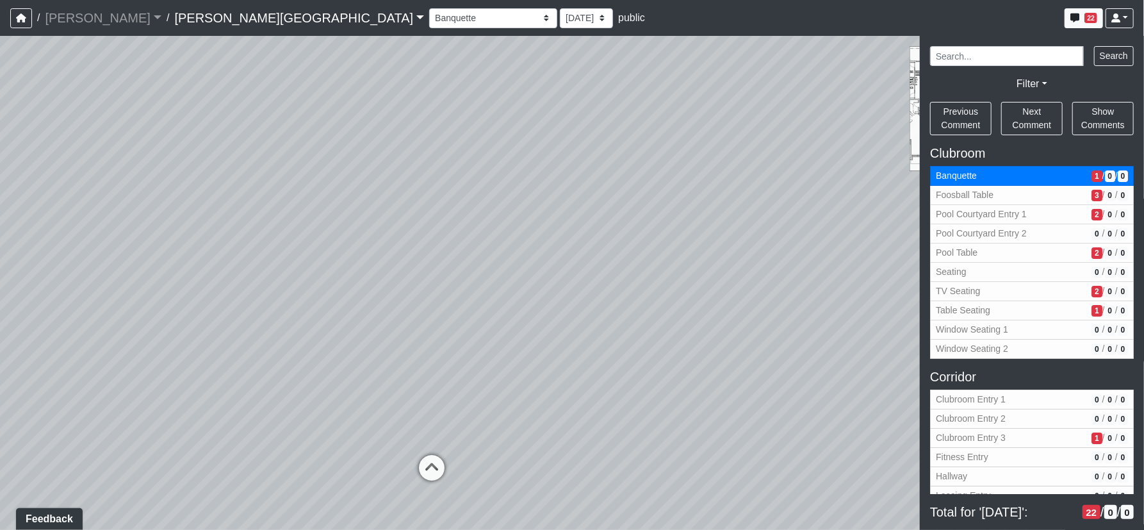
click at [778, 358] on div "Loading... Corridor - Clubroom Entry 2 Loading... Seating Loading... Pool Court…" at bounding box center [572, 283] width 1144 height 494
click at [432, 481] on icon at bounding box center [432, 475] width 38 height 38
select select "pKiemVAh69v1ydc7V3FQSy"
select select "61tT68NthraFW65LG7vFqa"
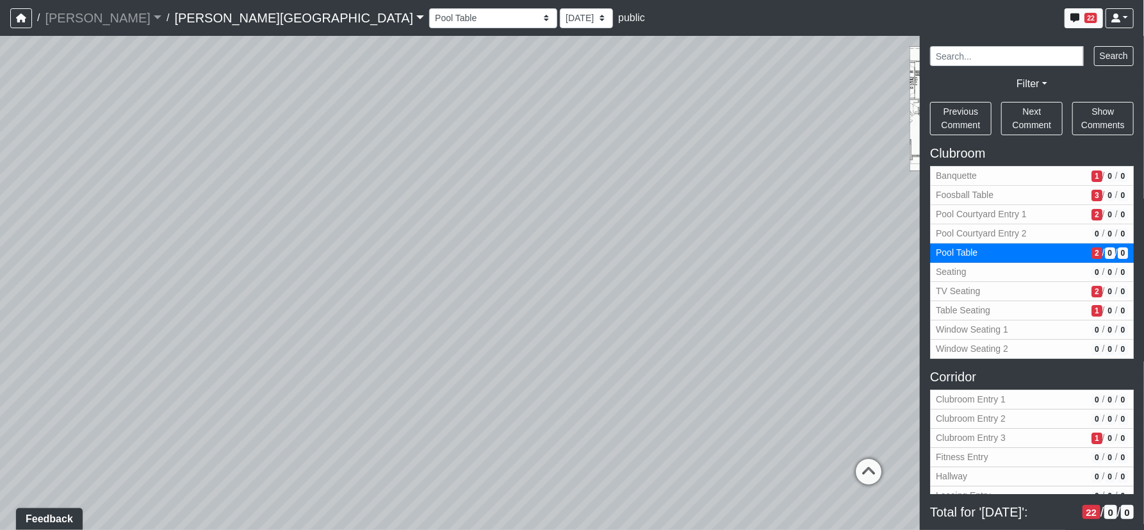
drag, startPoint x: 596, startPoint y: 290, endPoint x: 533, endPoint y: 337, distance: 78.7
click at [468, 283] on div "Loading... Corridor - Clubroom Entry 2 Loading... Seating Loading... Pool Court…" at bounding box center [572, 283] width 1144 height 494
click at [618, 419] on icon at bounding box center [619, 418] width 38 height 38
select select "qHaaudJo862RaHi3wjGFN2"
select select "61tT68NthraFW65LG7vFqa"
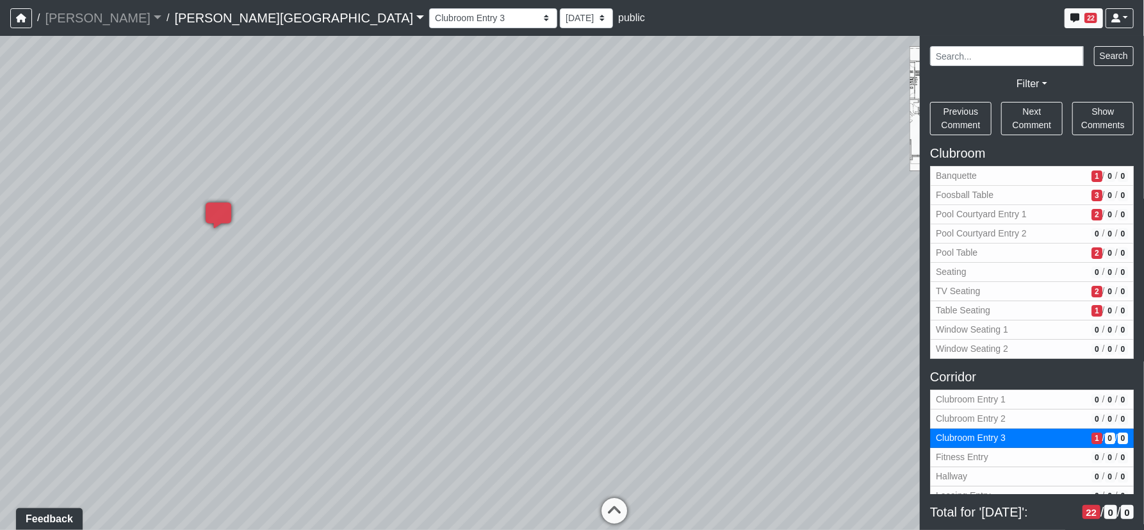
drag, startPoint x: 467, startPoint y: 380, endPoint x: 713, endPoint y: 354, distance: 246.8
click at [713, 354] on div "Loading... Corridor - Clubroom Entry 2 Loading... Seating Loading... Pool Court…" at bounding box center [572, 283] width 1144 height 494
drag, startPoint x: 434, startPoint y: 350, endPoint x: 612, endPoint y: 375, distance: 179.3
click at [646, 374] on div "Loading... Corridor - Clubroom Entry 2 Loading... Seating Loading... Pool Court…" at bounding box center [572, 283] width 1144 height 494
click at [336, 457] on icon at bounding box center [334, 455] width 38 height 38
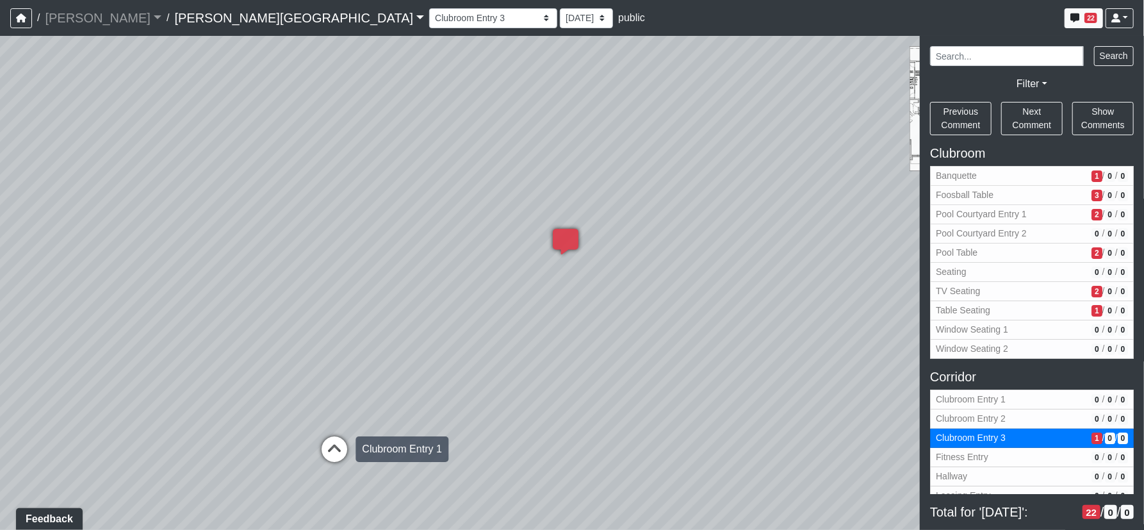
select select "qb7oxKXxrCcPQgCRMpzDAV"
select select "61tT68NthraFW65LG7vFqa"
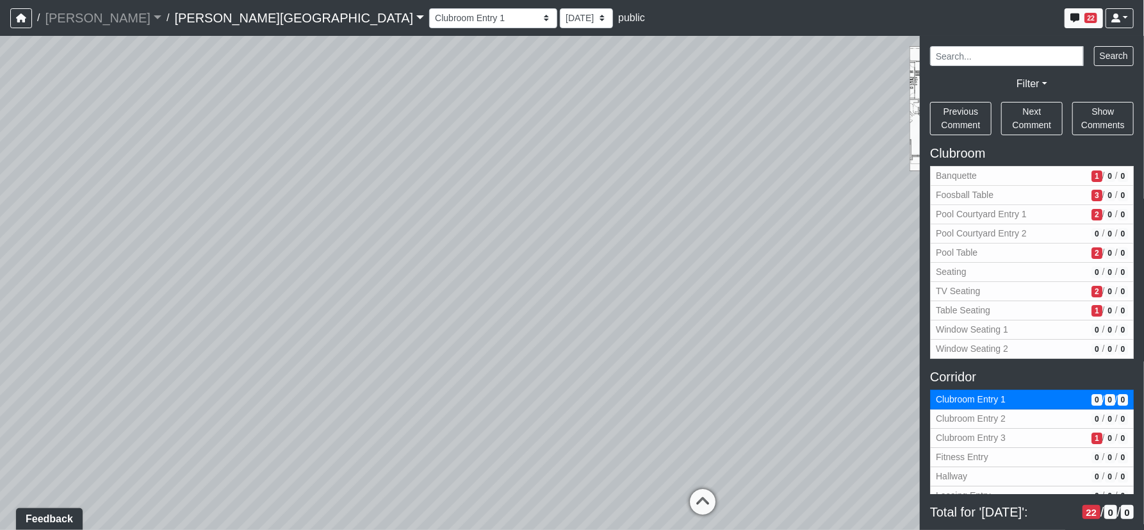
drag, startPoint x: 506, startPoint y: 386, endPoint x: 331, endPoint y: 405, distance: 176.5
click at [327, 403] on div "Loading... Corridor - Clubroom Entry 2 Loading... Seating Loading... Pool Court…" at bounding box center [572, 283] width 1144 height 494
drag, startPoint x: 534, startPoint y: 477, endPoint x: 328, endPoint y: 350, distance: 241.9
click at [328, 350] on div "Loading... Corridor - Clubroom Entry 2 Loading... Seating Loading... Pool Court…" at bounding box center [572, 283] width 1144 height 494
drag, startPoint x: 327, startPoint y: 333, endPoint x: 368, endPoint y: 338, distance: 40.8
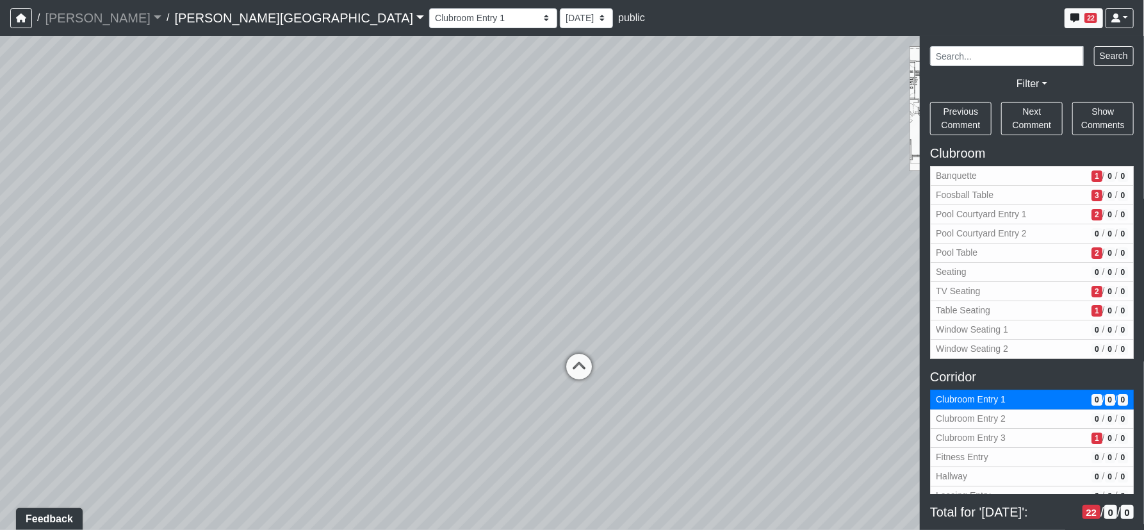
click at [368, 338] on div "Loading... Corridor - Clubroom Entry 2 Loading... Seating Loading... Pool Court…" at bounding box center [572, 283] width 1144 height 494
click at [536, 436] on div "Loading... Corridor - Clubroom Entry 2 Loading... Seating Loading... Pool Court…" at bounding box center [572, 283] width 1144 height 494
click at [602, 381] on icon at bounding box center [601, 379] width 38 height 38
select select "nah7nVUacvKGonoTCYhKDs"
select select "61tT68NthraFW65LG7vFqa"
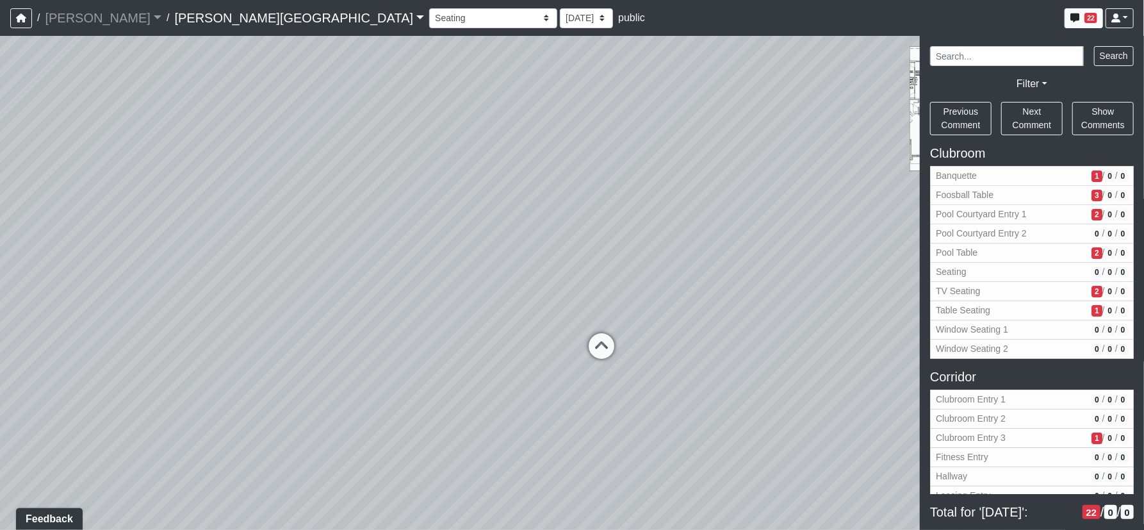
drag, startPoint x: 545, startPoint y: 400, endPoint x: 608, endPoint y: 393, distance: 63.8
click at [619, 395] on div "Loading... Corridor - Clubroom Entry 2 Loading... Seating Loading... Pool Court…" at bounding box center [572, 283] width 1144 height 494
drag, startPoint x: 416, startPoint y: 373, endPoint x: 704, endPoint y: 445, distance: 296.0
click at [741, 457] on div "Loading... Corridor - Clubroom Entry 2 Loading... Seating Loading... Pool Court…" at bounding box center [572, 283] width 1144 height 494
click at [480, 281] on icon at bounding box center [461, 280] width 38 height 38
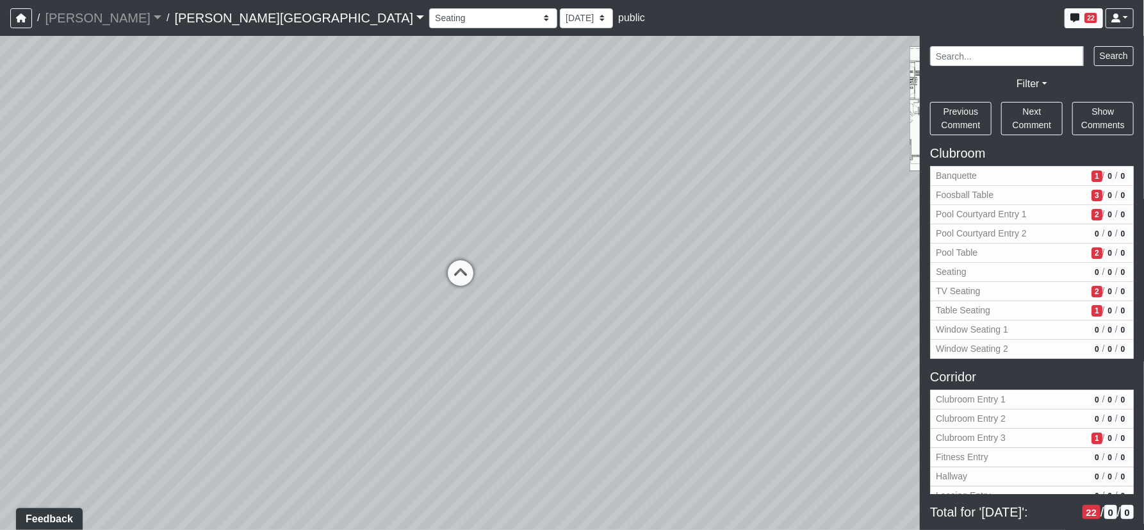
select select "69hBVgwnXZbgDkvnvn78k6"
select select "61tT68NthraFW65LG7vFqa"
drag, startPoint x: 512, startPoint y: 459, endPoint x: 377, endPoint y: 211, distance: 282.1
click at [377, 211] on div "Loading... Corridor - Clubroom Entry 2 Loading... Seating Loading... Pool Court…" at bounding box center [572, 283] width 1144 height 494
drag, startPoint x: 444, startPoint y: 309, endPoint x: 271, endPoint y: 313, distance: 173.0
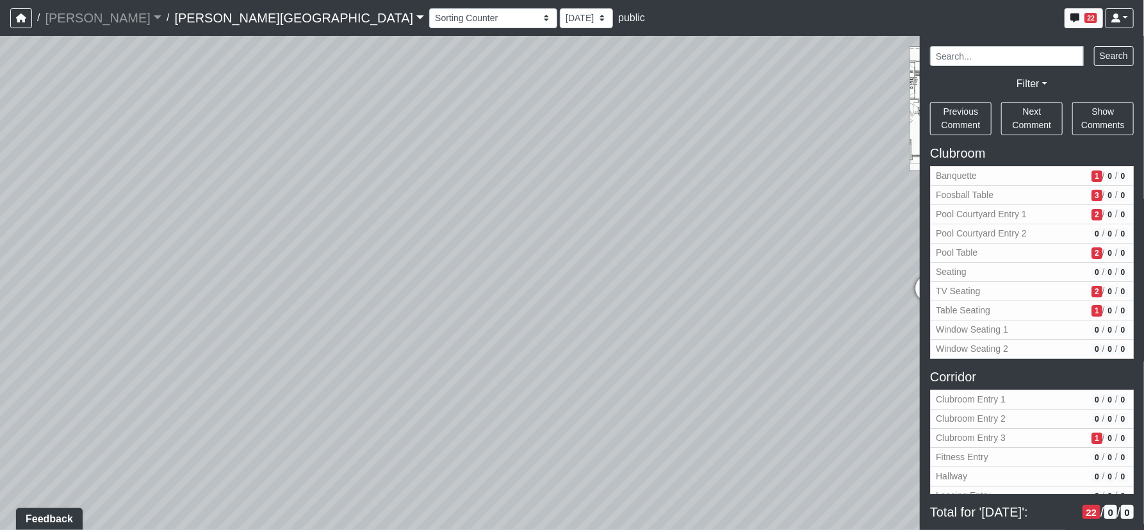
click at [270, 312] on div "Loading... Corridor - Clubroom Entry 2 Loading... Seating Loading... Pool Court…" at bounding box center [572, 283] width 1144 height 494
drag, startPoint x: 591, startPoint y: 233, endPoint x: 489, endPoint y: 375, distance: 175.3
click at [438, 530] on html "/ [PERSON_NAME] Loading... / [PERSON_NAME][GEOGRAPHIC_DATA] [PERSON_NAME][GEOGR…" at bounding box center [572, 265] width 1144 height 530
drag, startPoint x: 592, startPoint y: 295, endPoint x: 283, endPoint y: 199, distance: 323.6
click at [282, 198] on div "Loading... Corridor - Clubroom Entry 2 Loading... Seating Loading... Pool Court…" at bounding box center [572, 283] width 1144 height 494
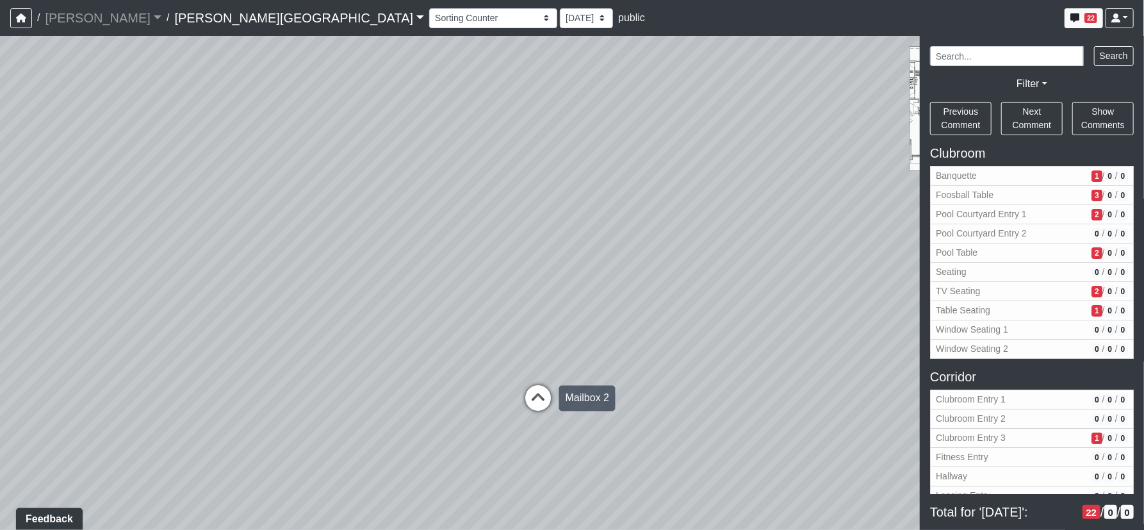
click at [541, 387] on icon at bounding box center [538, 405] width 38 height 38
select select "kbuUPuvMqVEZSWpchvMVhb"
select select "61tT68NthraFW65LG7vFqa"
drag, startPoint x: 466, startPoint y: 274, endPoint x: 338, endPoint y: 256, distance: 130.0
click at [326, 259] on div "Loading... Corridor - Clubroom Entry 2 Loading... Seating Loading... Pool Court…" at bounding box center [572, 283] width 1144 height 494
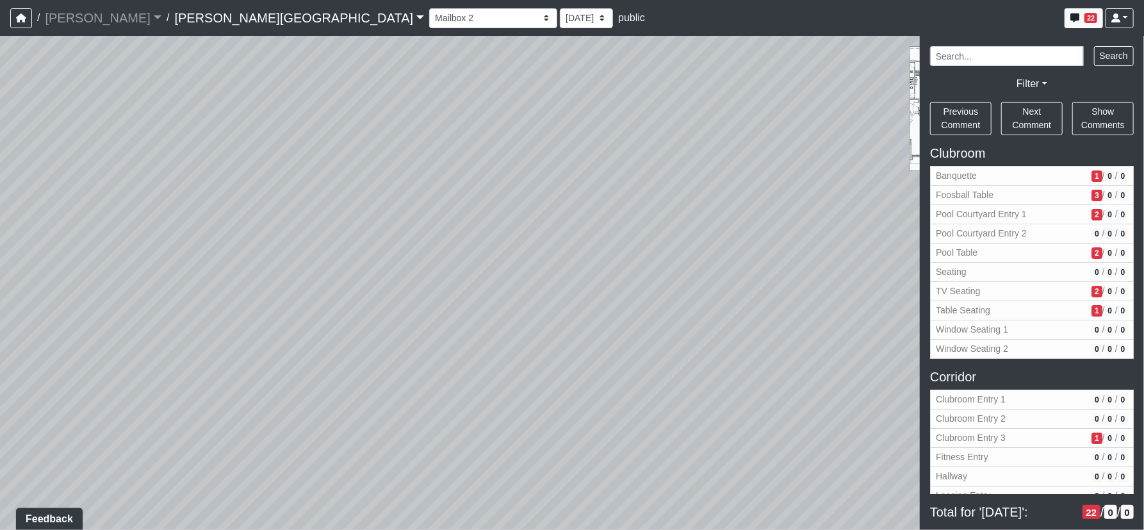
drag, startPoint x: 698, startPoint y: 311, endPoint x: 334, endPoint y: 292, distance: 364.4
click at [317, 283] on div "Loading... Corridor - Clubroom Entry 2 Loading... Seating Loading... Pool Court…" at bounding box center [572, 283] width 1144 height 494
click at [703, 263] on icon at bounding box center [695, 271] width 38 height 38
select select "69hBVgwnXZbgDkvnvn78k6"
select select "61tT68NthraFW65LG7vFqa"
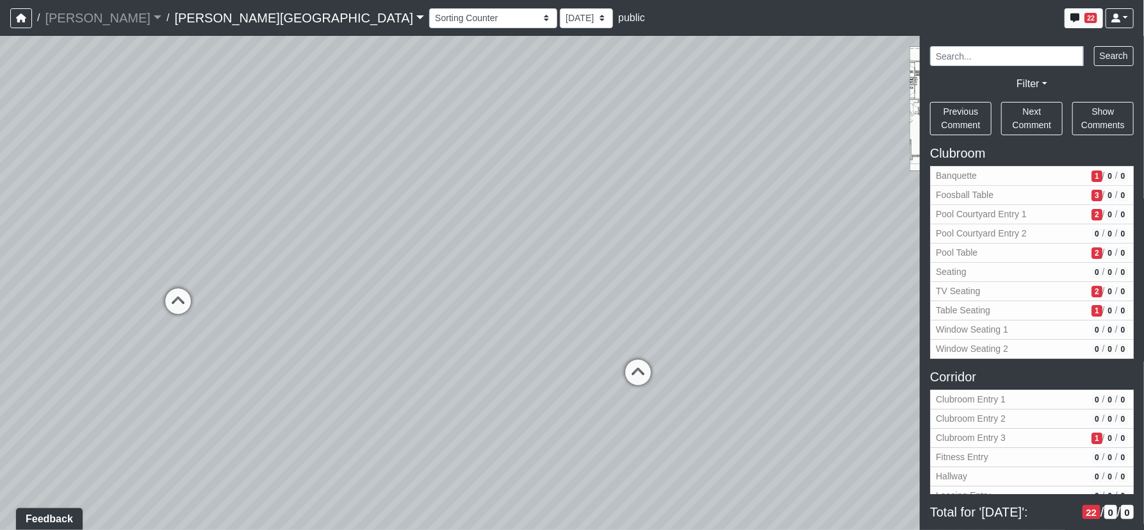
drag, startPoint x: 335, startPoint y: 372, endPoint x: 257, endPoint y: 536, distance: 181.1
click at [257, 530] on html "/ [PERSON_NAME] Loading... / [PERSON_NAME][GEOGRAPHIC_DATA] [PERSON_NAME][GEOGR…" at bounding box center [572, 265] width 1144 height 530
drag, startPoint x: 433, startPoint y: 227, endPoint x: 543, endPoint y: 452, distance: 250.2
click at [545, 465] on div "Loading... Corridor - Clubroom Entry 2 Loading... Seating Loading... Pool Court…" at bounding box center [572, 283] width 1144 height 494
drag, startPoint x: 535, startPoint y: 416, endPoint x: 532, endPoint y: 408, distance: 8.9
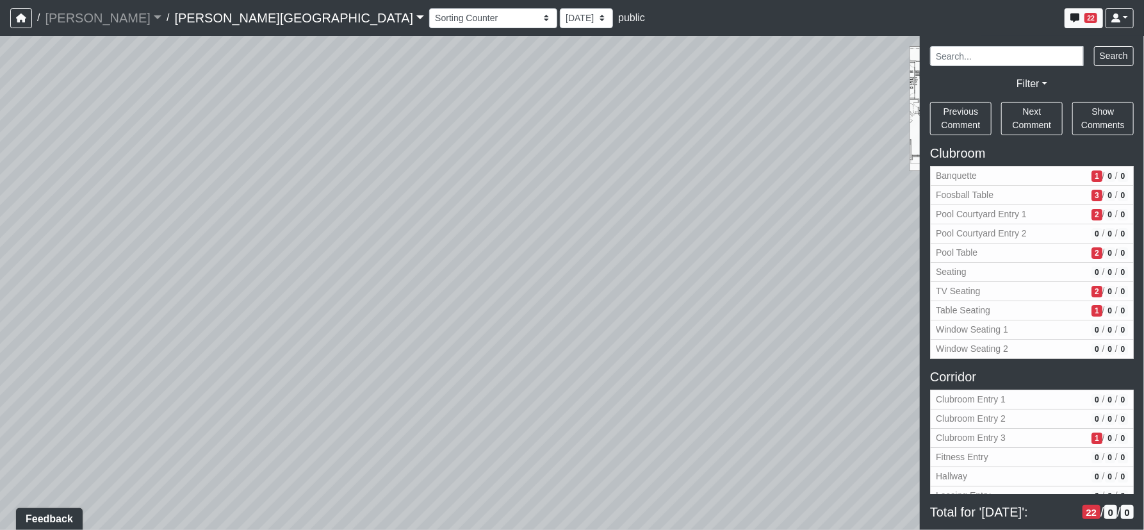
click at [534, 416] on div "Loading... Corridor - Clubroom Entry 2 Loading... Seating Loading... Pool Court…" at bounding box center [572, 283] width 1144 height 494
drag, startPoint x: 269, startPoint y: 411, endPoint x: 704, endPoint y: 337, distance: 440.7
click at [639, 357] on div "Loading... Corridor - Clubroom Entry 2 Loading... Seating Loading... Pool Court…" at bounding box center [572, 283] width 1144 height 494
drag, startPoint x: 342, startPoint y: 326, endPoint x: 354, endPoint y: 135, distance: 191.4
click at [360, 126] on div "Loading... Corridor - Clubroom Entry 2 Loading... Seating Loading... Pool Court…" at bounding box center [572, 283] width 1144 height 494
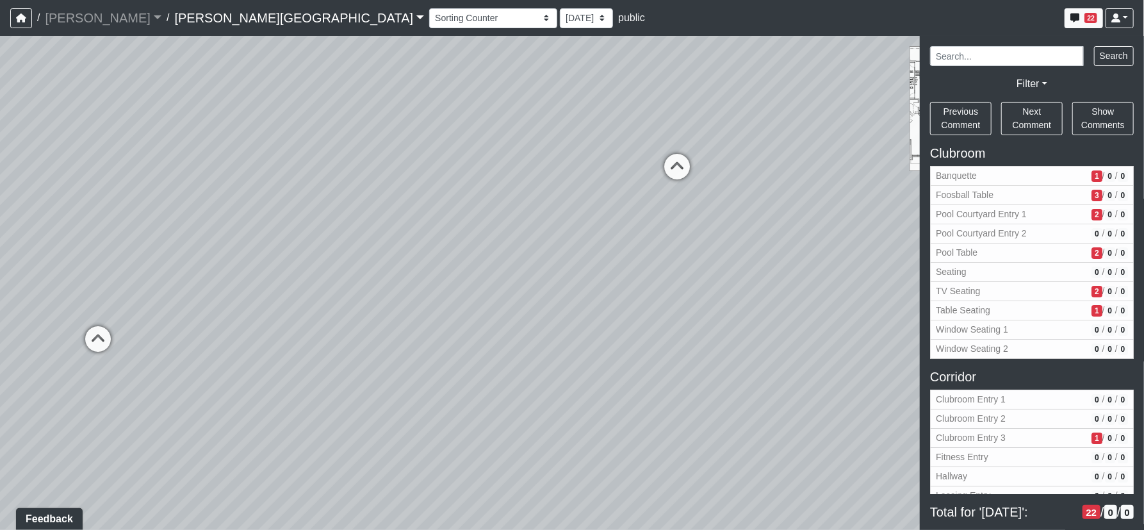
drag, startPoint x: 252, startPoint y: 242, endPoint x: 482, endPoint y: 395, distance: 276.2
click at [481, 423] on div "Loading... Corridor - Clubroom Entry 2 Loading... Seating Loading... Pool Court…" at bounding box center [572, 283] width 1144 height 494
drag, startPoint x: 254, startPoint y: 87, endPoint x: 247, endPoint y: 271, distance: 184.6
click at [247, 271] on div "Loading... Corridor - Clubroom Entry 2 Loading... Seating Loading... Pool Court…" at bounding box center [572, 283] width 1144 height 494
drag, startPoint x: 457, startPoint y: 430, endPoint x: 220, endPoint y: 216, distance: 319.9
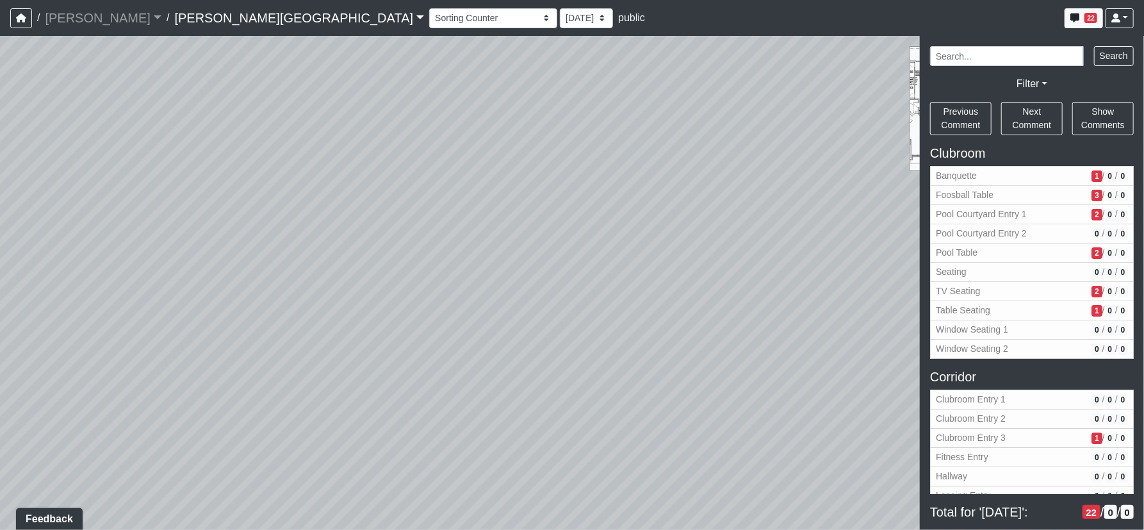
click at [220, 216] on div "Loading... Corridor - Clubroom Entry 2 Loading... Seating Loading... Pool Court…" at bounding box center [572, 283] width 1144 height 494
click at [1010, 174] on span "Banquette" at bounding box center [1011, 175] width 151 height 13
select select "eEhPp6uPKTsE6J4Z9LgPiX"
select select "61tT68NthraFW65LG7vFqa"
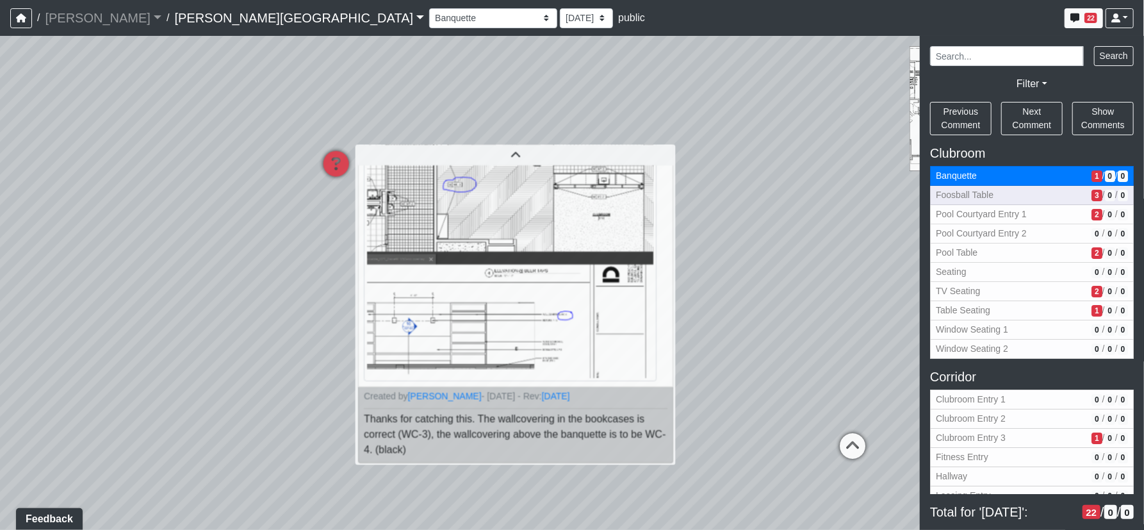
click at [973, 198] on span "Foosball Table" at bounding box center [1011, 194] width 151 height 13
select select "kJ3xRWimCSKML8fUB51DJv"
select select "61tT68NthraFW65LG7vFqa"
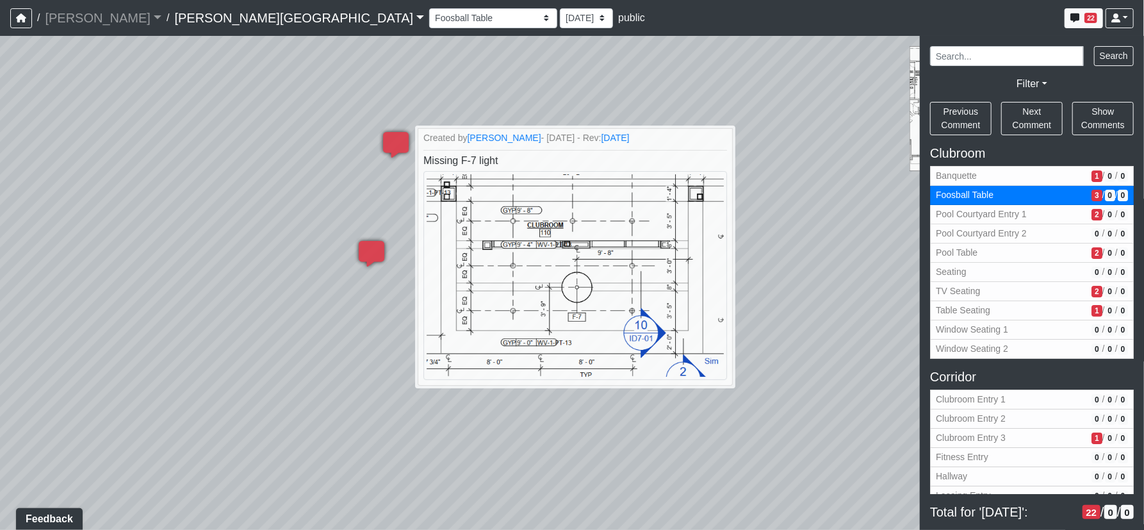
click at [532, 445] on div "Loading... Corridor - Clubroom Entry 2 Loading... Seating Loading... Pool Court…" at bounding box center [572, 283] width 1144 height 494
click at [550, 491] on div "Loading... Corridor - Clubroom Entry 2 Loading... Seating Loading... Pool Court…" at bounding box center [572, 283] width 1144 height 494
click at [616, 49] on div "Loading... Corridor - Clubroom Entry 2 Loading... Seating Loading... Pool Court…" at bounding box center [572, 283] width 1144 height 494
select select "eEhPp6uPKTsE6J4Z9LgPiX"
select select "61tT68NthraFW65LG7vFqa"
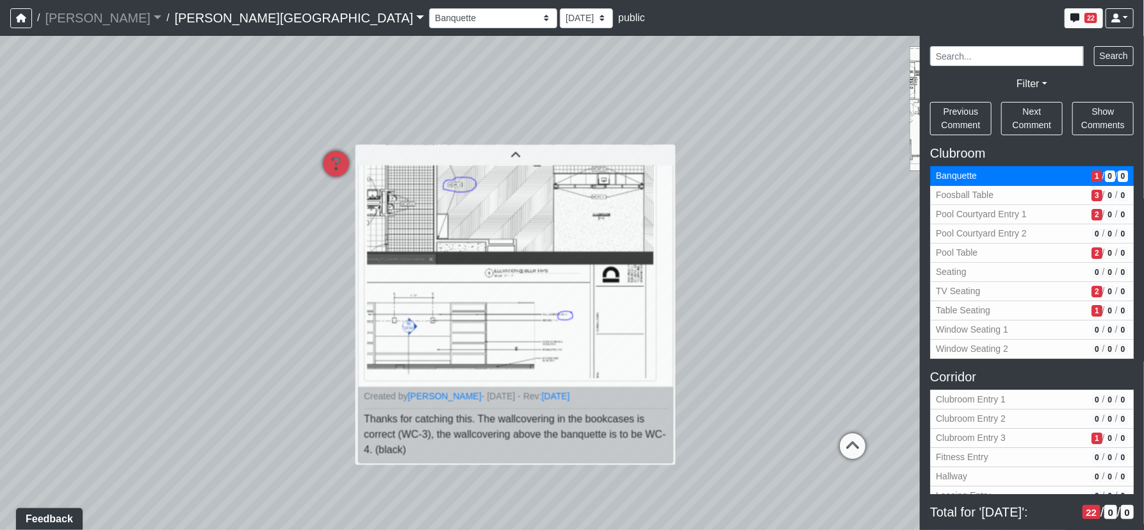
click at [711, 479] on div "Loading... Corridor - Clubroom Entry 2 Loading... Seating Loading... Pool Court…" at bounding box center [572, 283] width 1144 height 494
click at [721, 267] on div "Loading... Corridor - Clubroom Entry 2 Loading... Seating Loading... Pool Court…" at bounding box center [572, 283] width 1144 height 494
click at [739, 365] on div "Loading... Corridor - Clubroom Entry 2 Loading... Seating Loading... Pool Court…" at bounding box center [572, 283] width 1144 height 494
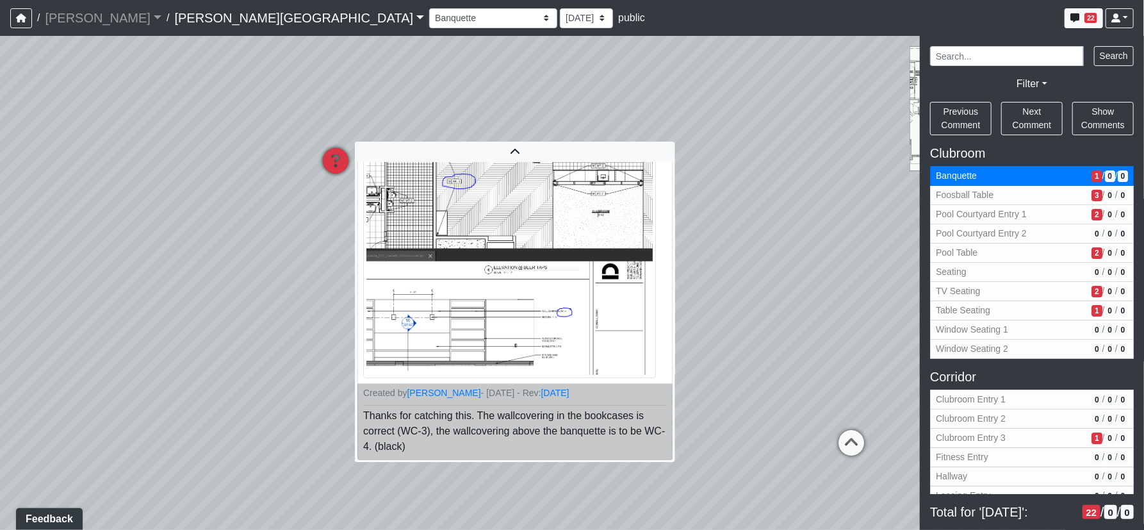
click at [498, 152] on icon at bounding box center [515, 152] width 315 height 10
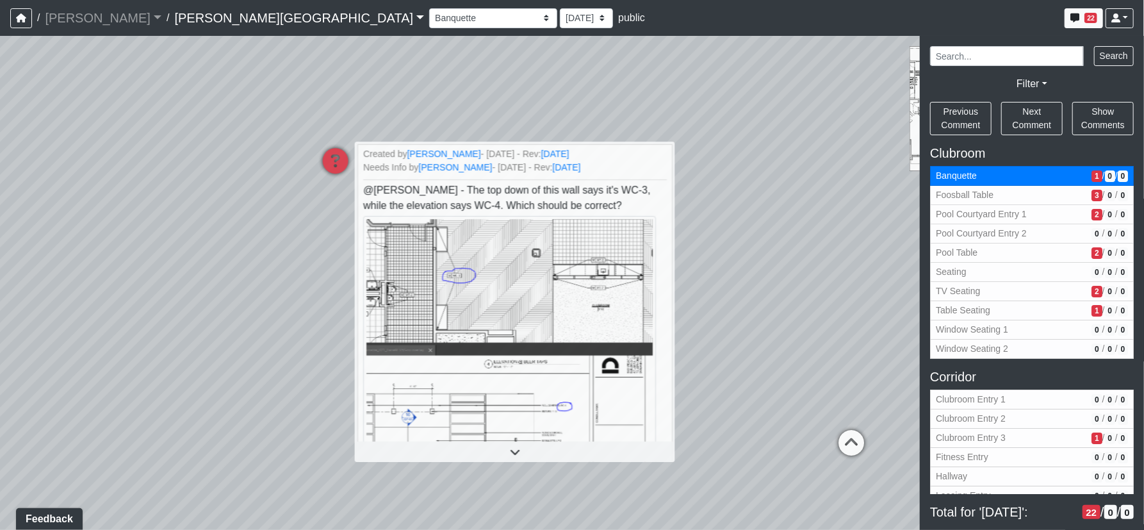
click at [738, 329] on div "Loading... Corridor - Clubroom Entry 2 Loading... Seating Loading... Pool Court…" at bounding box center [572, 283] width 1144 height 494
click at [854, 449] on icon at bounding box center [852, 449] width 38 height 38
select select "qyTG9orjhq2kMC9wWEGkQP"
select select "61tT68NthraFW65LG7vFqa"
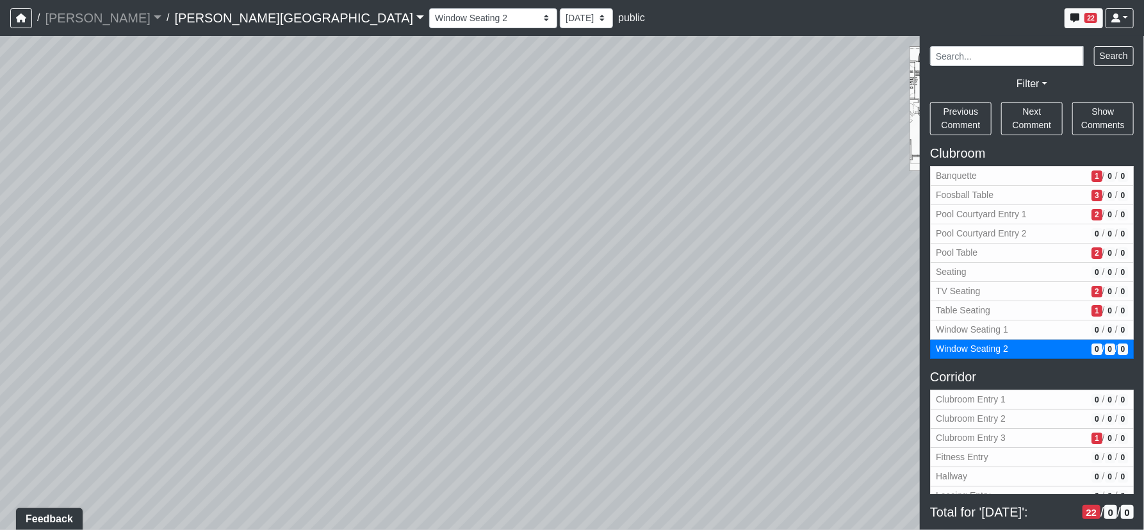
drag, startPoint x: 450, startPoint y: 350, endPoint x: 856, endPoint y: 366, distance: 405.9
click at [856, 366] on div "Loading... Corridor - Clubroom Entry 2 Loading... Seating Loading... Pool Court…" at bounding box center [572, 283] width 1144 height 494
drag, startPoint x: 546, startPoint y: 280, endPoint x: 901, endPoint y: 304, distance: 355.8
click at [936, 325] on div "NON-CURRENT REVISION" at bounding box center [572, 283] width 1144 height 494
drag, startPoint x: 608, startPoint y: 454, endPoint x: 449, endPoint y: 242, distance: 265.0
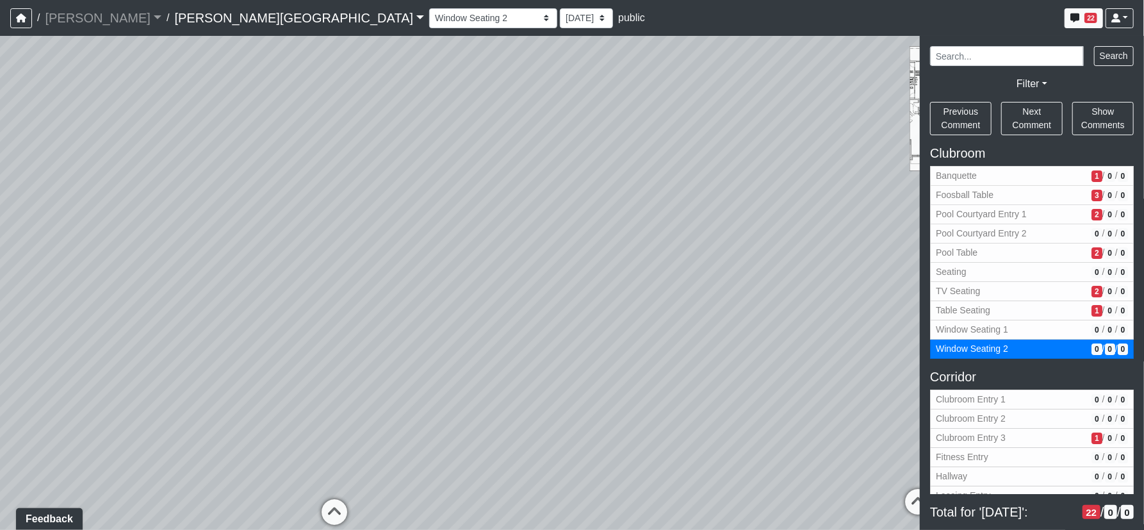
click at [449, 242] on div "Loading... Corridor - Clubroom Entry 2 Loading... Seating Loading... Pool Court…" at bounding box center [572, 283] width 1144 height 494
drag, startPoint x: 565, startPoint y: 332, endPoint x: 487, endPoint y: 317, distance: 78.9
click at [514, 322] on div "Loading... Corridor - Clubroom Entry 2 Loading... Seating Loading... Pool Court…" at bounding box center [572, 283] width 1144 height 494
click at [179, 300] on icon at bounding box center [185, 306] width 38 height 38
select select "eEhPp6uPKTsE6J4Z9LgPiX"
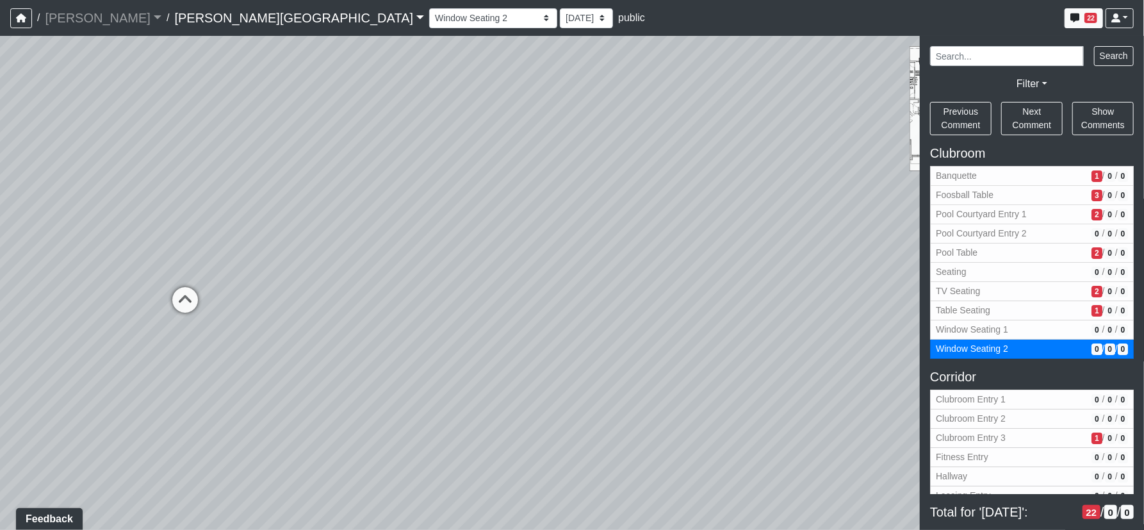
select select "61tT68NthraFW65LG7vFqa"
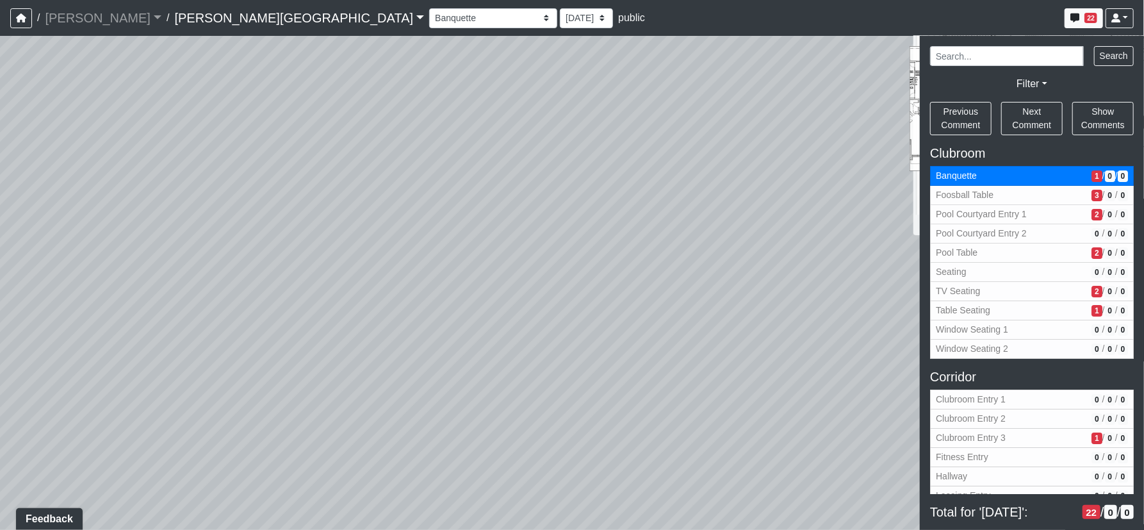
drag, startPoint x: 477, startPoint y: 301, endPoint x: 386, endPoint y: 352, distance: 104.7
click at [154, 379] on div "Loading... Corridor - Clubroom Entry 2 Loading... Seating Loading... Pool Court…" at bounding box center [572, 283] width 1144 height 494
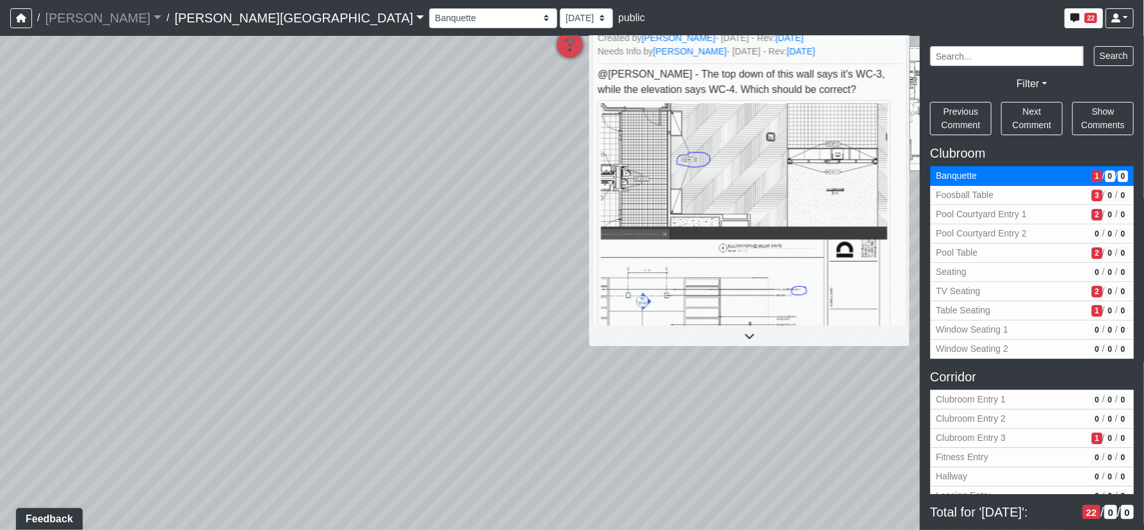
drag, startPoint x: 495, startPoint y: 302, endPoint x: 345, endPoint y: 313, distance: 149.7
click at [256, 298] on div "Loading... Corridor - Clubroom Entry 2 Loading... Seating Loading... Pool Court…" at bounding box center [572, 283] width 1144 height 494
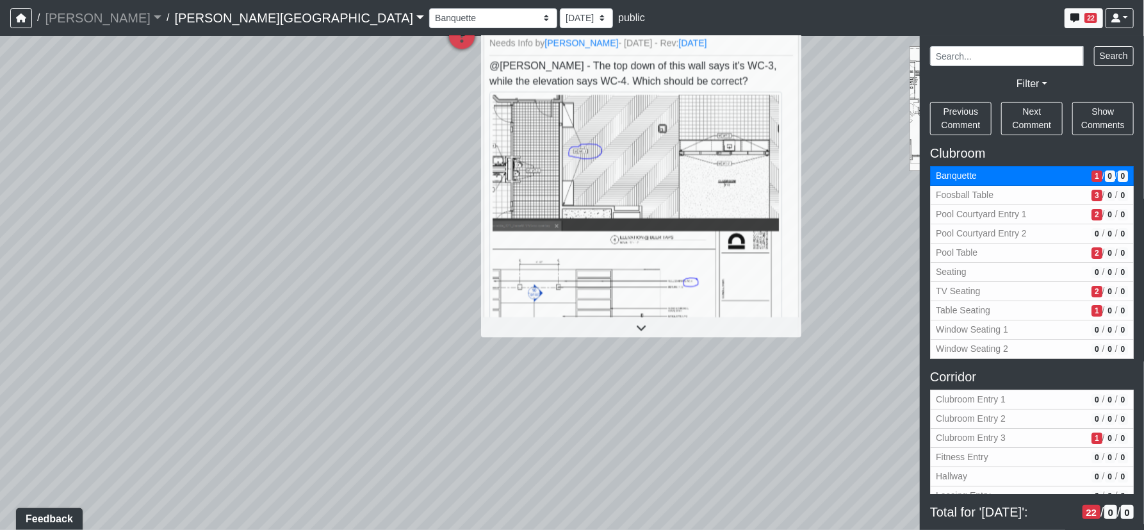
click at [294, 404] on div "Loading... Corridor - Clubroom Entry 2 Loading... Seating Loading... Pool Court…" at bounding box center [572, 283] width 1144 height 494
click at [302, 404] on div "Loading... Corridor - Clubroom Entry 2 Loading... Seating Loading... Pool Court…" at bounding box center [572, 283] width 1144 height 494
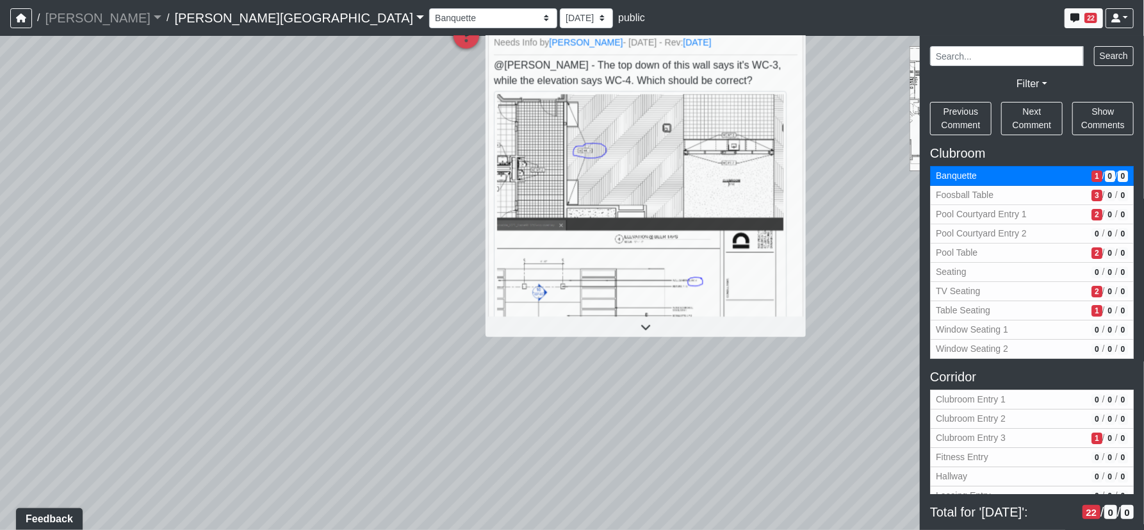
click at [301, 404] on div "Loading... Corridor - Clubroom Entry 2 Loading... Seating Loading... Pool Court…" at bounding box center [572, 283] width 1144 height 494
click at [697, 387] on div "Loading... Corridor - Clubroom Entry 2 Loading... Seating Loading... Pool Court…" at bounding box center [572, 283] width 1144 height 494
